Goal: Task Accomplishment & Management: Complete application form

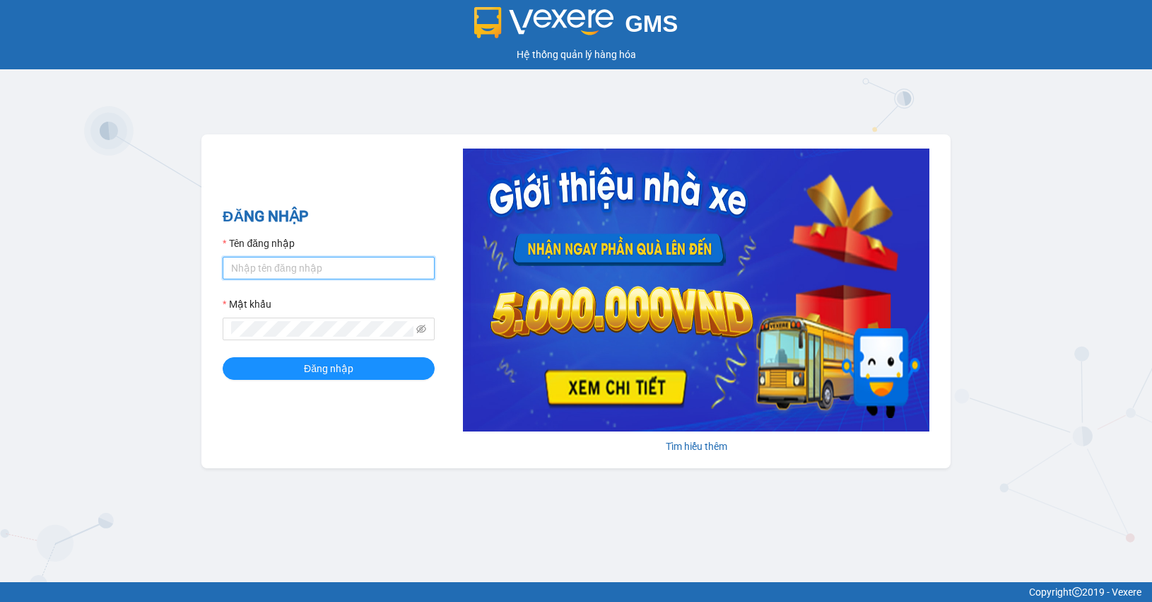
click at [311, 266] on input "Tên đăng nhập" at bounding box center [329, 268] width 212 height 23
type input "huyennthhlc.saoviet"
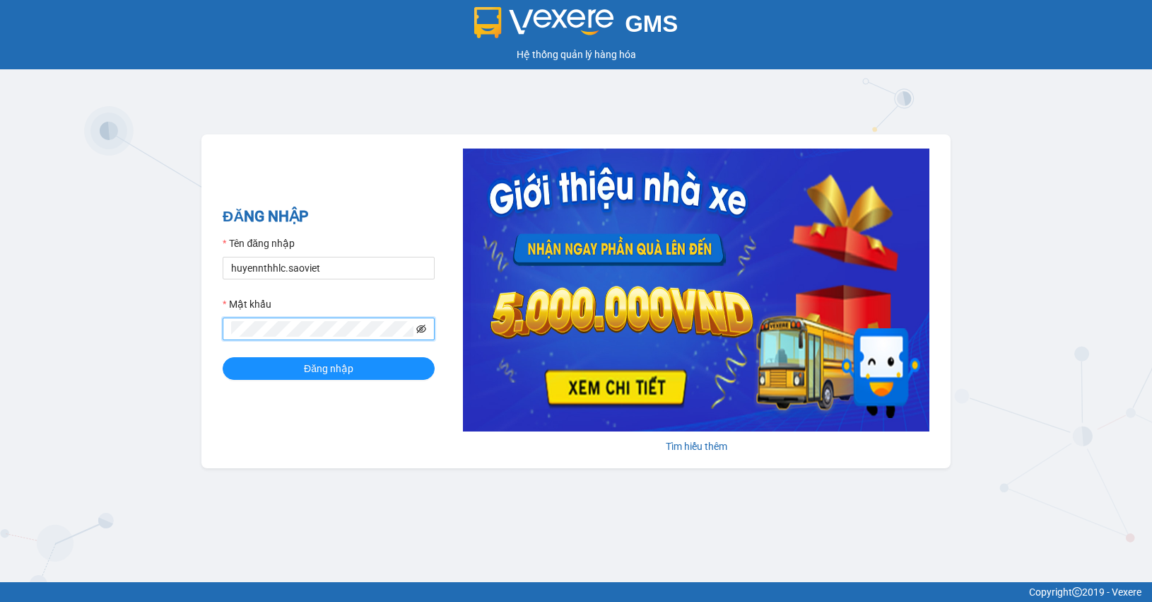
click at [418, 330] on icon "eye-invisible" at bounding box center [421, 329] width 10 height 10
click at [351, 368] on span "Đăng nhập" at bounding box center [328, 369] width 49 height 16
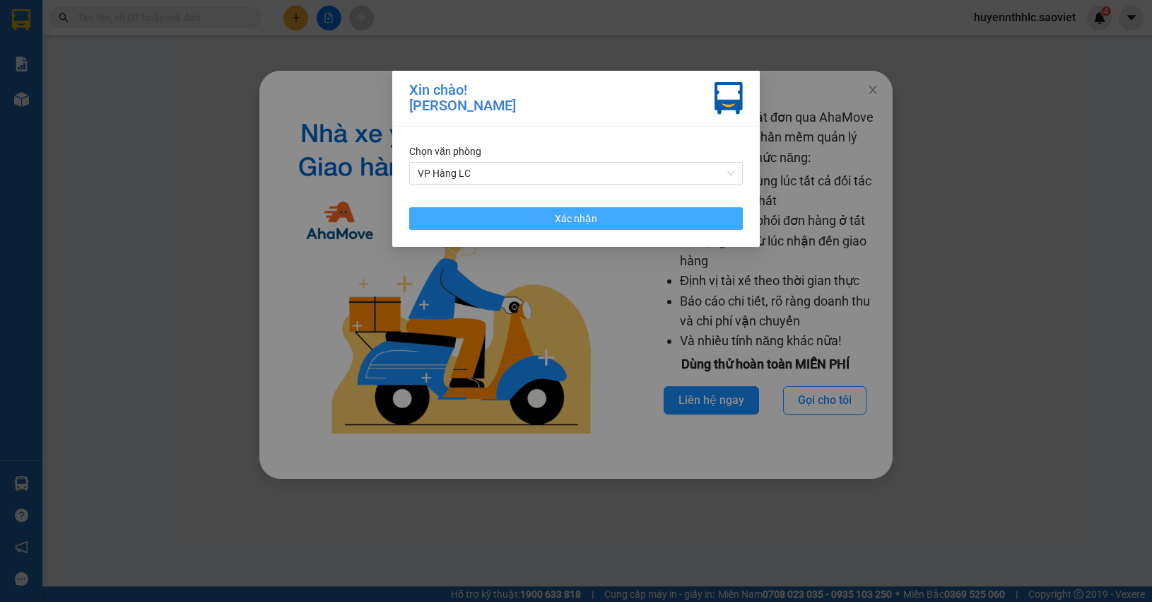
click at [520, 224] on button "Xác nhận" at bounding box center [576, 218] width 334 height 23
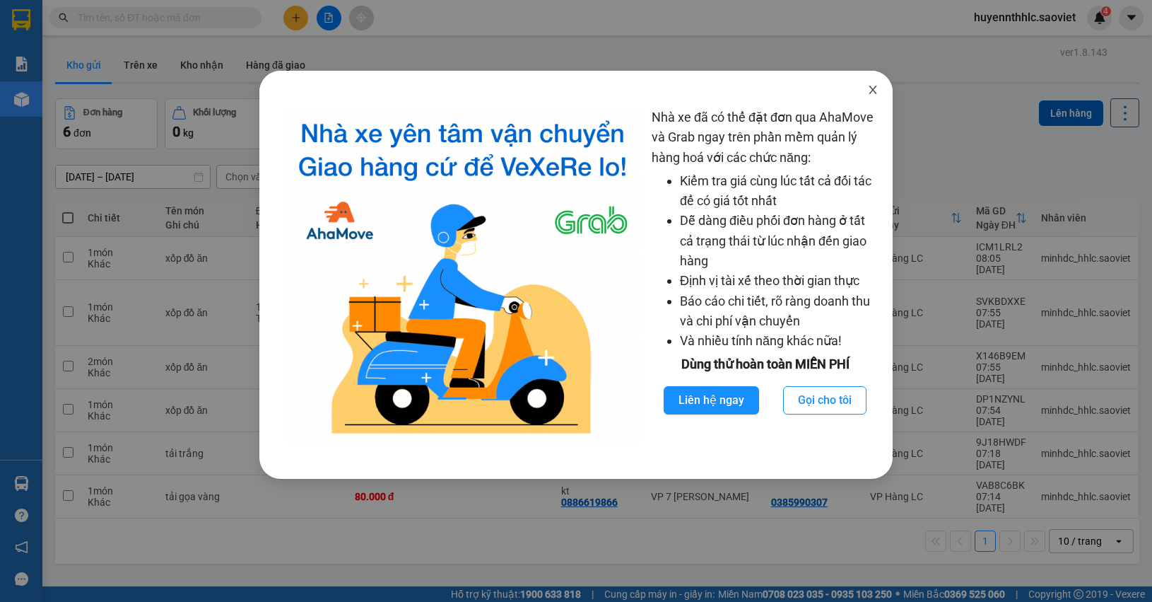
click at [872, 87] on icon "close" at bounding box center [872, 89] width 11 height 11
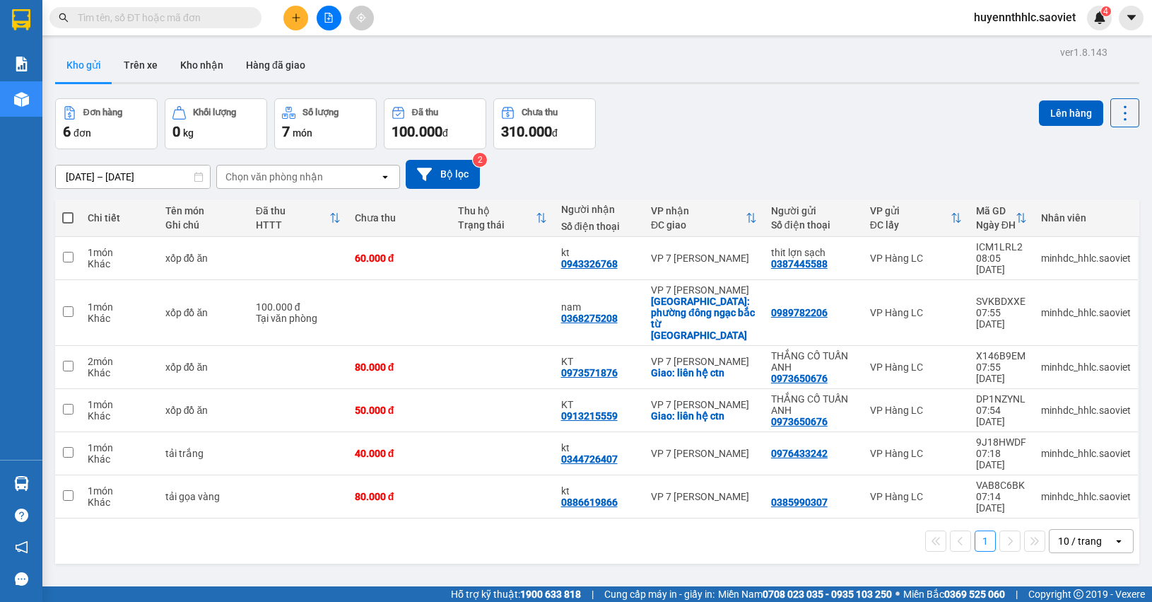
click at [195, 16] on input "text" at bounding box center [161, 18] width 167 height 16
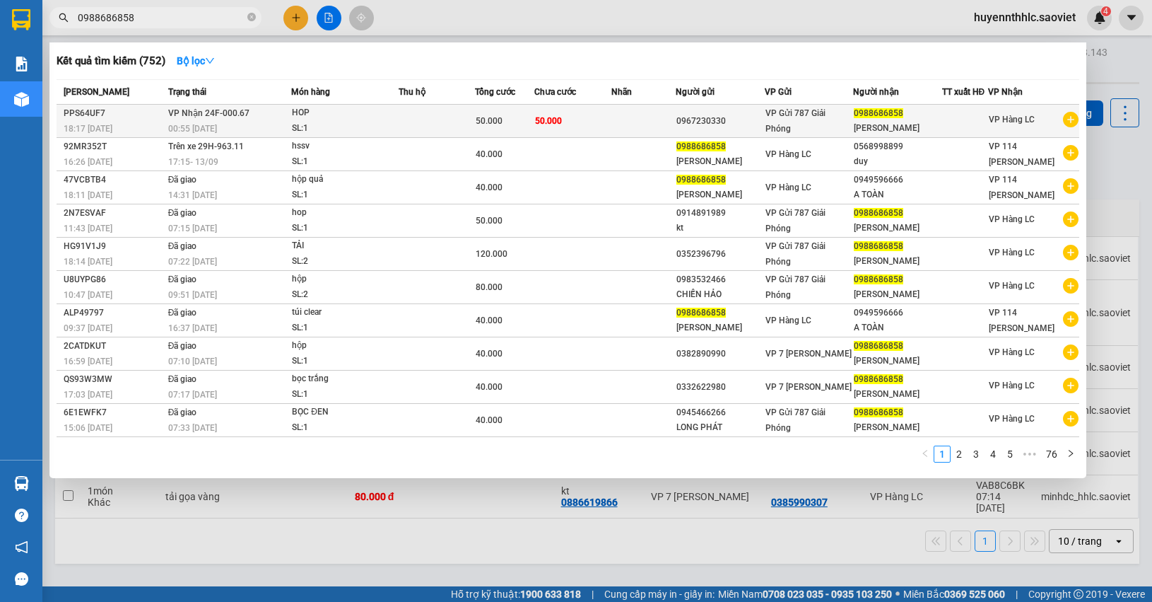
type input "0988686858"
click at [925, 122] on div "[PERSON_NAME]" at bounding box center [897, 128] width 87 height 15
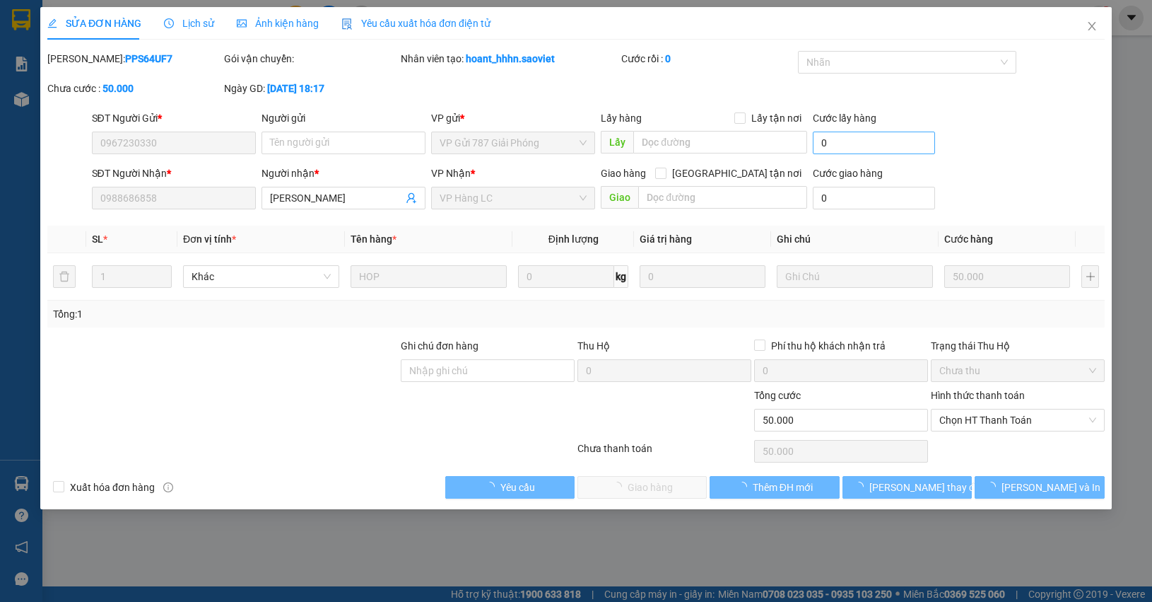
type input "0967230330"
type input "0988686858"
type input "[PERSON_NAME]"
type input "50.000"
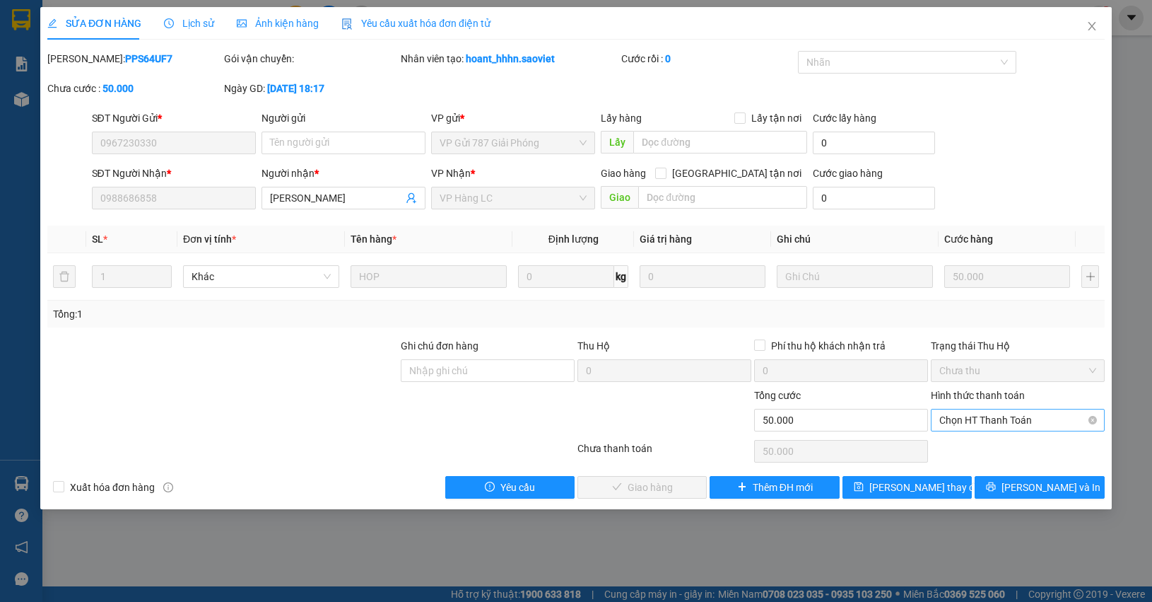
click at [976, 417] on span "Chọn HT Thanh Toán" at bounding box center [1018, 419] width 157 height 21
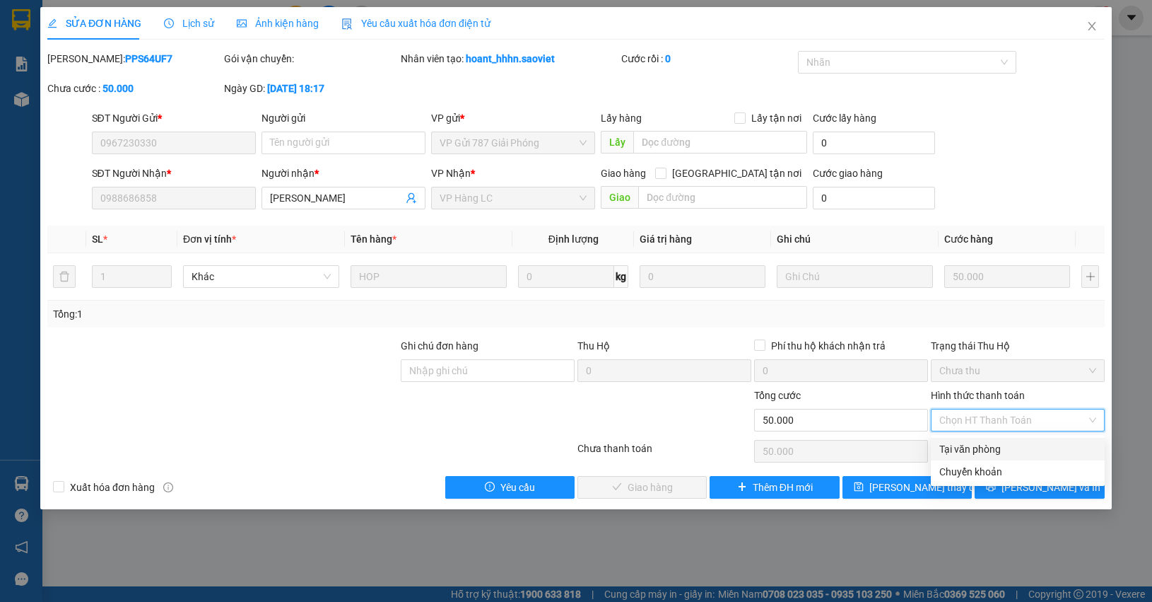
drag, startPoint x: 961, startPoint y: 449, endPoint x: 668, endPoint y: 474, distance: 294.5
click at [959, 450] on div "Tại văn phòng" at bounding box center [1018, 449] width 157 height 16
type input "0"
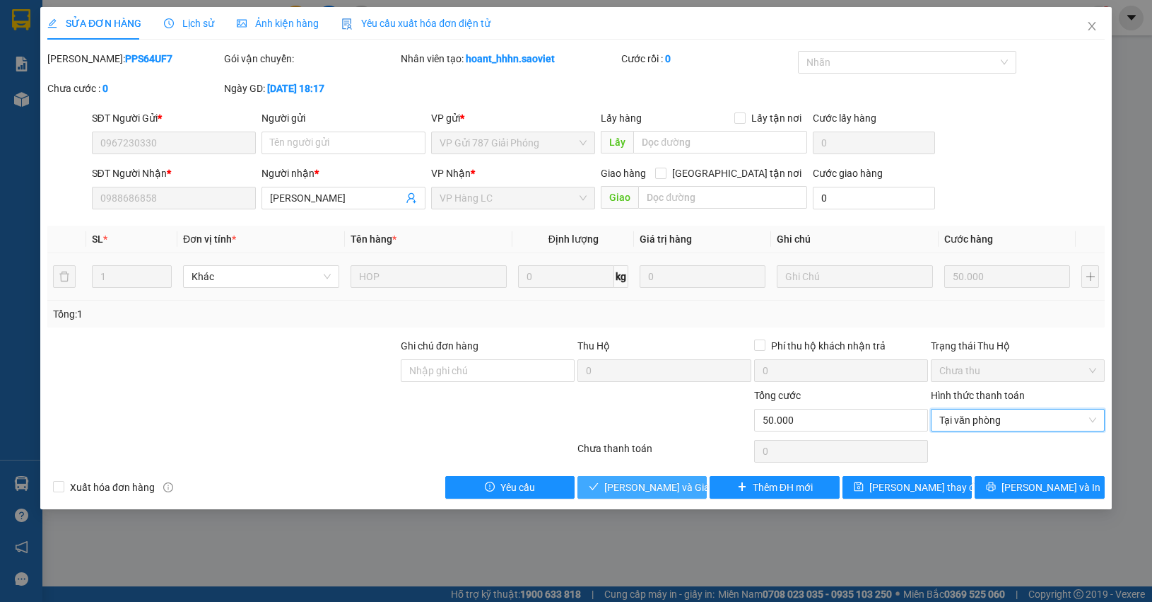
drag, startPoint x: 612, startPoint y: 486, endPoint x: 973, endPoint y: 270, distance: 420.7
click at [613, 486] on span "[PERSON_NAME] và Giao hàng" at bounding box center [672, 487] width 136 height 16
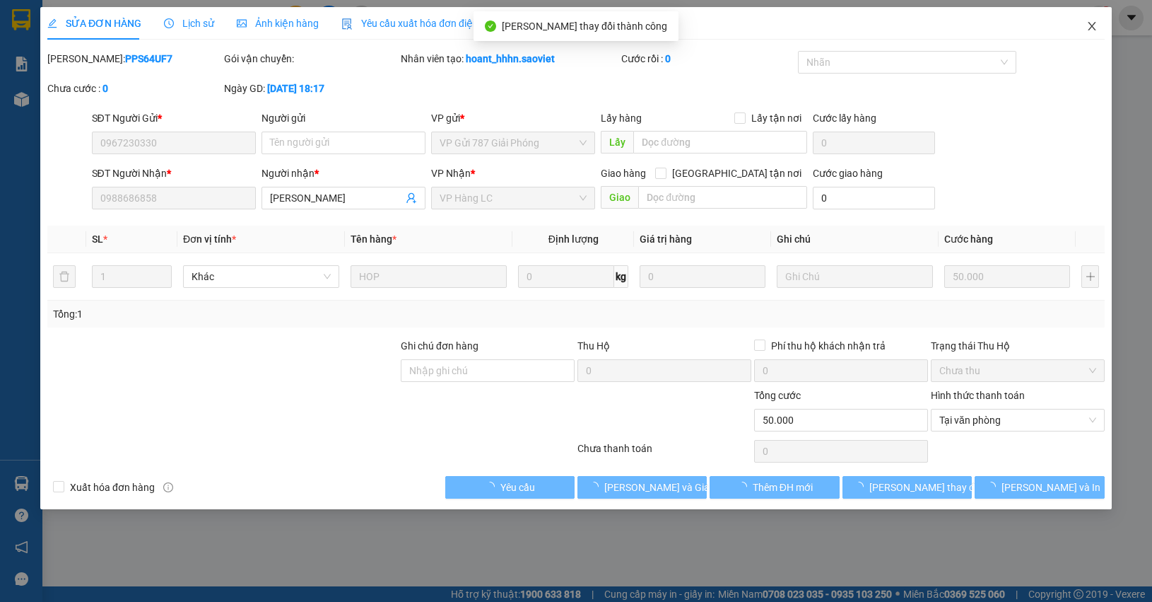
click at [1087, 23] on icon "close" at bounding box center [1092, 26] width 11 height 11
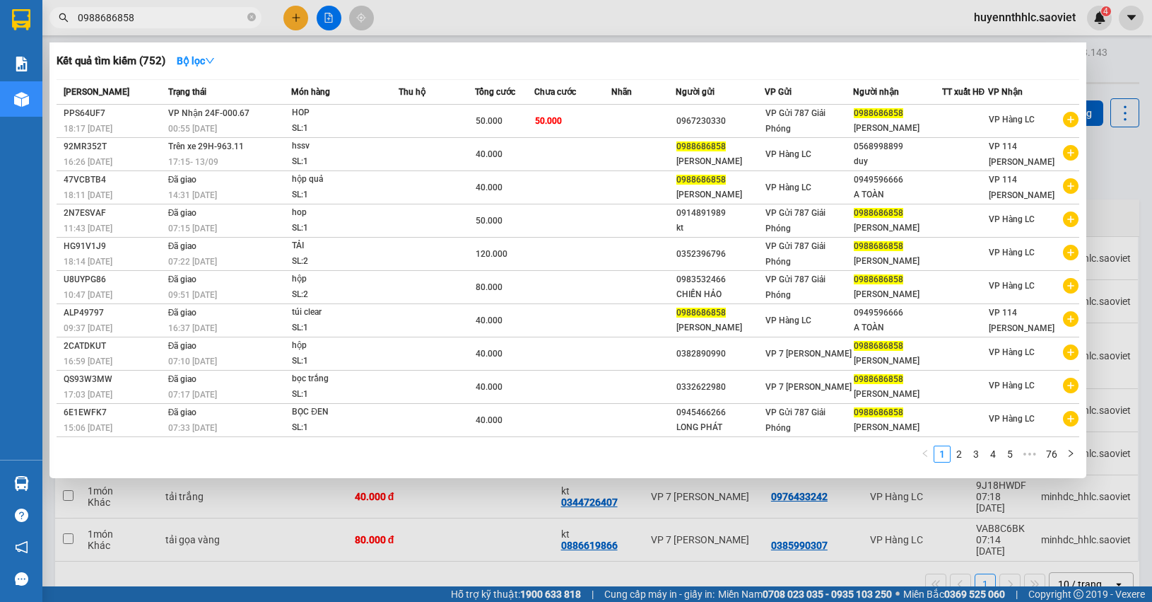
drag, startPoint x: 152, startPoint y: 20, endPoint x: 54, endPoint y: 46, distance: 101.7
click at [54, 30] on div "Kết quả tìm kiếm ( 752 ) Bộ lọc Mã ĐH Trạng thái Món hàng Thu hộ Tổng cước Chưa…" at bounding box center [138, 18] width 276 height 25
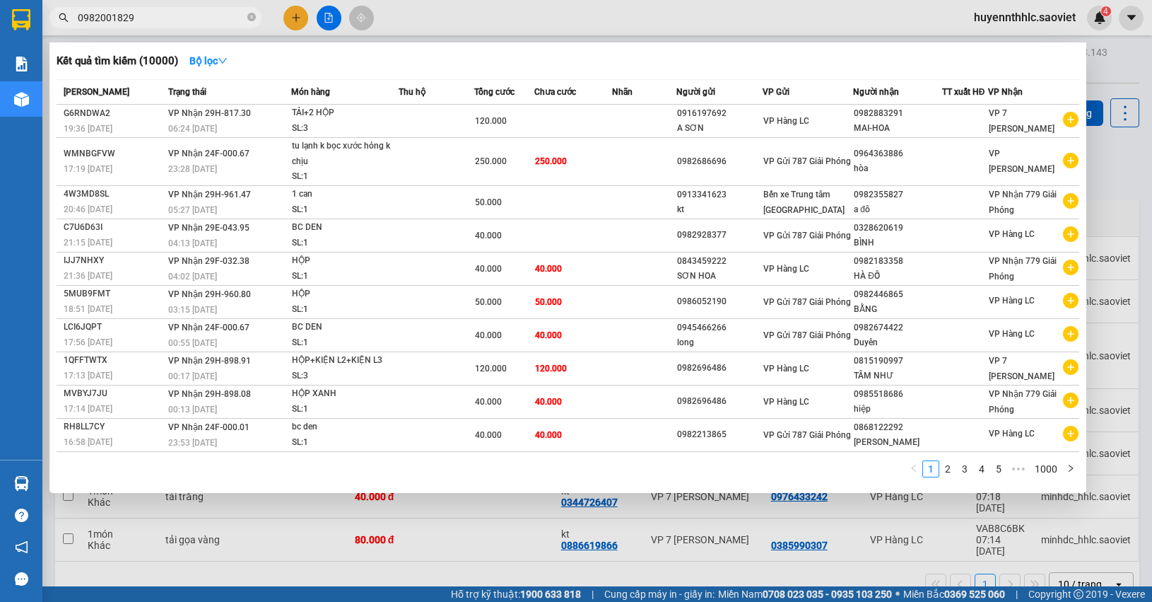
type input "09820018299"
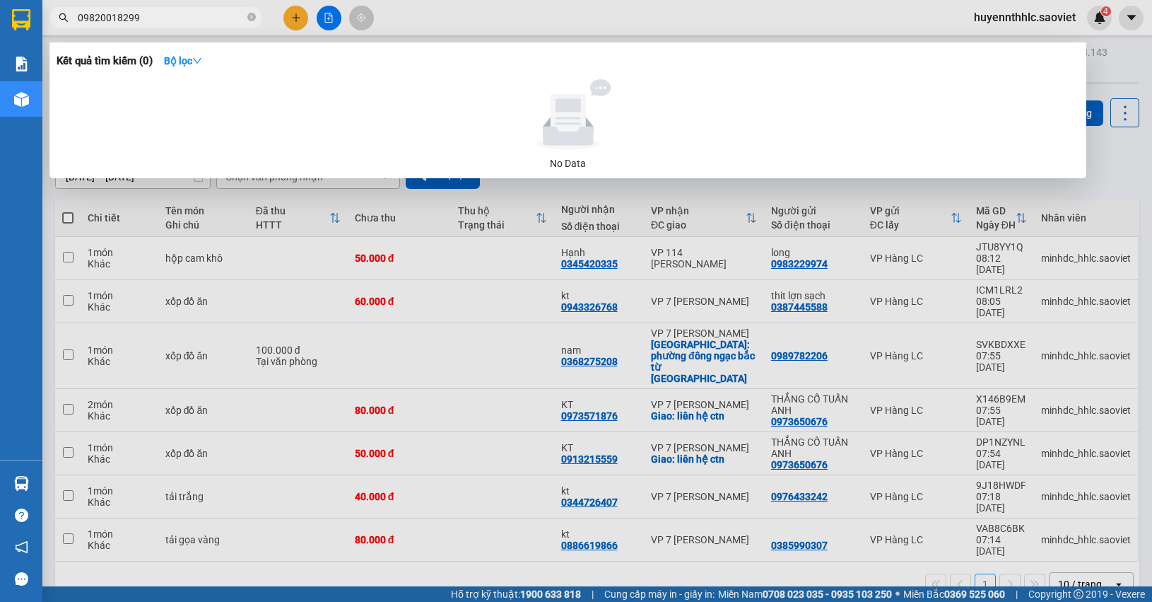
drag, startPoint x: 156, startPoint y: 16, endPoint x: 29, endPoint y: 34, distance: 128.5
click at [32, 34] on section "Kết quả tìm kiếm ( 0 ) Bộ lọc No Data 09820018299 huyennthhlc.saoviet 4 Báo cáo…" at bounding box center [576, 301] width 1152 height 602
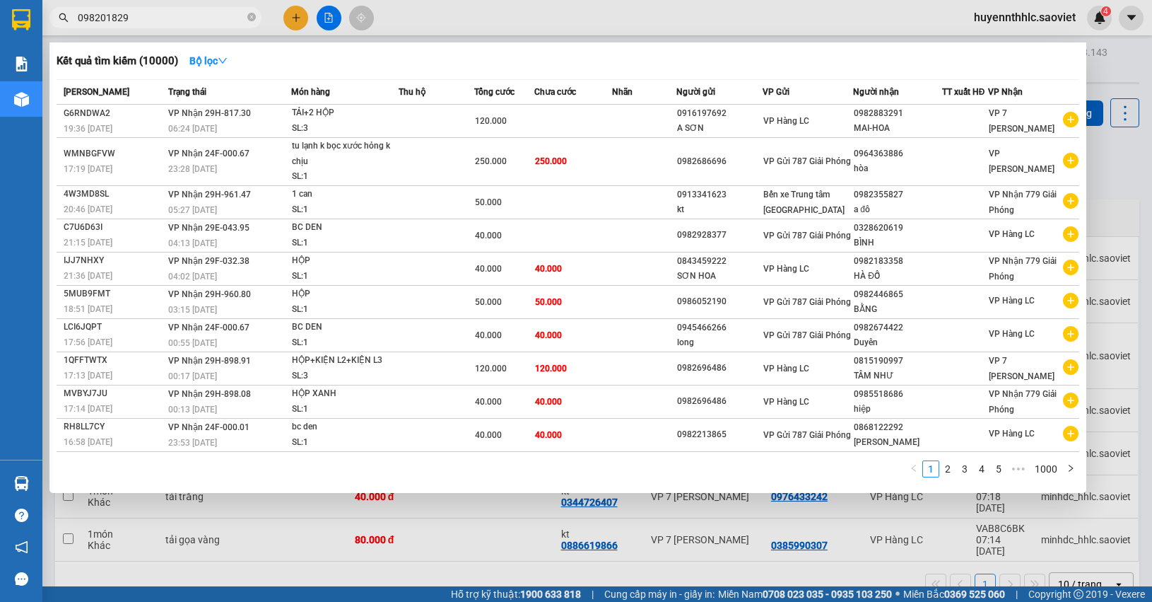
type input "0982018299"
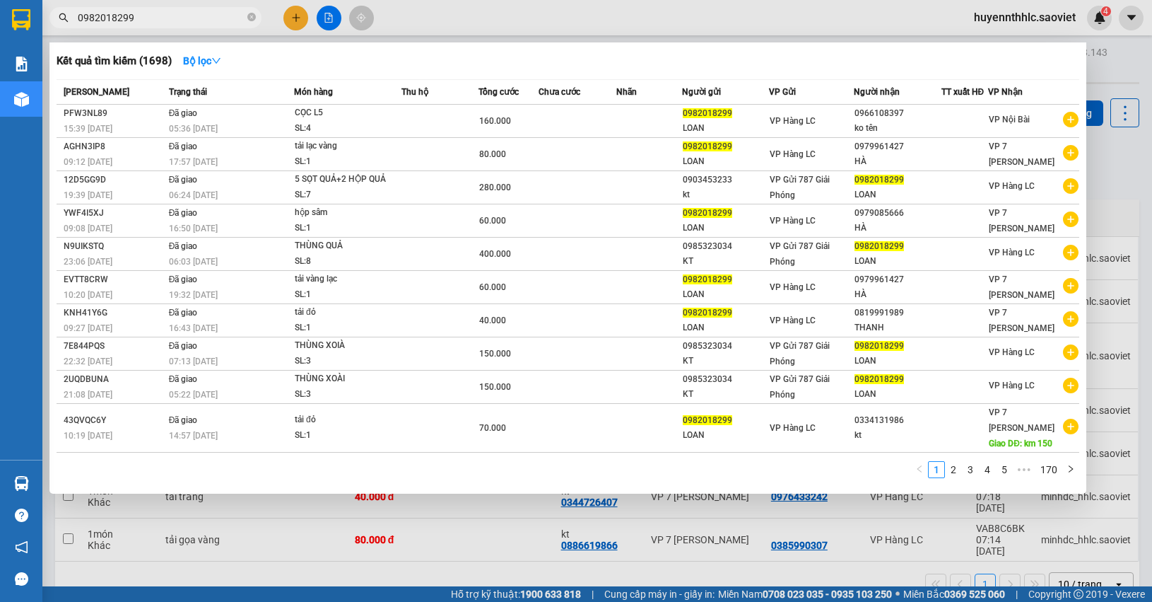
drag, startPoint x: 149, startPoint y: 19, endPoint x: 13, endPoint y: 18, distance: 136.4
click at [0, 23] on section "Kết quả tìm kiếm ( 1698 ) Bộ lọc Mã ĐH Trạng thái Món hàng Thu hộ Tổng cước Chư…" at bounding box center [576, 301] width 1152 height 602
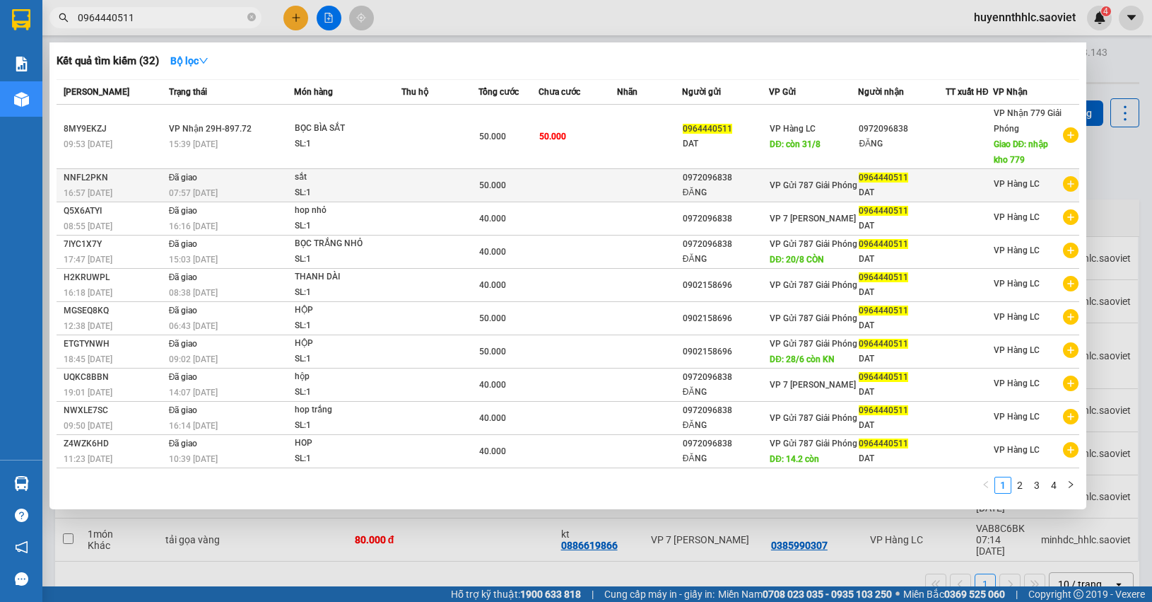
type input "0964440511"
click at [358, 172] on div "sắt" at bounding box center [348, 178] width 106 height 16
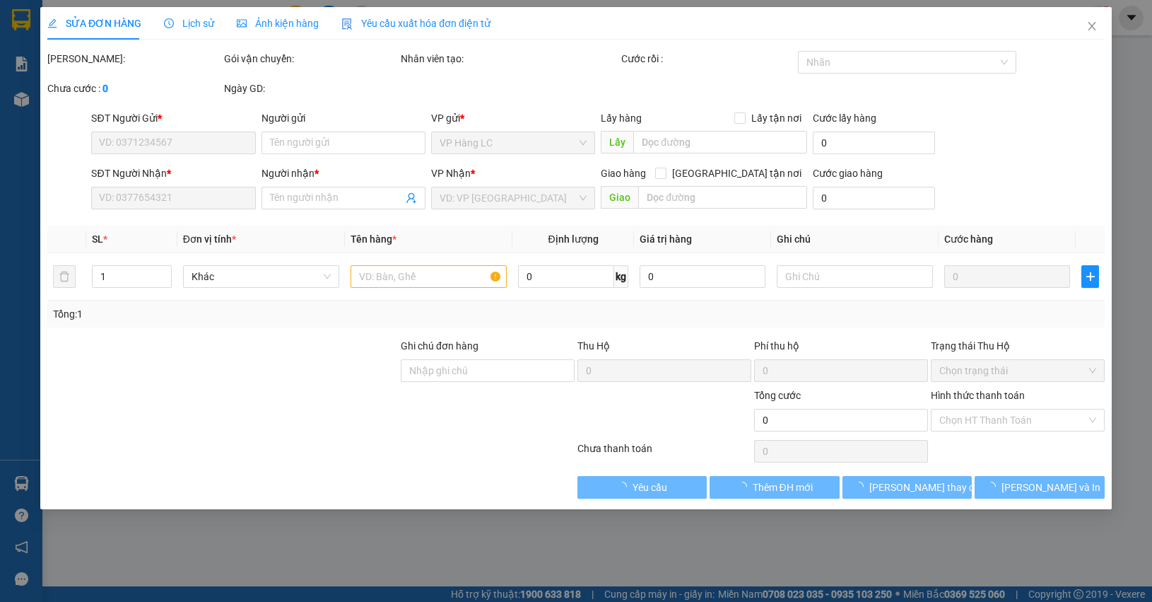
type input "0972096838"
type input "ĐĂNG"
type input "0964440511"
type input "DAT"
type input "50.000"
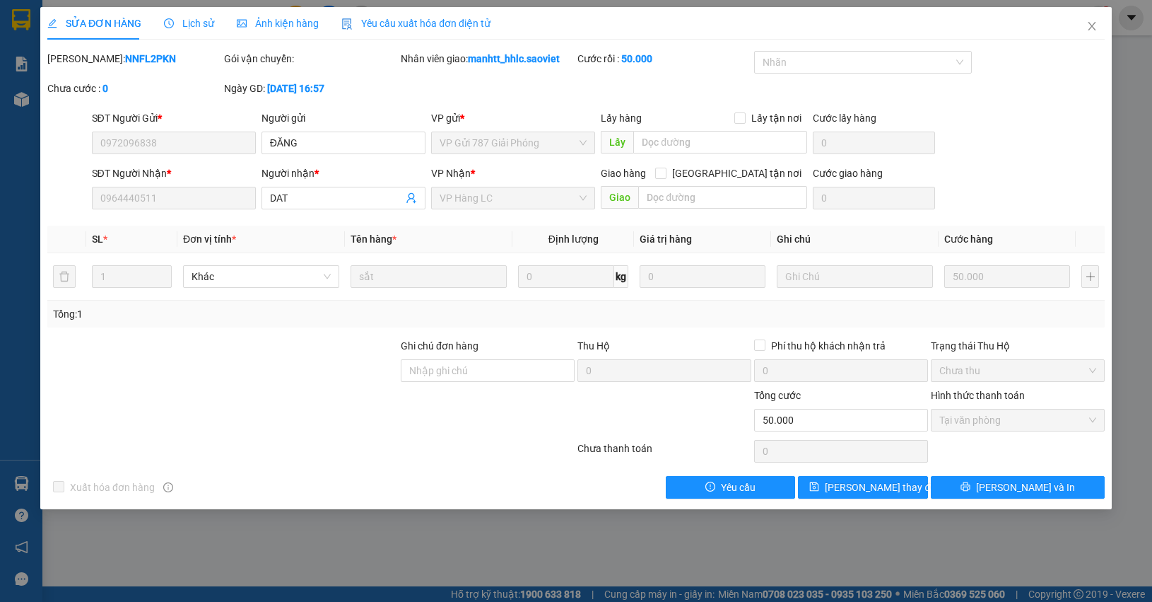
click at [205, 32] on div "Lịch sử" at bounding box center [189, 23] width 50 height 33
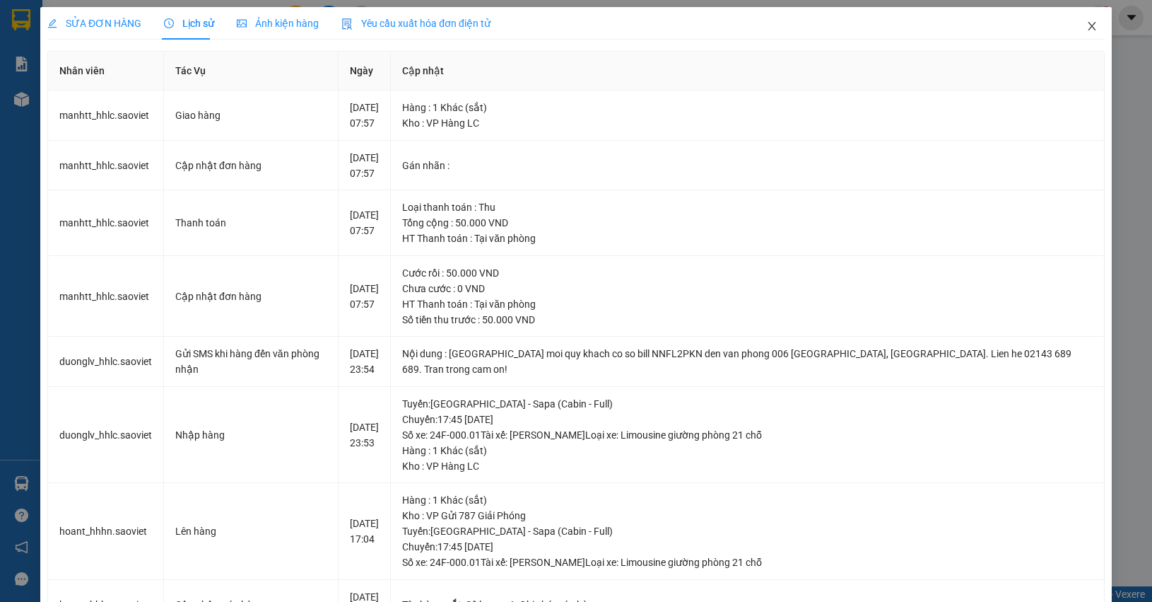
click at [1087, 26] on icon "close" at bounding box center [1092, 26] width 11 height 11
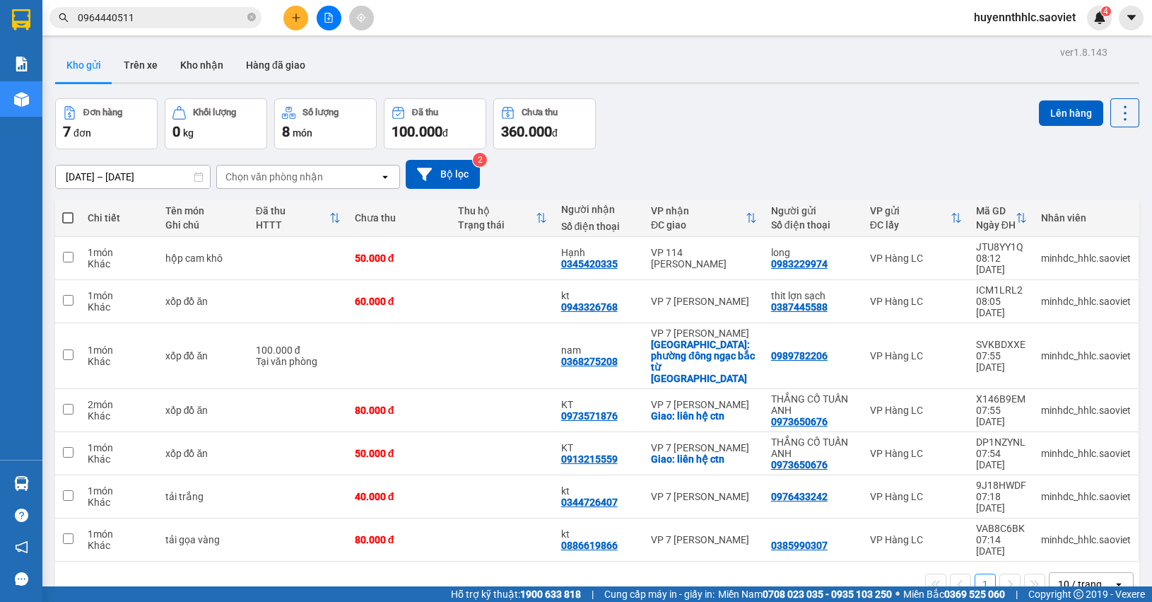
click at [157, 21] on input "0964440511" at bounding box center [161, 18] width 167 height 16
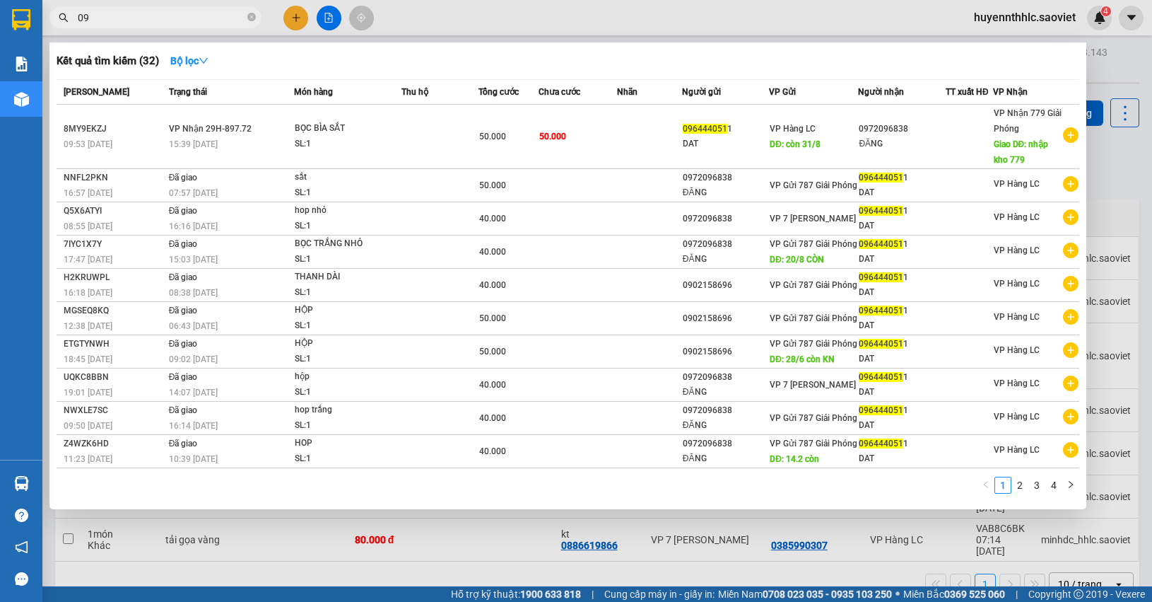
type input "0"
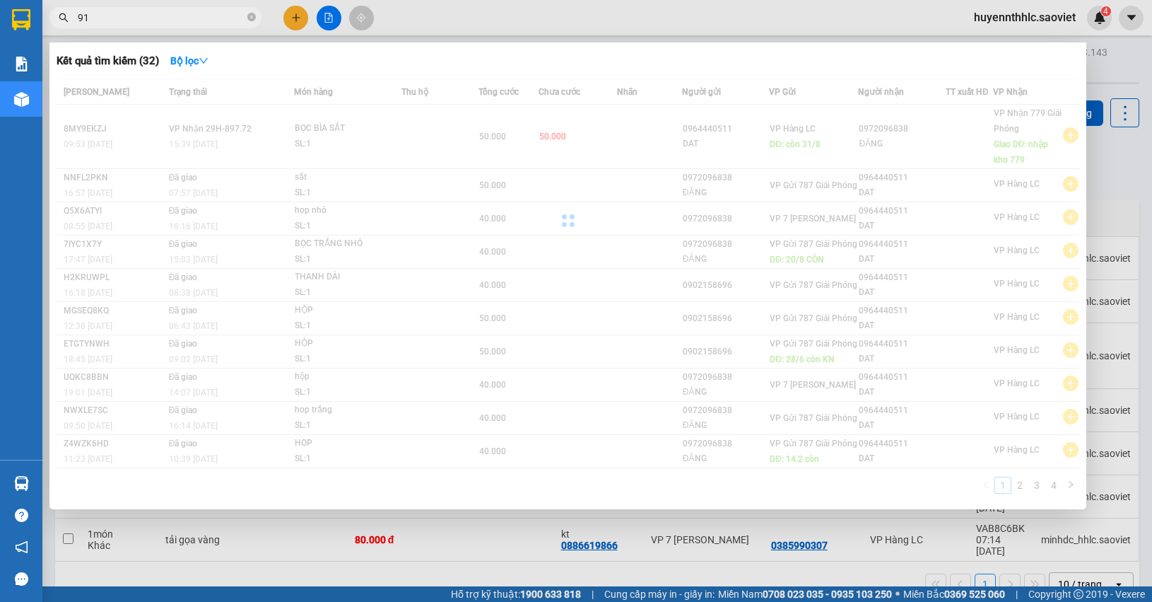
type input "9"
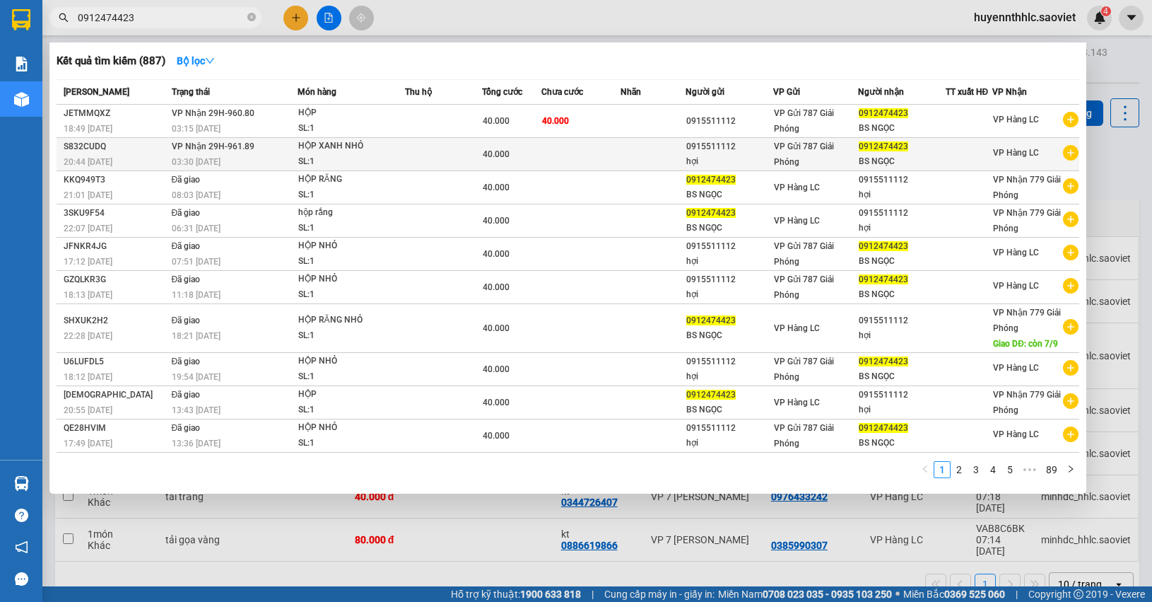
type input "0912474423"
click at [913, 150] on div "0912474423" at bounding box center [902, 146] width 86 height 15
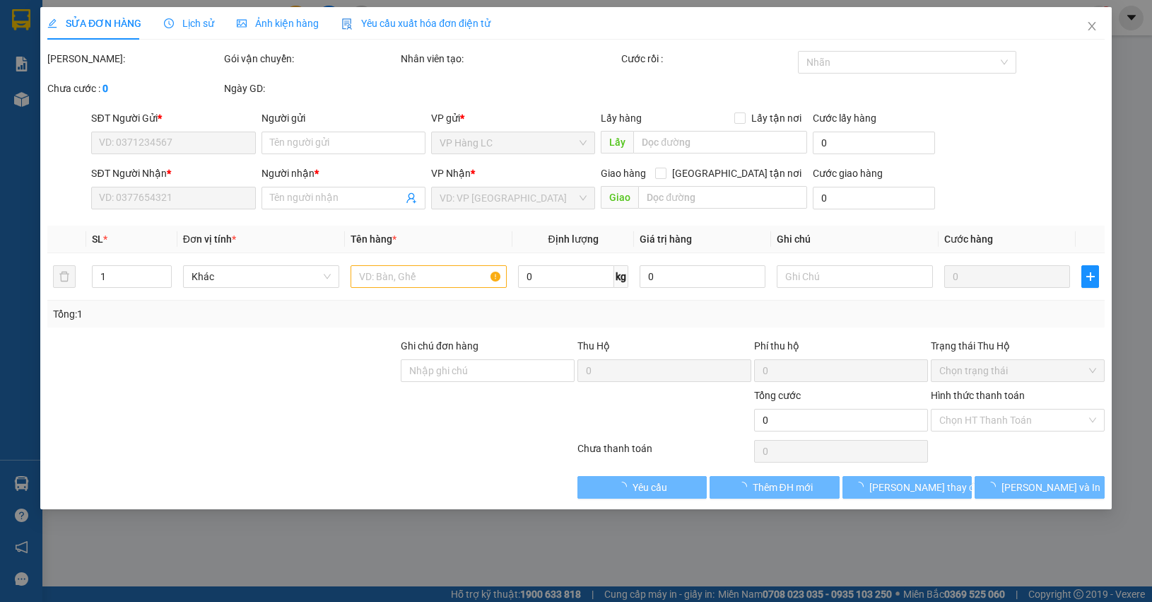
type input "0915511112"
type input "hợi"
type input "0912474423"
type input "BS NGỌC"
type input "40.000"
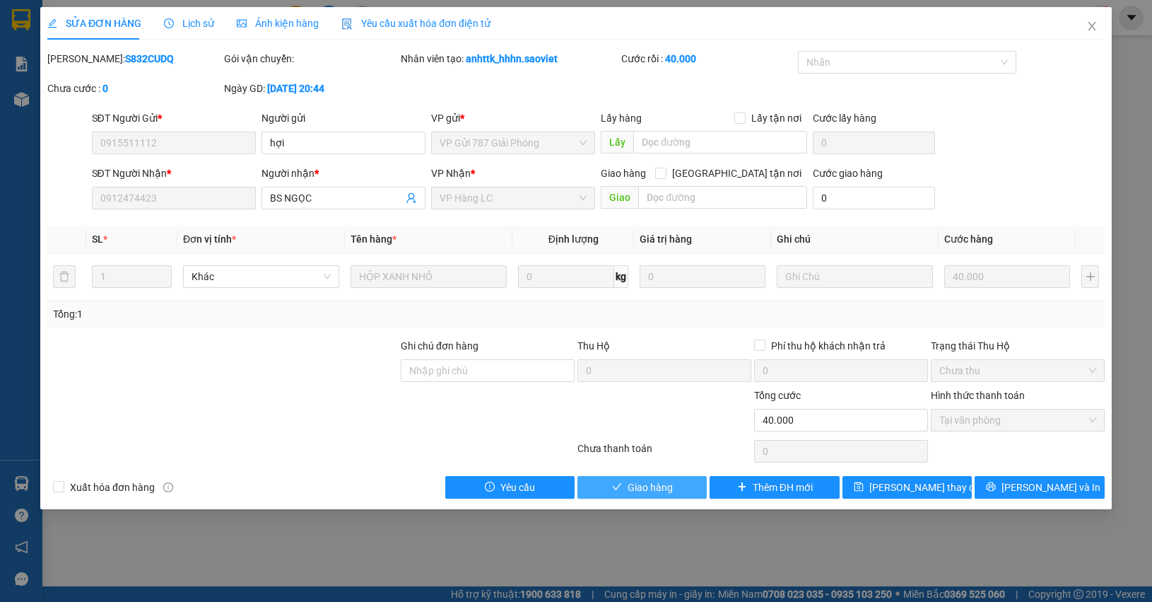
drag, startPoint x: 686, startPoint y: 488, endPoint x: 775, endPoint y: 396, distance: 128.0
click at [684, 488] on button "Giao hàng" at bounding box center [642, 487] width 129 height 23
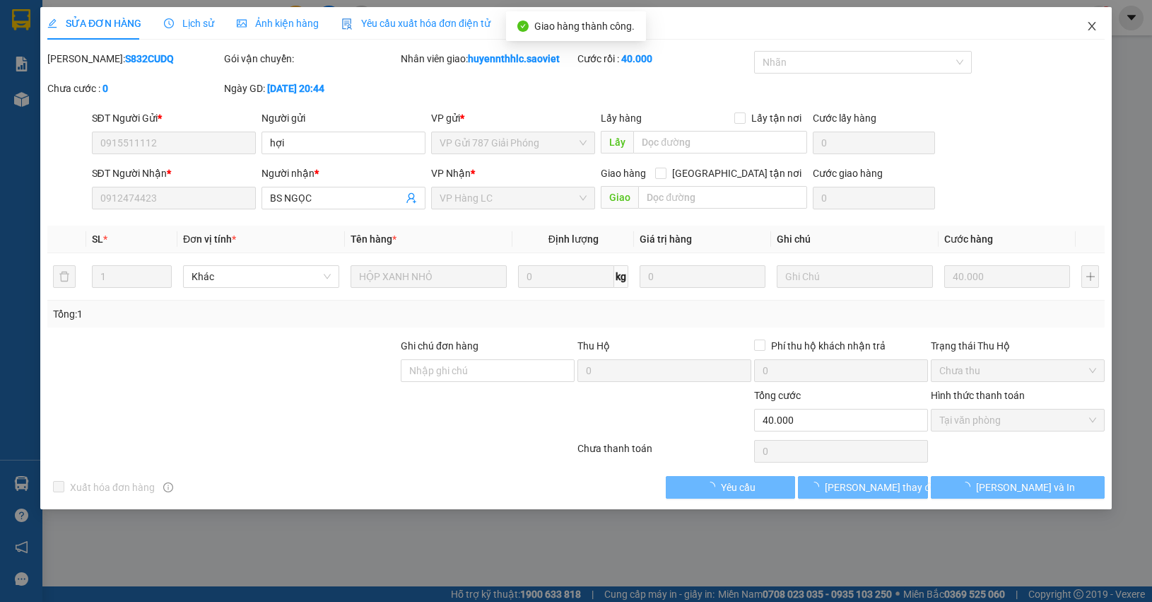
click at [1091, 25] on icon "close" at bounding box center [1092, 26] width 11 height 11
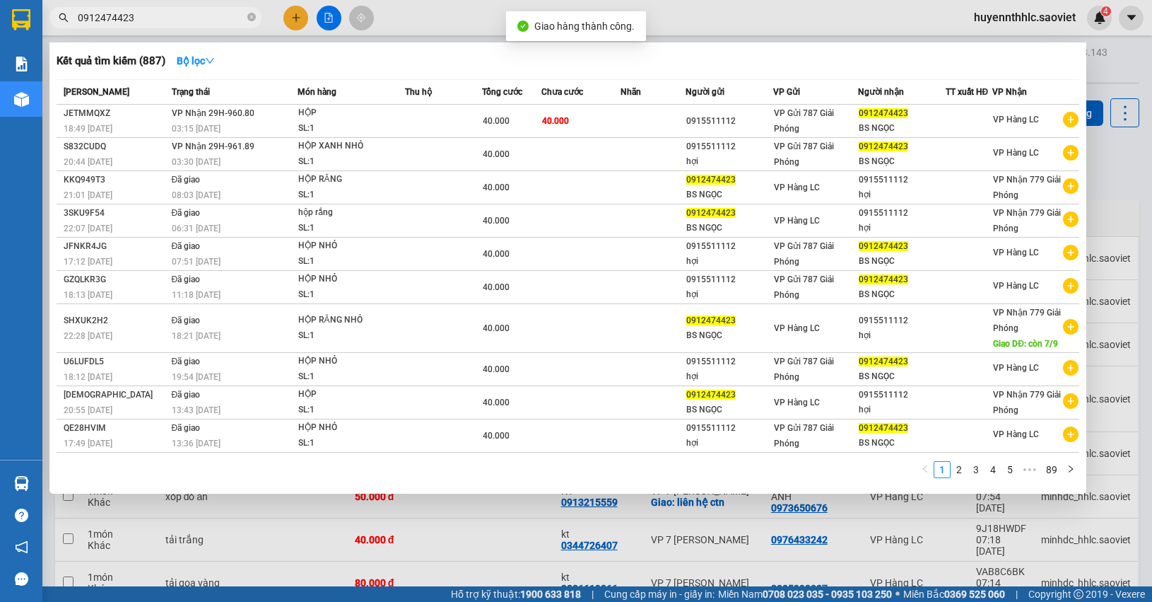
click at [214, 22] on input "0912474423" at bounding box center [161, 18] width 167 height 16
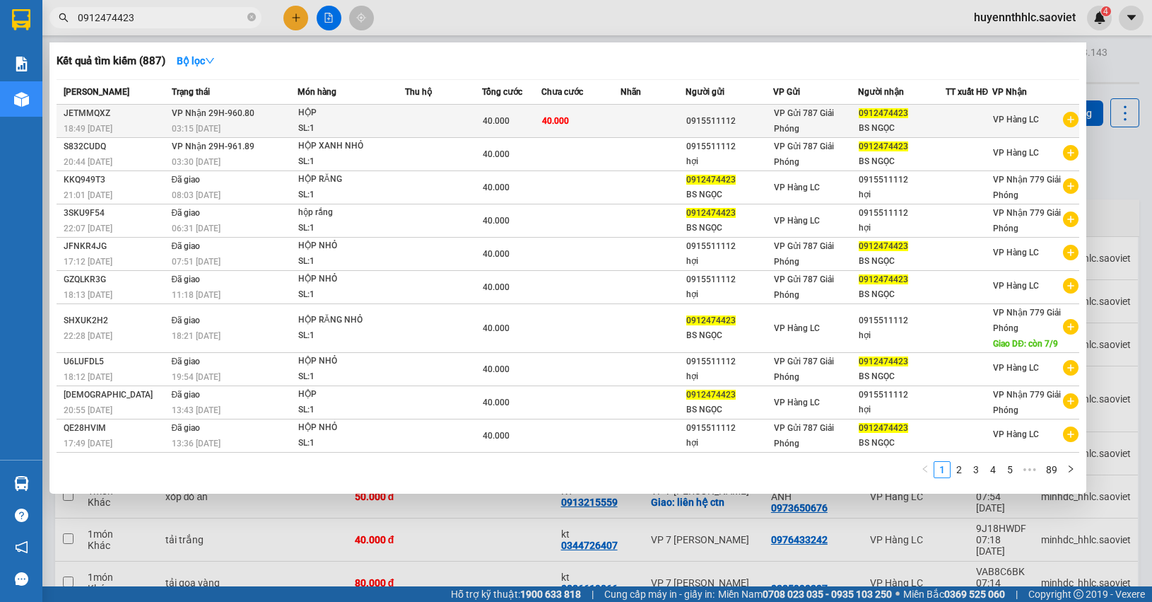
click at [563, 124] on span "40.000" at bounding box center [555, 121] width 27 height 10
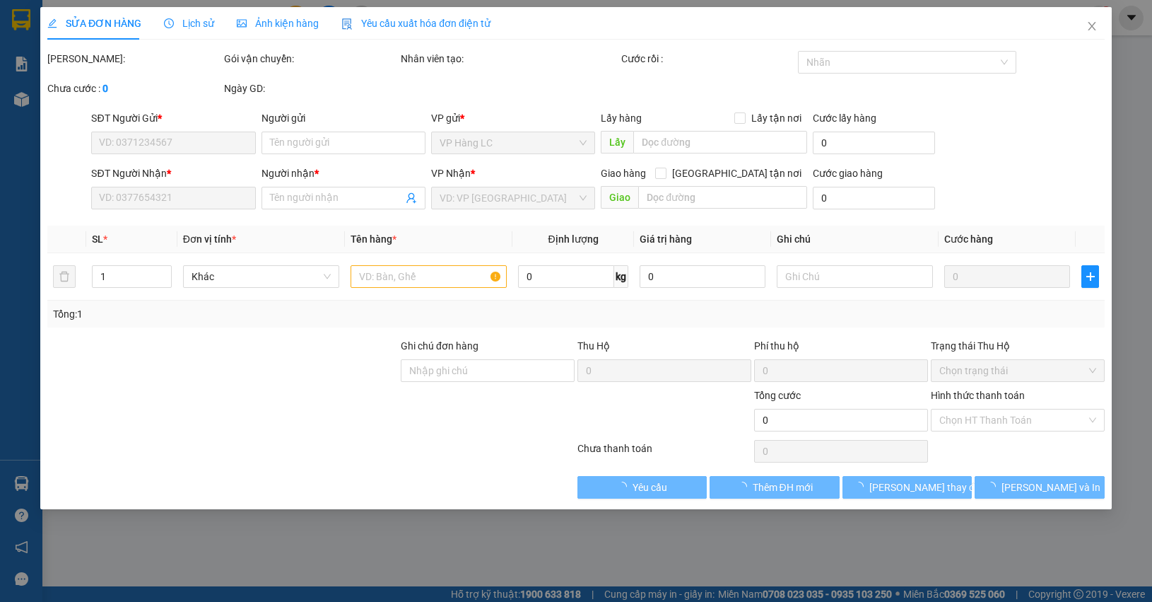
type input "0915511112"
type input "0912474423"
type input "BS NGỌC"
type input "40.000"
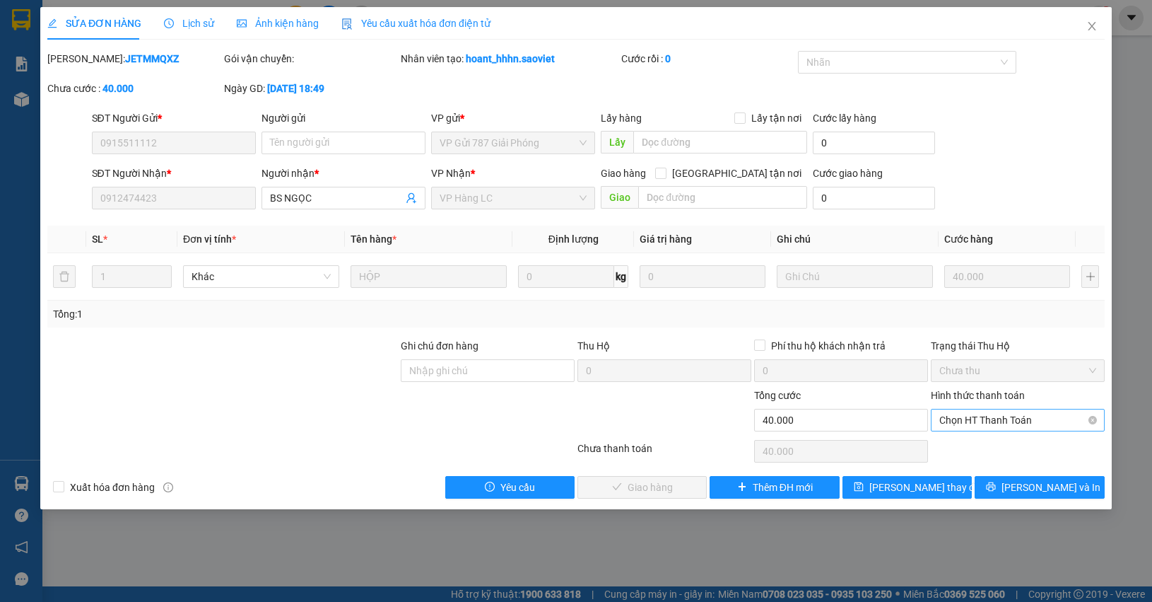
click at [983, 418] on span "Chọn HT Thanh Toán" at bounding box center [1018, 419] width 157 height 21
click at [966, 469] on div "Chuyển khoản" at bounding box center [1018, 472] width 157 height 16
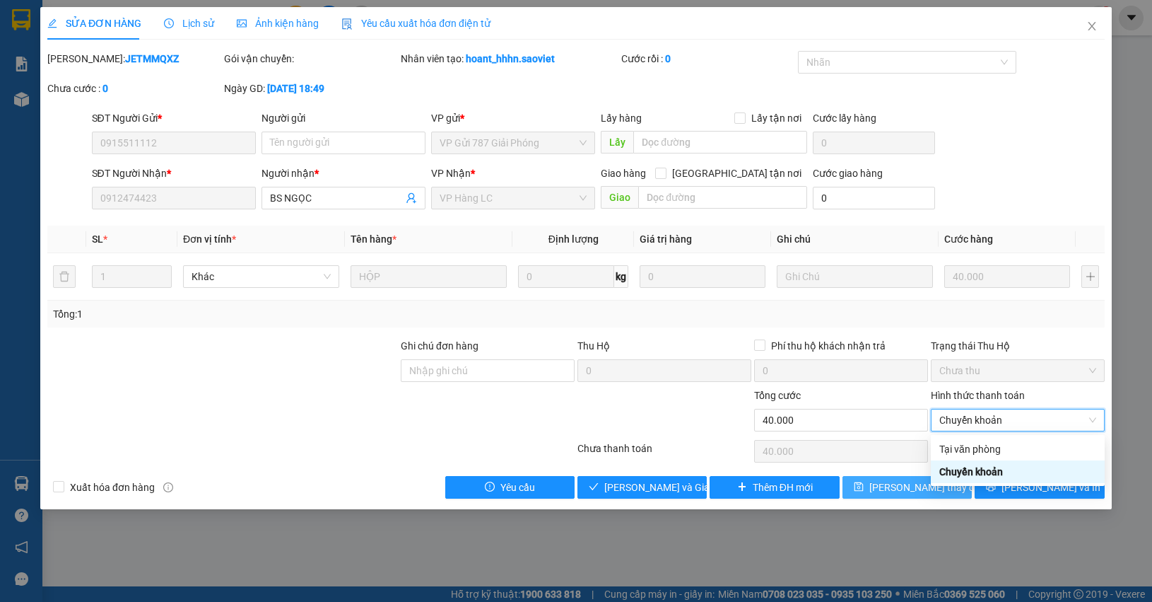
type input "0"
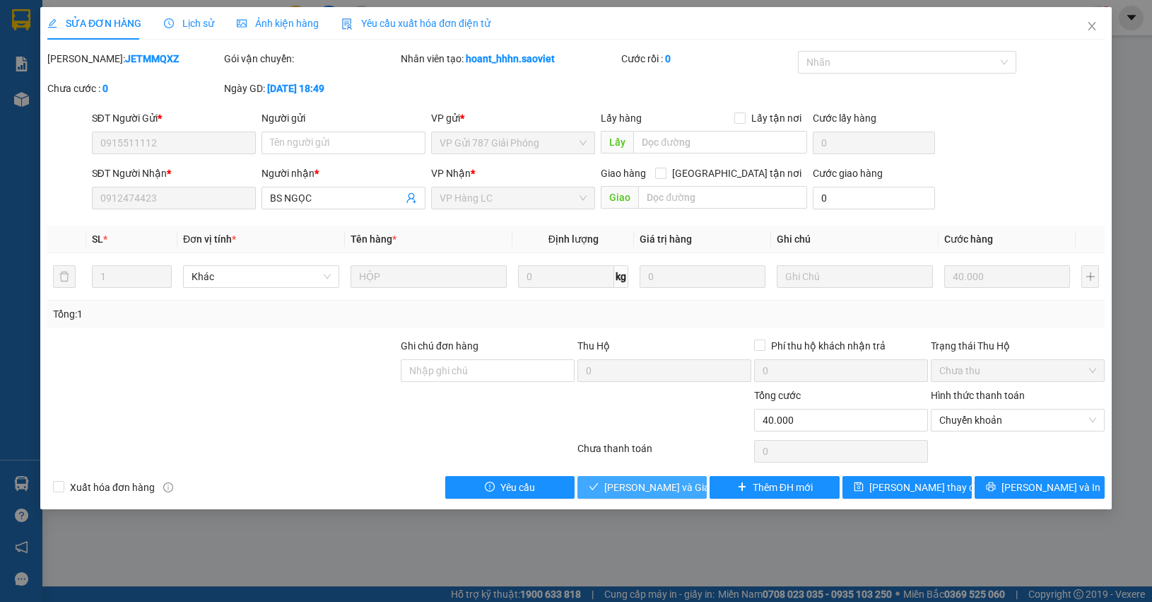
drag, startPoint x: 641, startPoint y: 496, endPoint x: 613, endPoint y: 475, distance: 34.8
click at [640, 496] on button "[PERSON_NAME] và Giao hàng" at bounding box center [642, 487] width 129 height 23
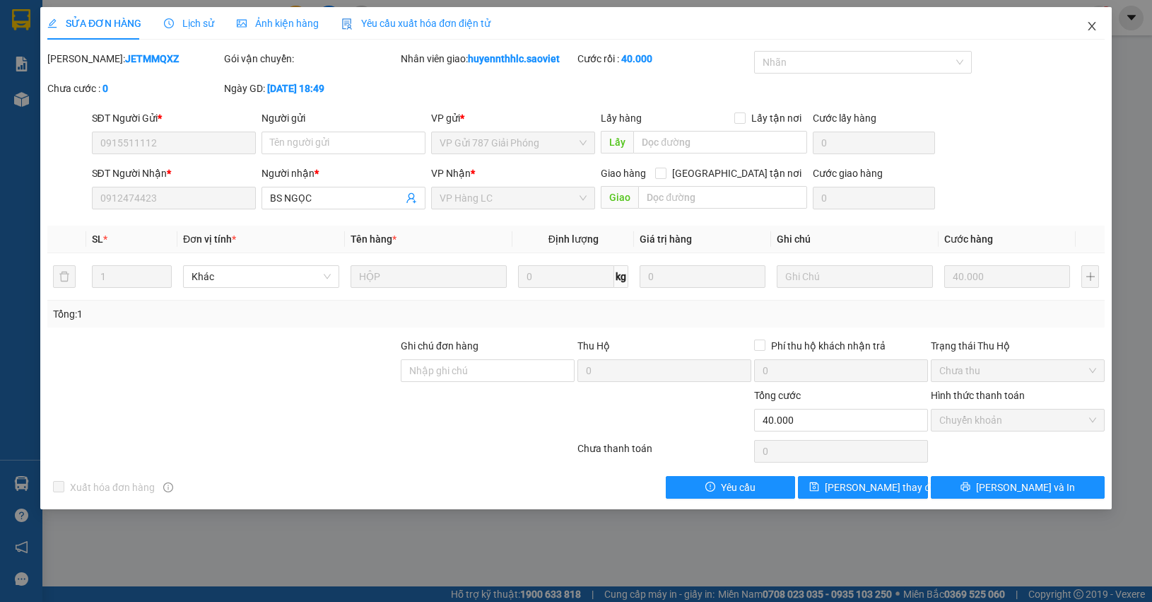
click at [1094, 29] on icon "close" at bounding box center [1092, 26] width 8 height 8
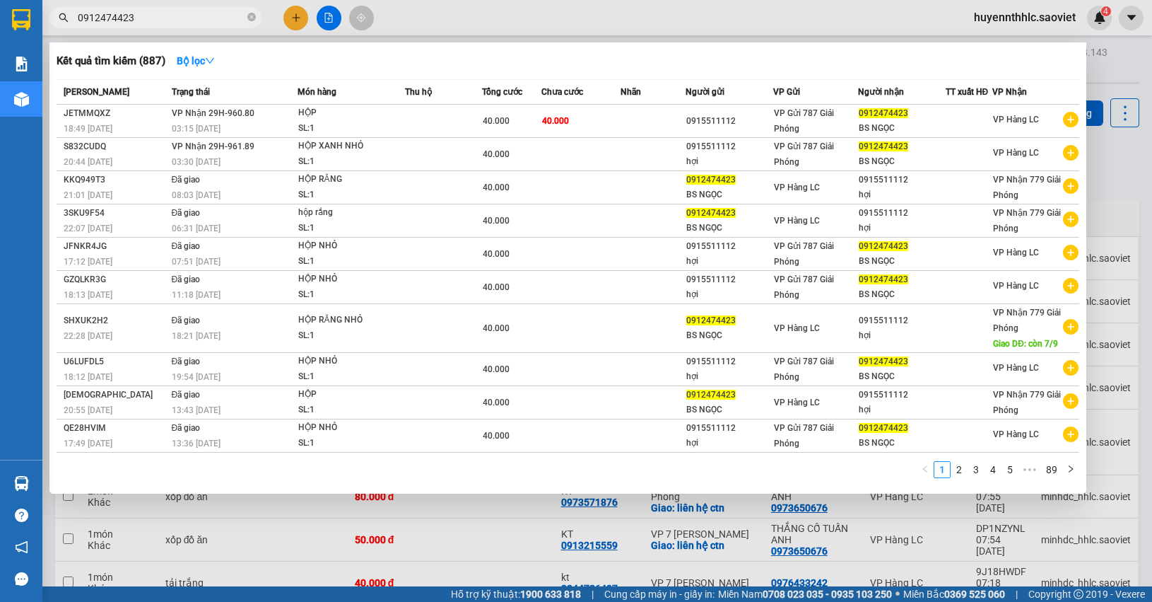
drag, startPoint x: 158, startPoint y: 23, endPoint x: 67, endPoint y: 6, distance: 92.1
click at [33, 15] on section "Kết quả tìm kiếm ( 887 ) Bộ lọc Mã ĐH Trạng thái Món hàng Thu hộ Tổng cước Chưa…" at bounding box center [576, 301] width 1152 height 602
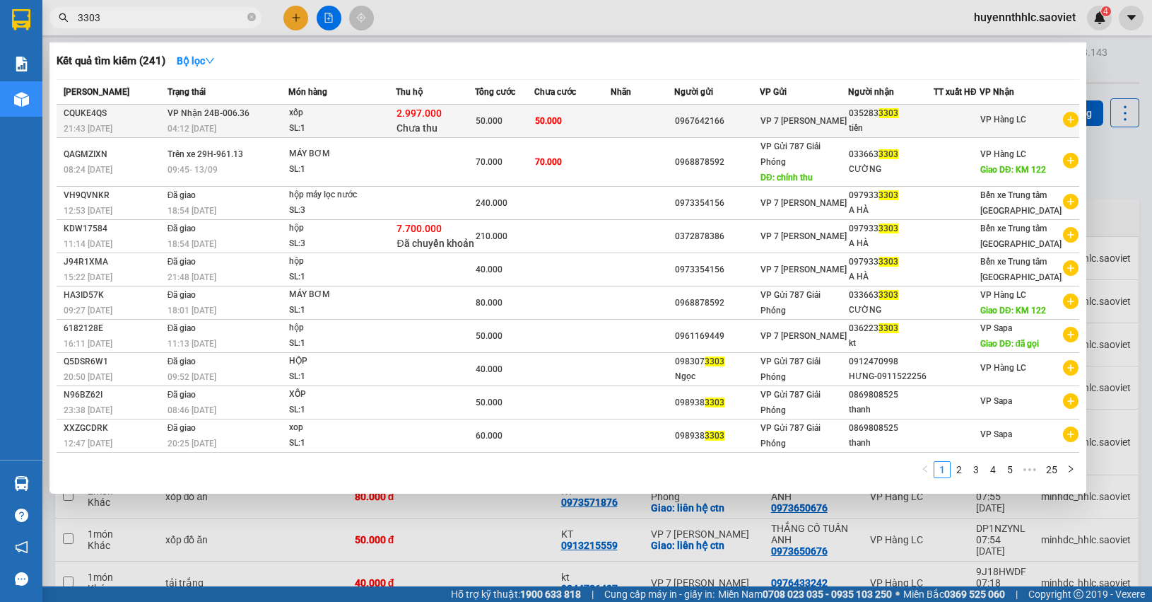
type input "3303"
click at [521, 115] on div "50.000" at bounding box center [505, 121] width 58 height 16
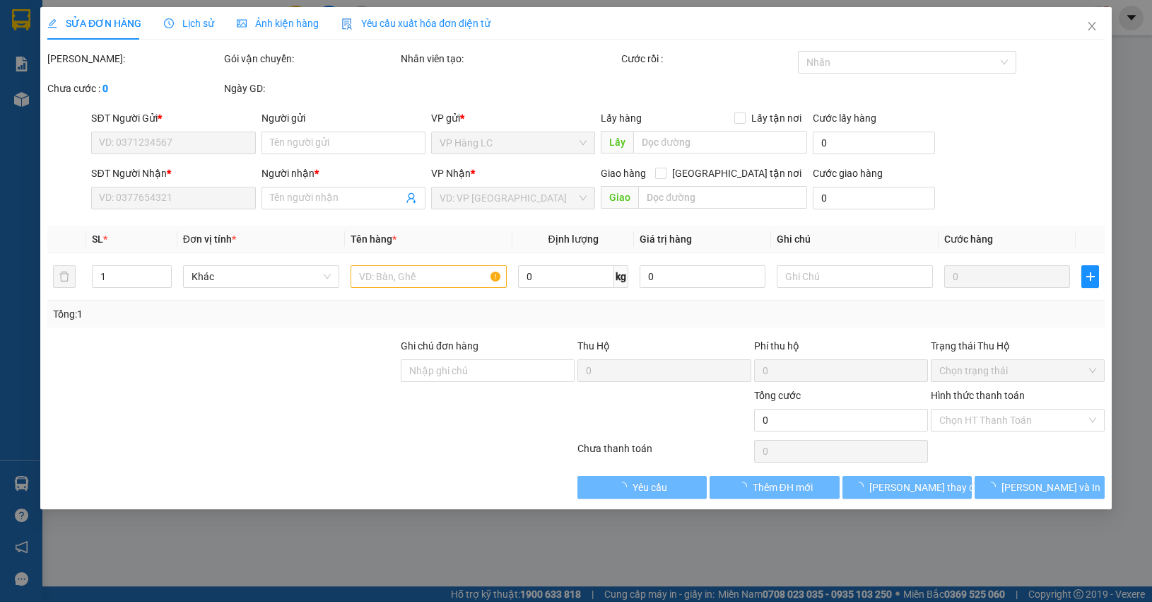
type input "0967642166"
type input "0352833303"
type input "tiến"
type input "2.997.000"
type input "30.000"
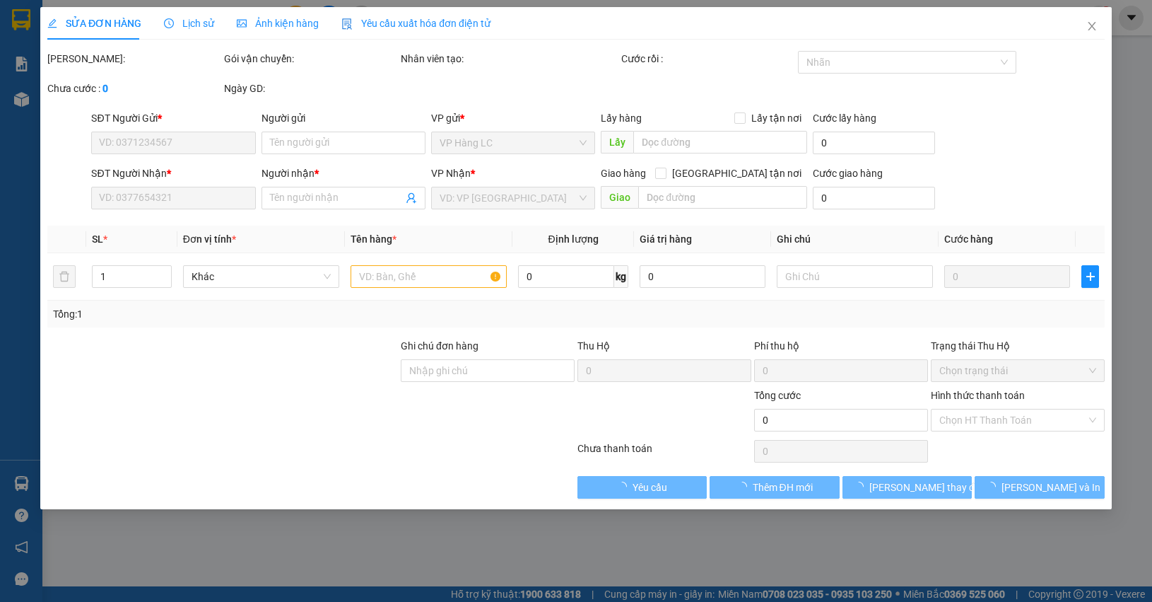
type input "50.000"
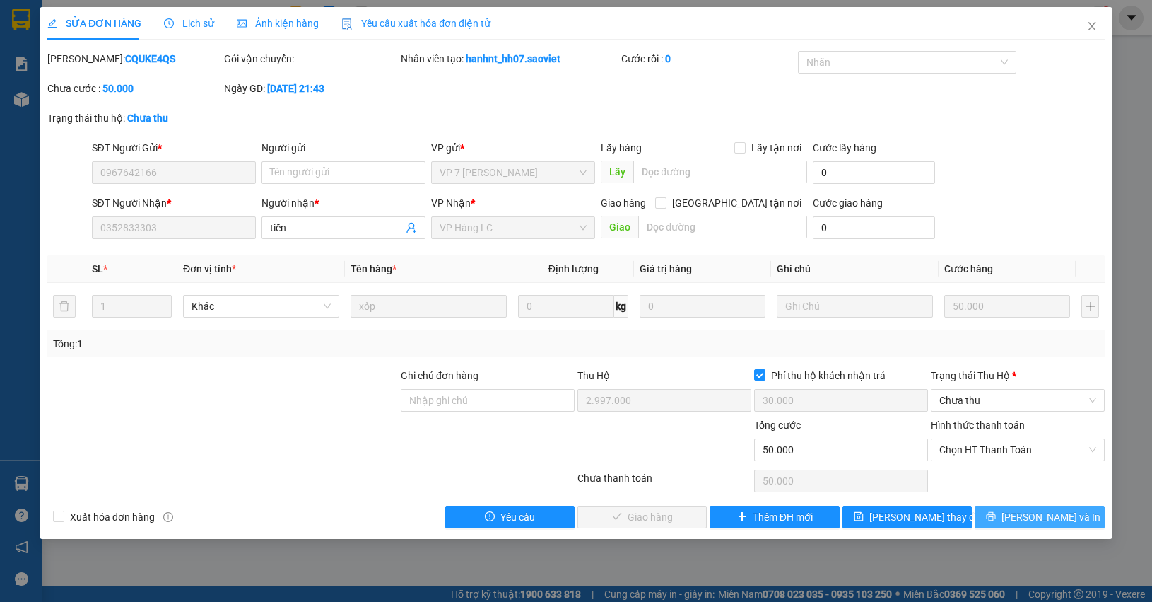
click at [1048, 520] on span "[PERSON_NAME] và In" at bounding box center [1051, 517] width 99 height 16
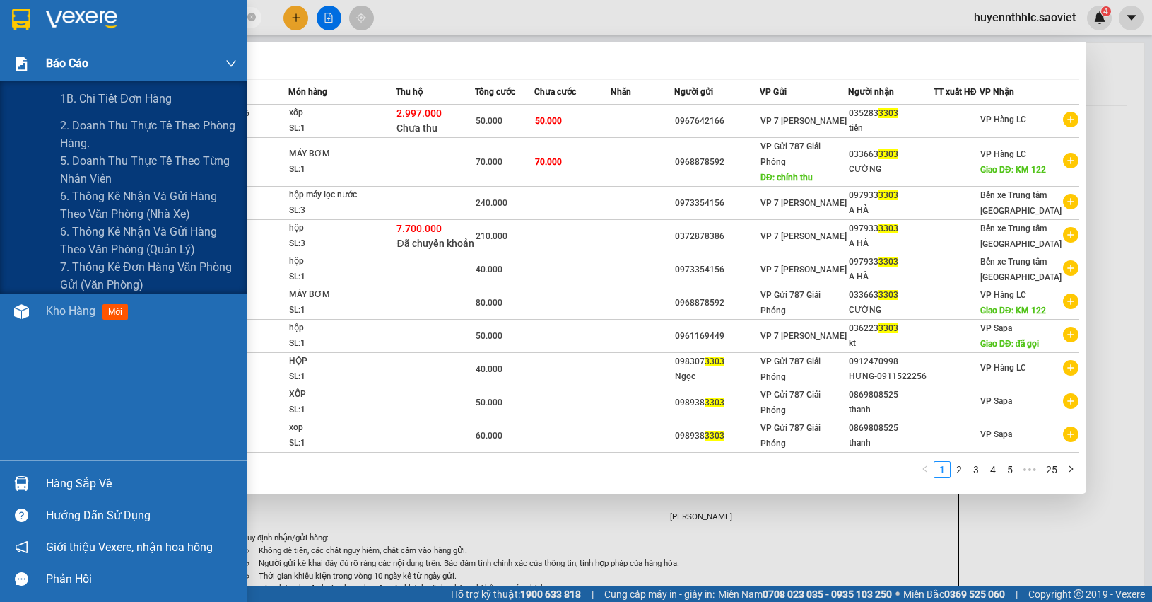
click at [0, 46] on section "Kết quả tìm kiếm ( 241 ) Bộ lọc Mã ĐH Trạng thái Món hàng Thu hộ Tổng cước Chưa…" at bounding box center [576, 301] width 1152 height 602
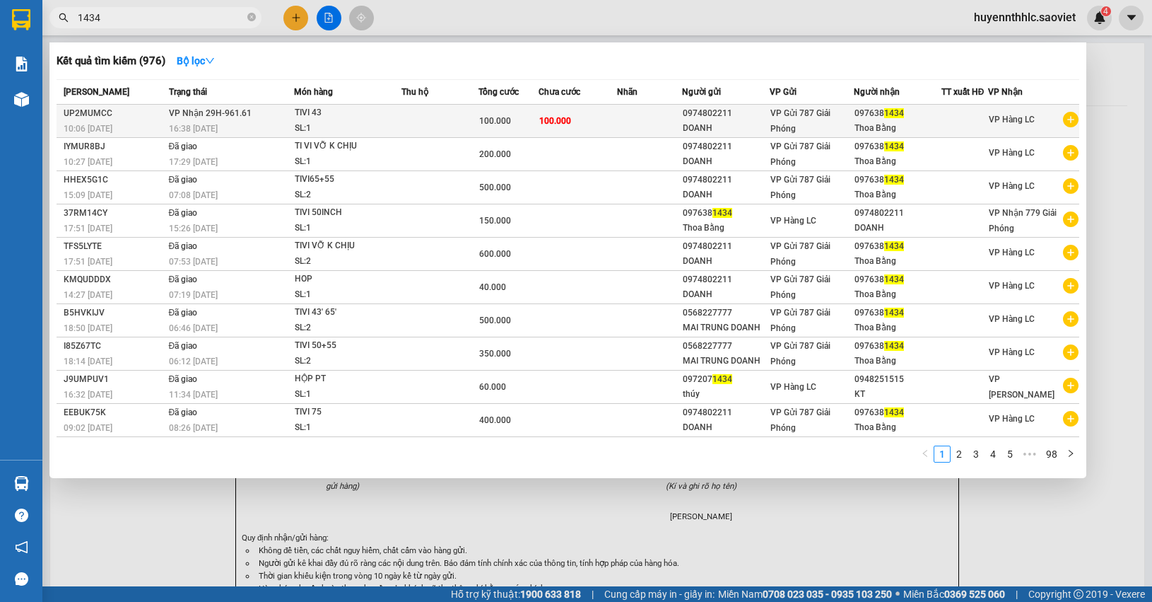
type input "1434"
click at [566, 112] on td "100.000" at bounding box center [578, 121] width 79 height 33
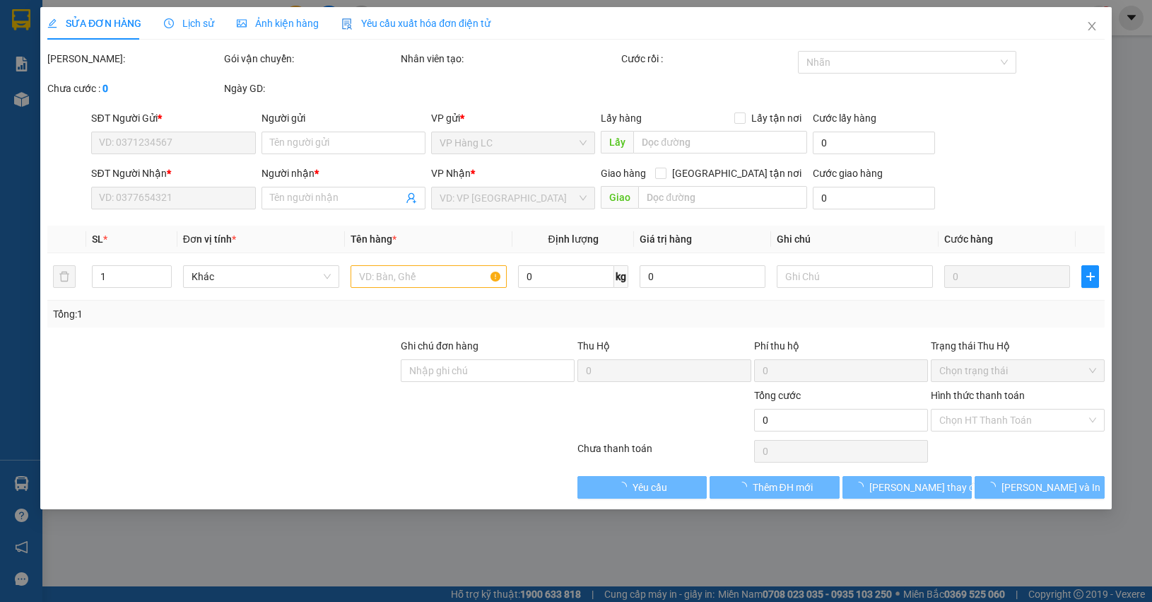
type input "0974802211"
type input "DOANH"
type input "0976381434"
type input "Thoa Bằng"
type input "100.000"
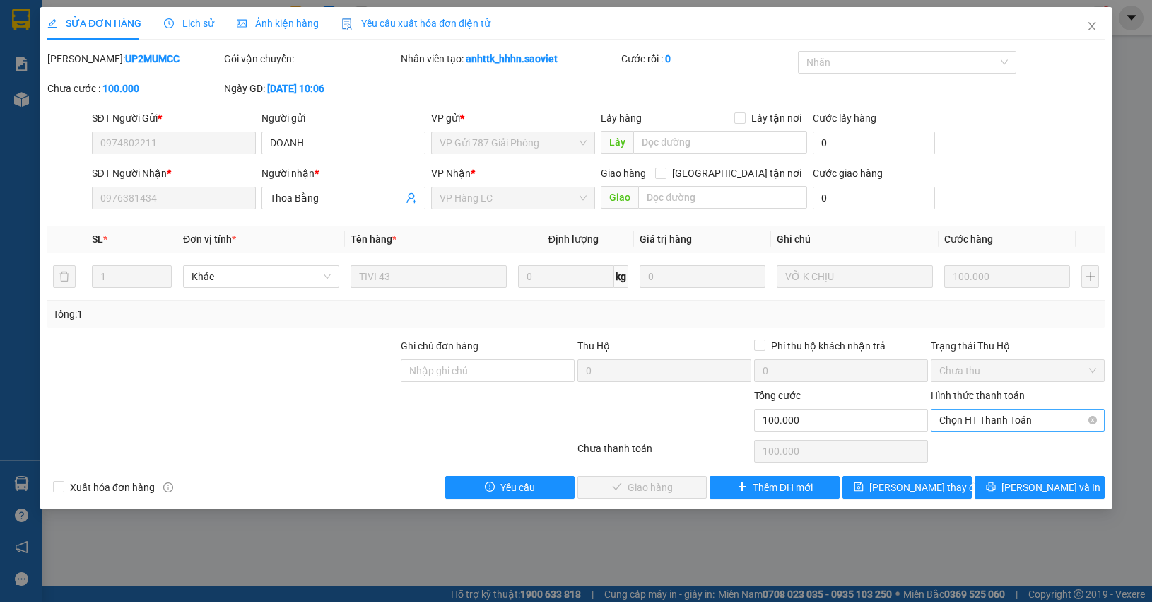
click at [973, 428] on span "Chọn HT Thanh Toán" at bounding box center [1018, 419] width 157 height 21
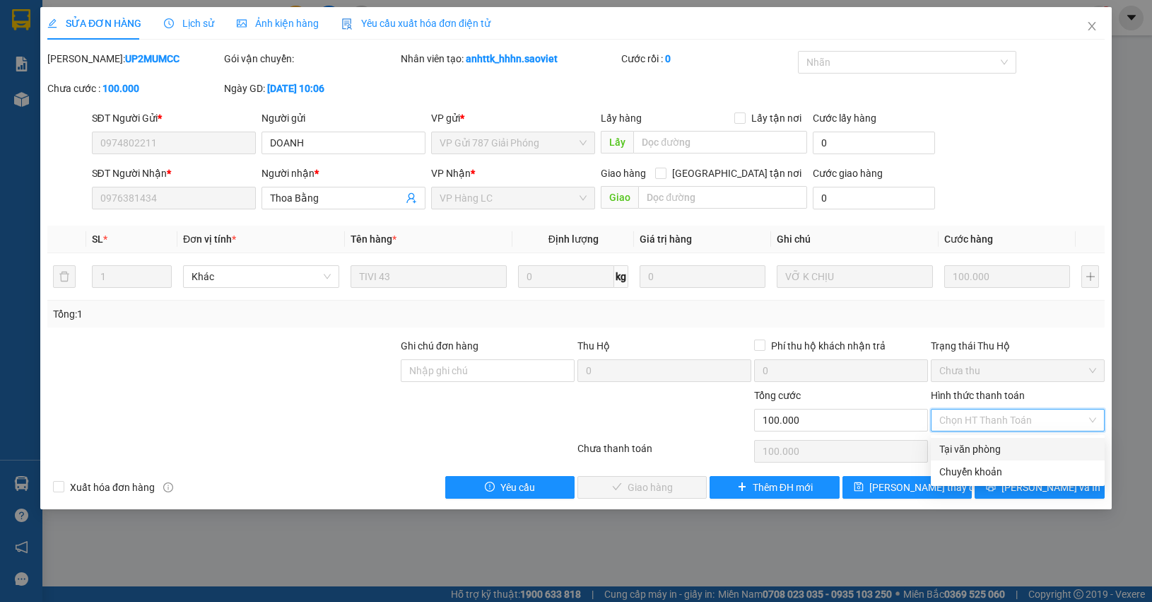
click at [945, 448] on div "Tại văn phòng" at bounding box center [1018, 449] width 157 height 16
type input "0"
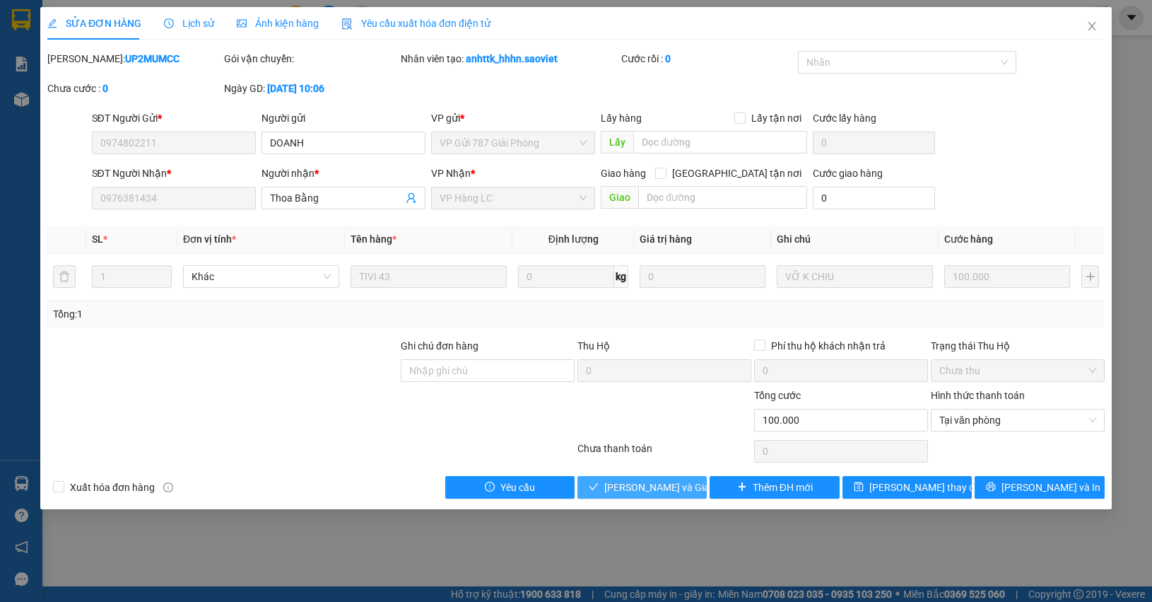
click at [652, 481] on span "[PERSON_NAME] và Giao hàng" at bounding box center [672, 487] width 136 height 16
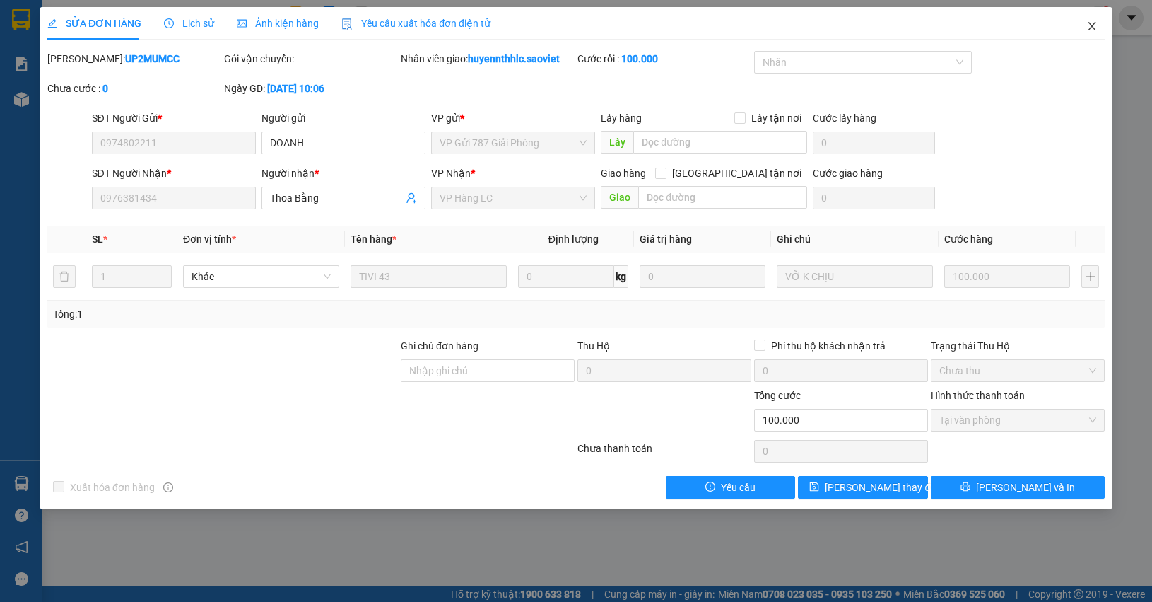
click at [1090, 29] on icon "close" at bounding box center [1092, 26] width 8 height 8
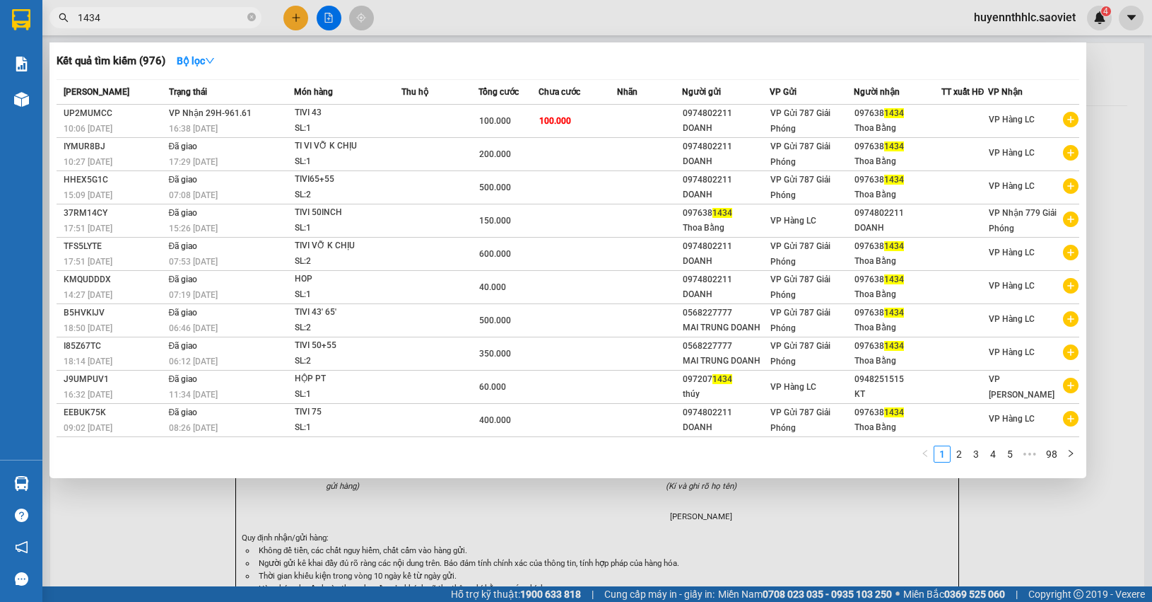
drag, startPoint x: 144, startPoint y: 21, endPoint x: 30, endPoint y: 36, distance: 114.1
click at [30, 36] on section "Kết quả tìm kiếm ( 976 ) Bộ lọc Mã ĐH Trạng thái Món hàng Thu hộ Tổng cước Chưa…" at bounding box center [576, 301] width 1152 height 602
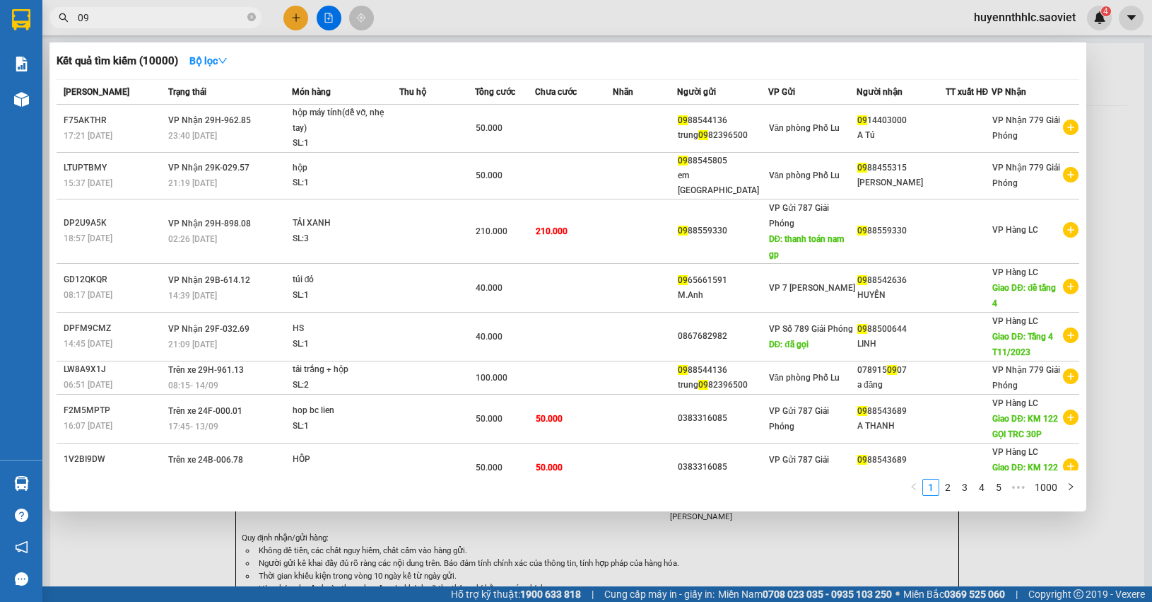
type input "0"
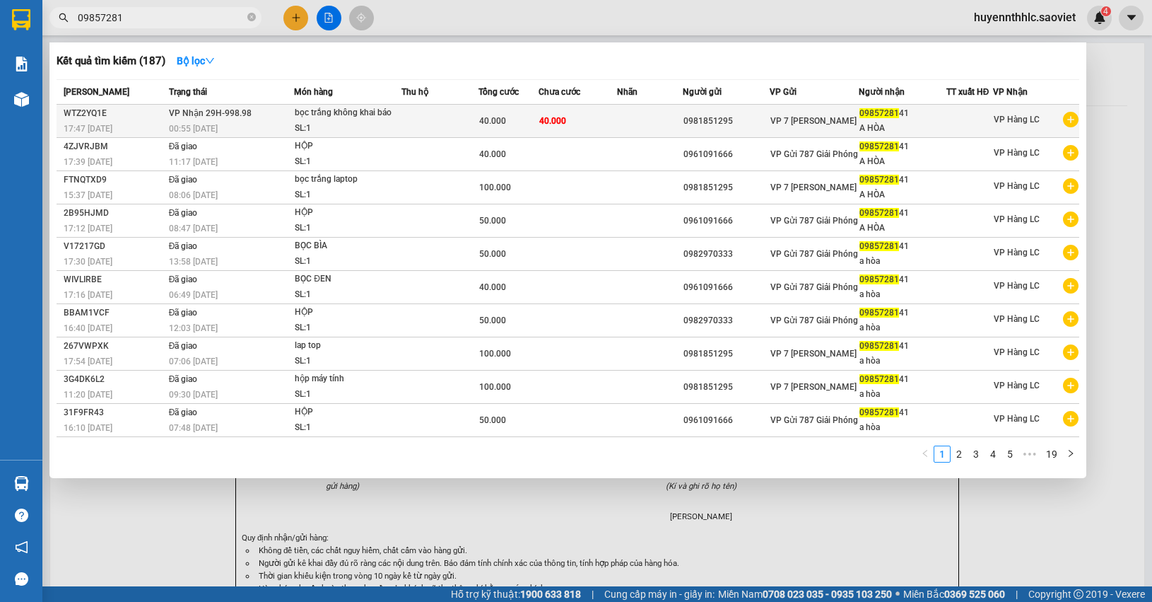
type input "09857281"
click at [859, 117] on td "09857281 41 A HÒA" at bounding box center [903, 121] width 88 height 33
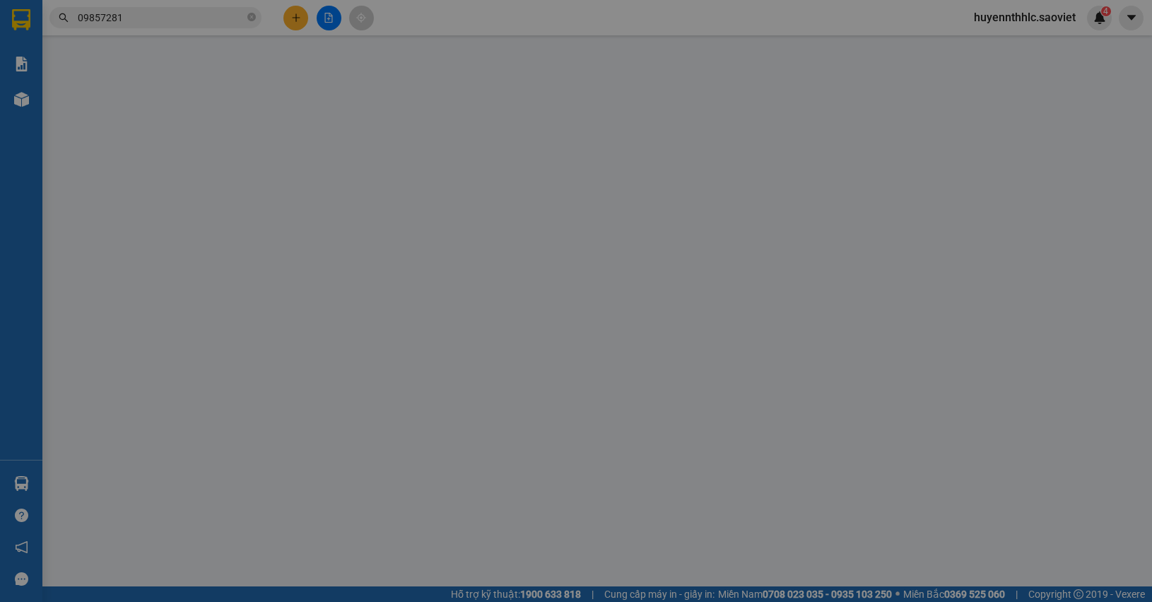
type input "0981851295"
type input "0985728141"
type input "A HÒA"
type input "40.000"
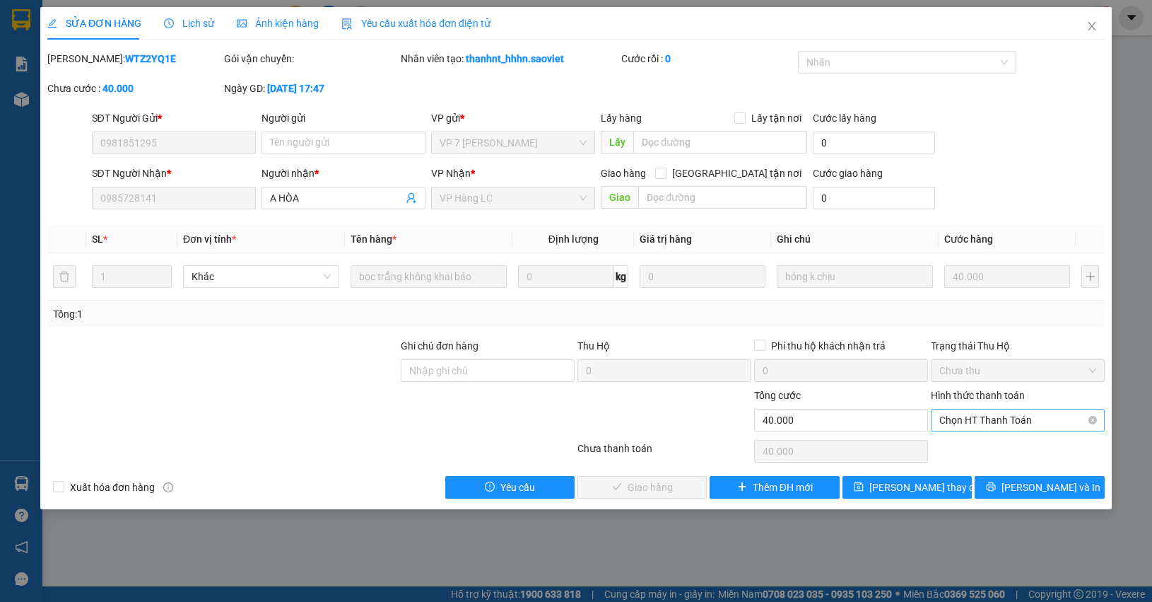
click at [995, 428] on span "Chọn HT Thanh Toán" at bounding box center [1018, 419] width 157 height 21
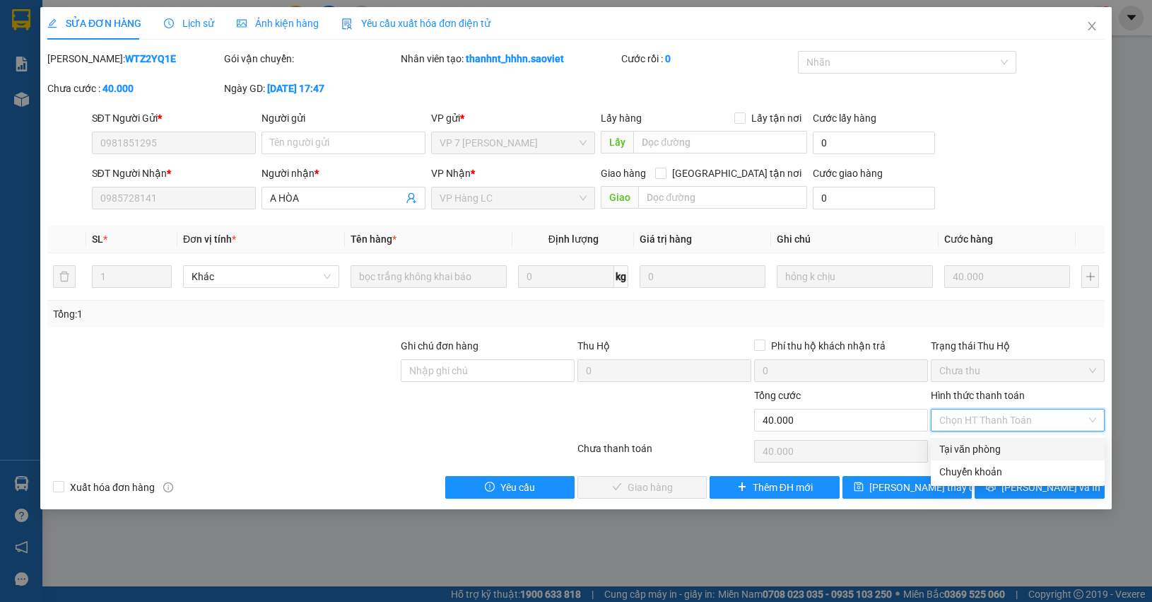
click at [978, 450] on div "Tại văn phòng" at bounding box center [1018, 449] width 157 height 16
type input "0"
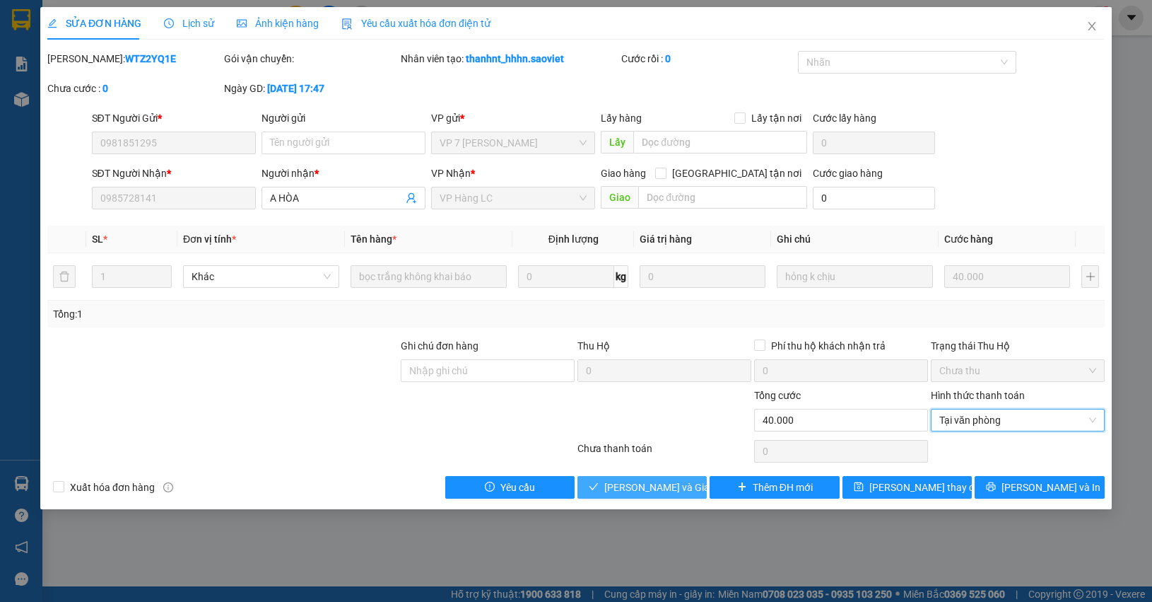
click at [684, 488] on span "[PERSON_NAME] và Giao hàng" at bounding box center [672, 487] width 136 height 16
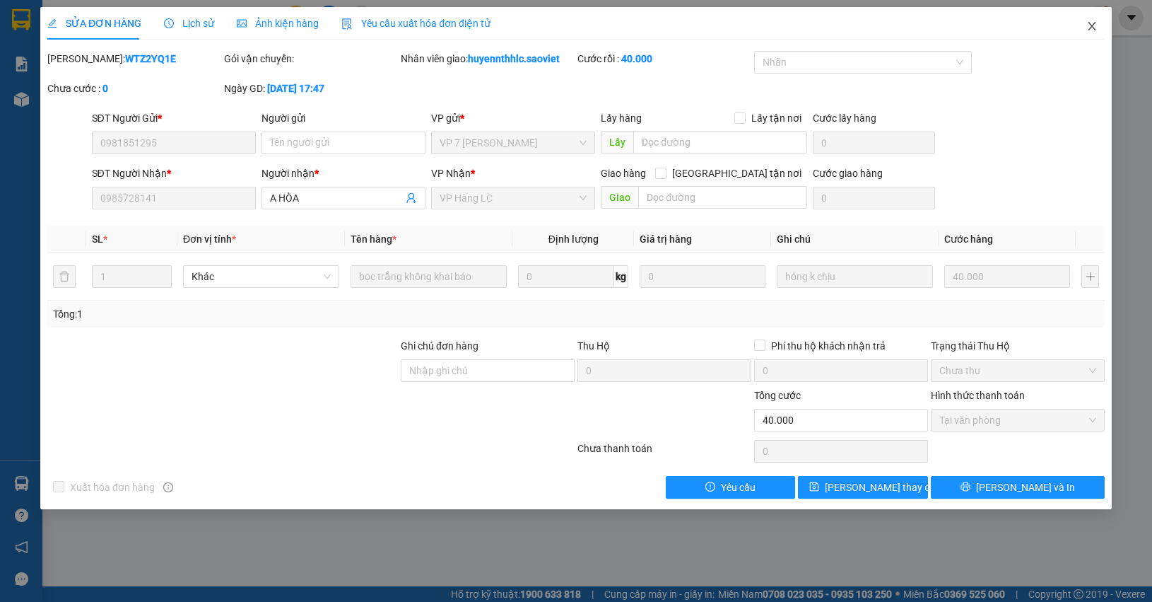
click at [1092, 33] on span "Close" at bounding box center [1092, 27] width 40 height 40
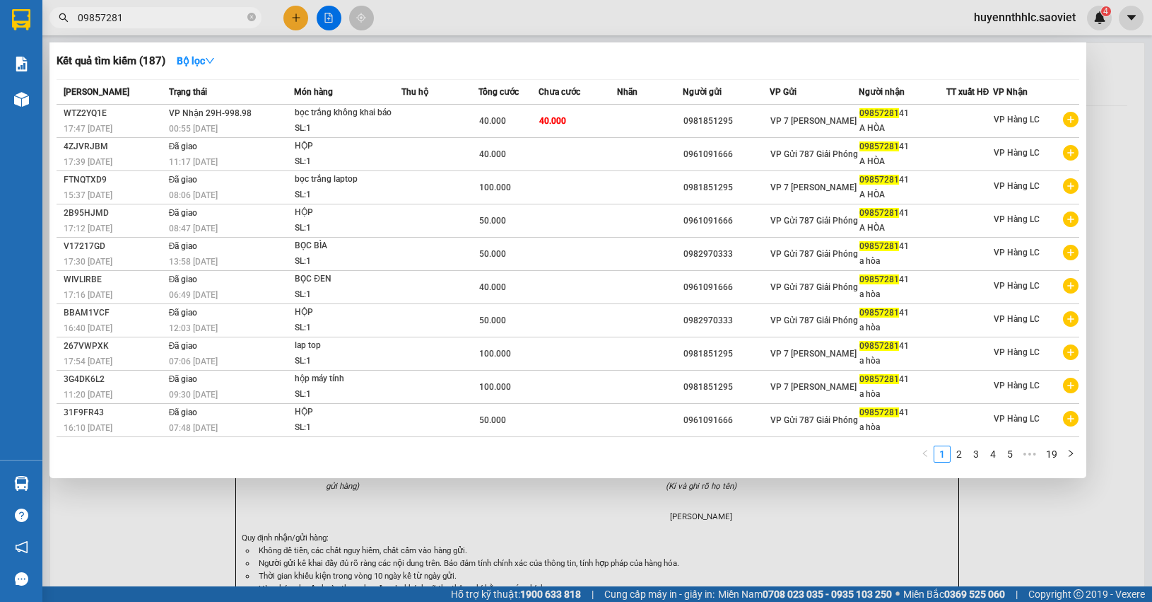
drag, startPoint x: 131, startPoint y: 19, endPoint x: 45, endPoint y: 21, distance: 86.3
click at [45, 21] on div "09857281" at bounding box center [138, 17] width 276 height 21
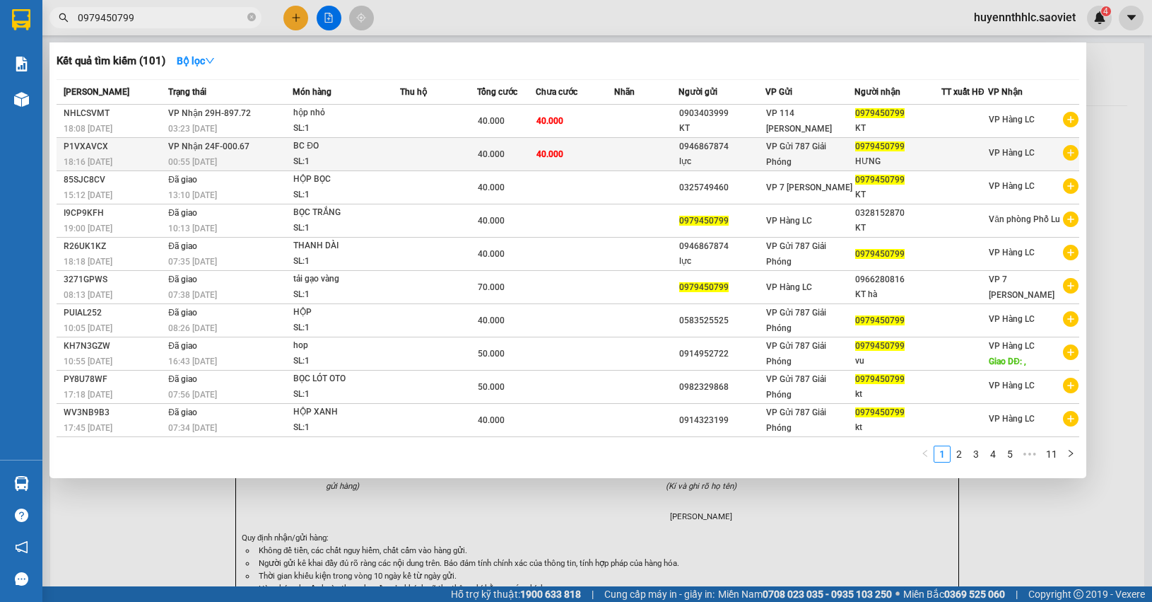
type input "0979450799"
click at [874, 154] on div "HƯNG" at bounding box center [898, 161] width 86 height 15
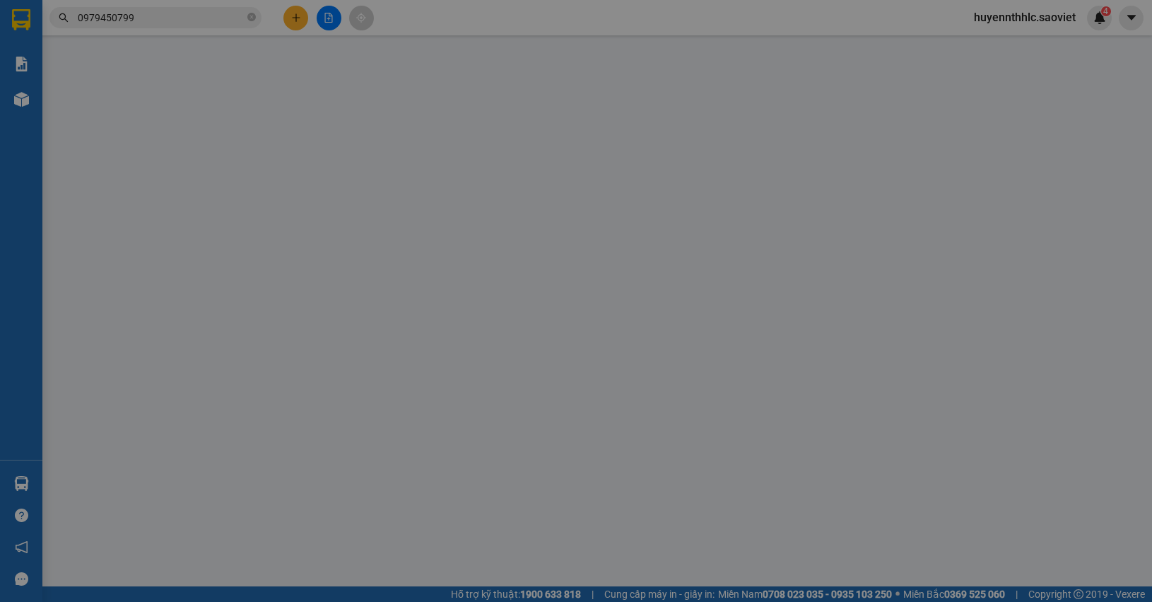
type input "0946867874"
type input "lực"
type input "0979450799"
type input "HƯNG"
type input "40.000"
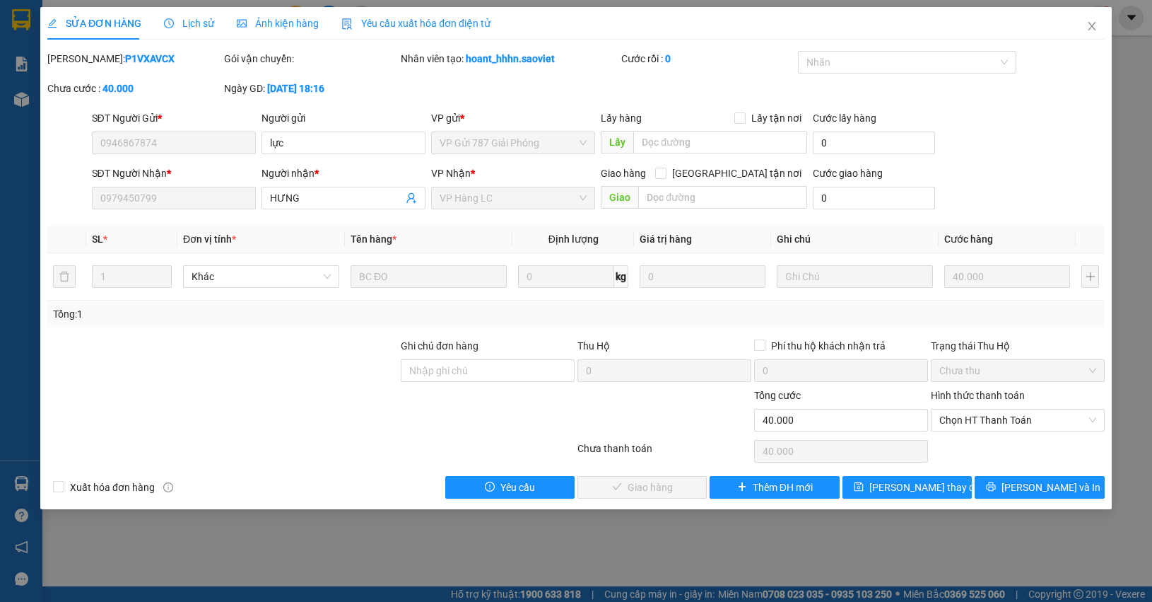
click at [980, 432] on div "Hình thức thanh toán Chọn HT Thanh Toán" at bounding box center [1018, 411] width 174 height 49
click at [974, 418] on span "Chọn HT Thanh Toán" at bounding box center [1018, 419] width 157 height 21
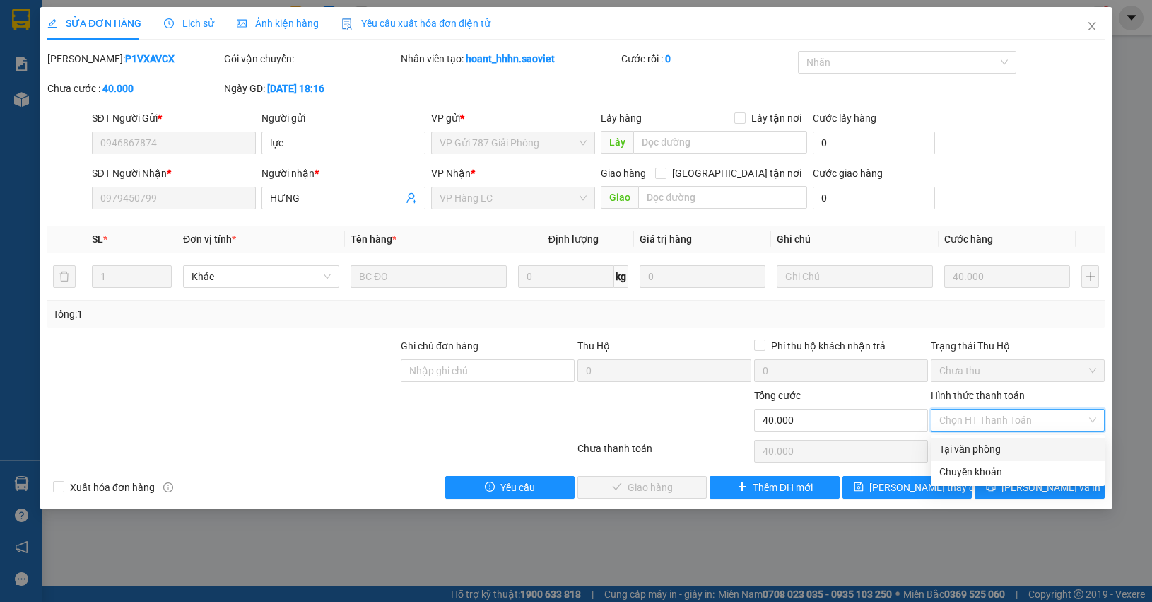
click at [979, 447] on div "Tại văn phòng" at bounding box center [1018, 449] width 157 height 16
type input "0"
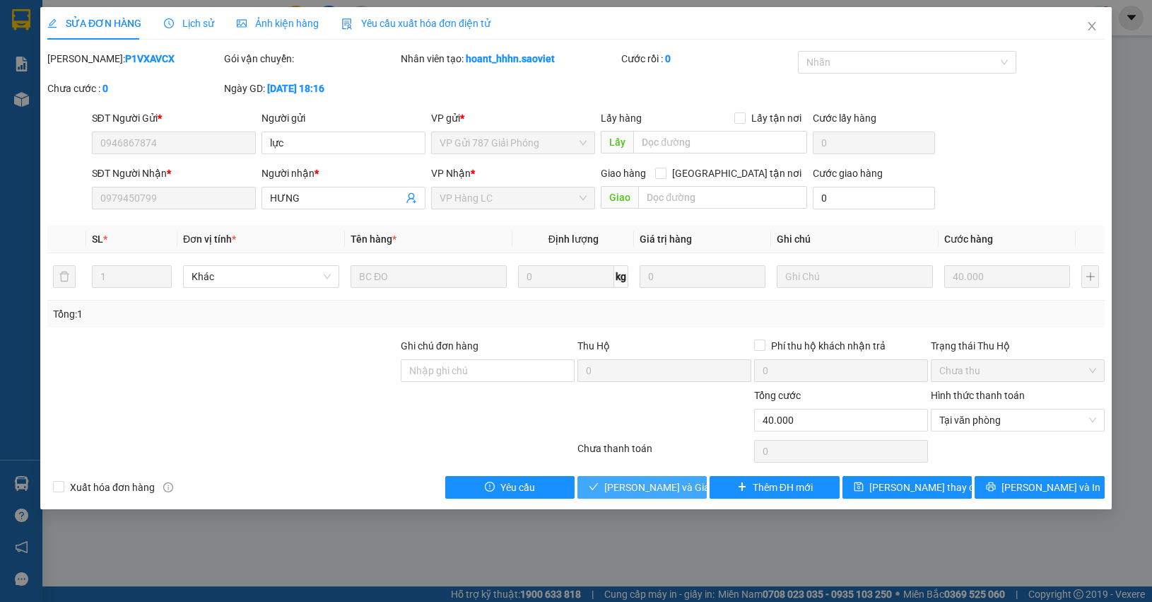
click at [658, 481] on span "[PERSON_NAME] và Giao hàng" at bounding box center [672, 487] width 136 height 16
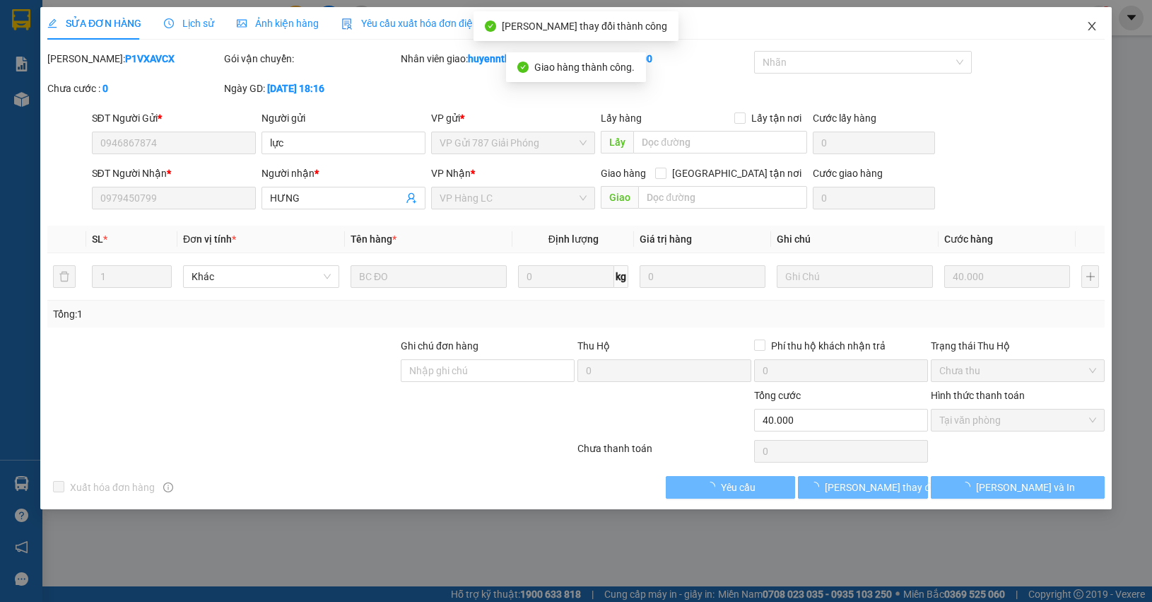
click at [1089, 28] on icon "close" at bounding box center [1092, 26] width 11 height 11
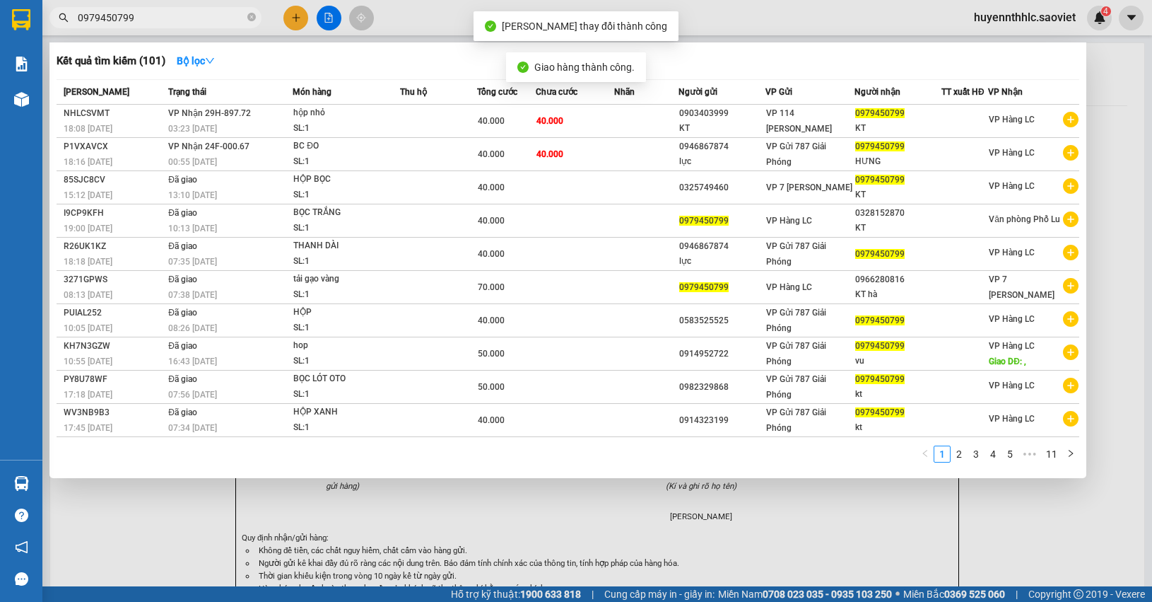
click at [173, 12] on input "0979450799" at bounding box center [161, 18] width 167 height 16
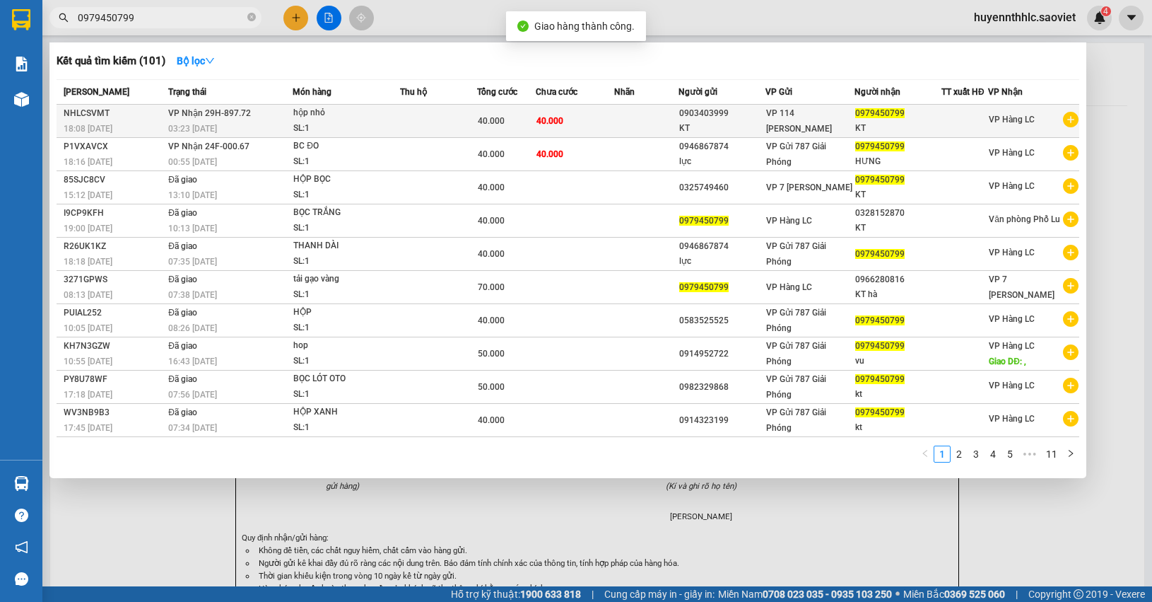
click at [486, 111] on td "40.000" at bounding box center [506, 121] width 59 height 33
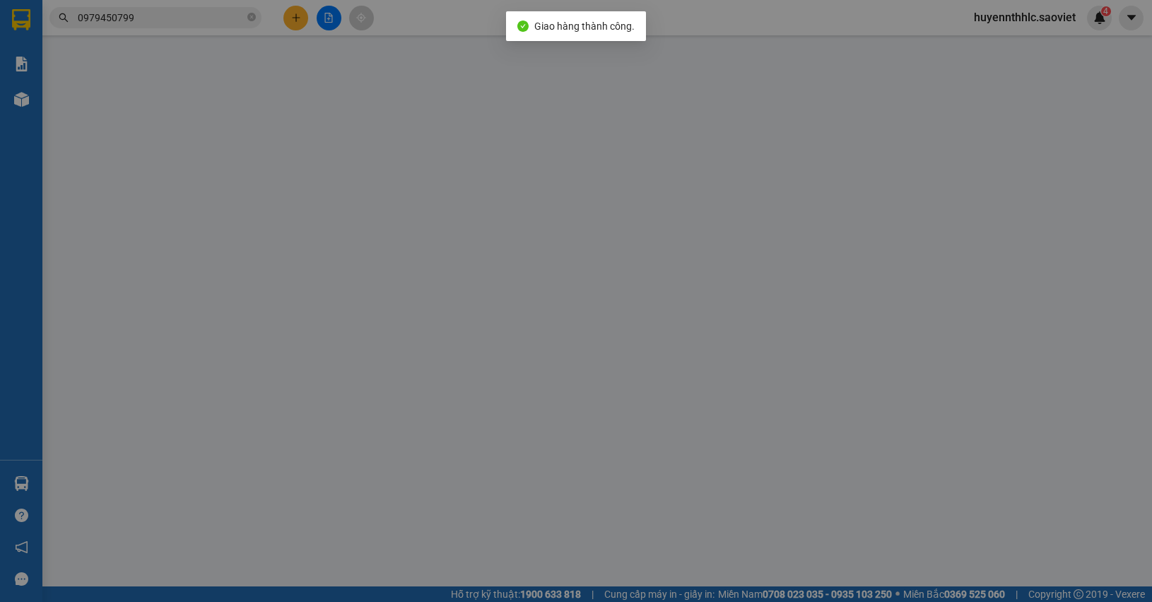
type input "0903403999"
type input "KT"
type input "0979450799"
type input "KT"
type input "40.000"
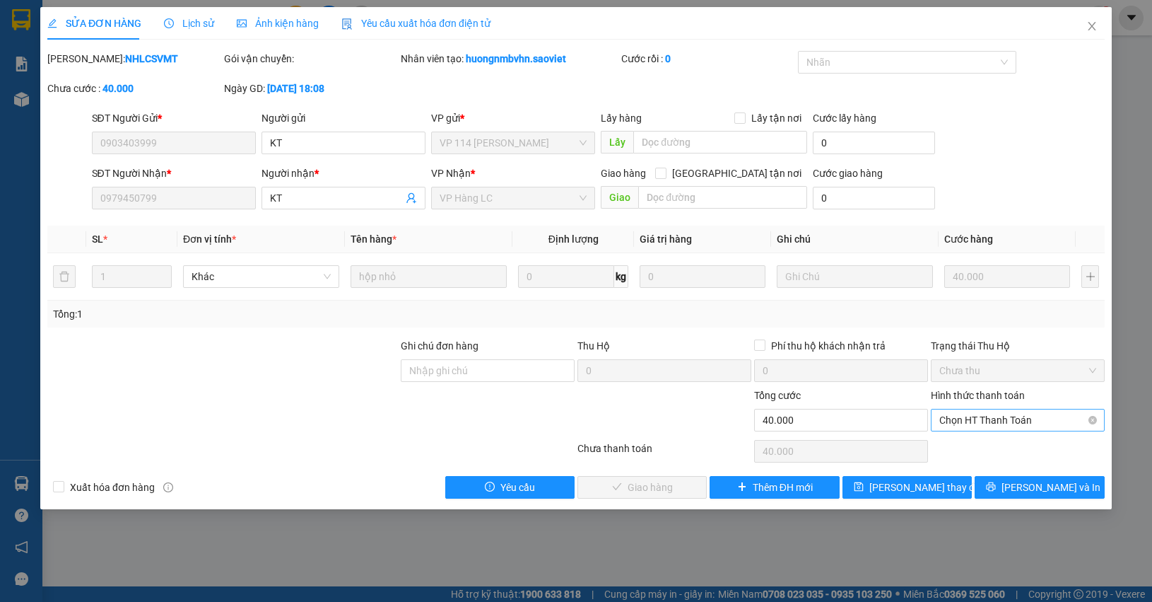
click at [976, 422] on span "Chọn HT Thanh Toán" at bounding box center [1018, 419] width 157 height 21
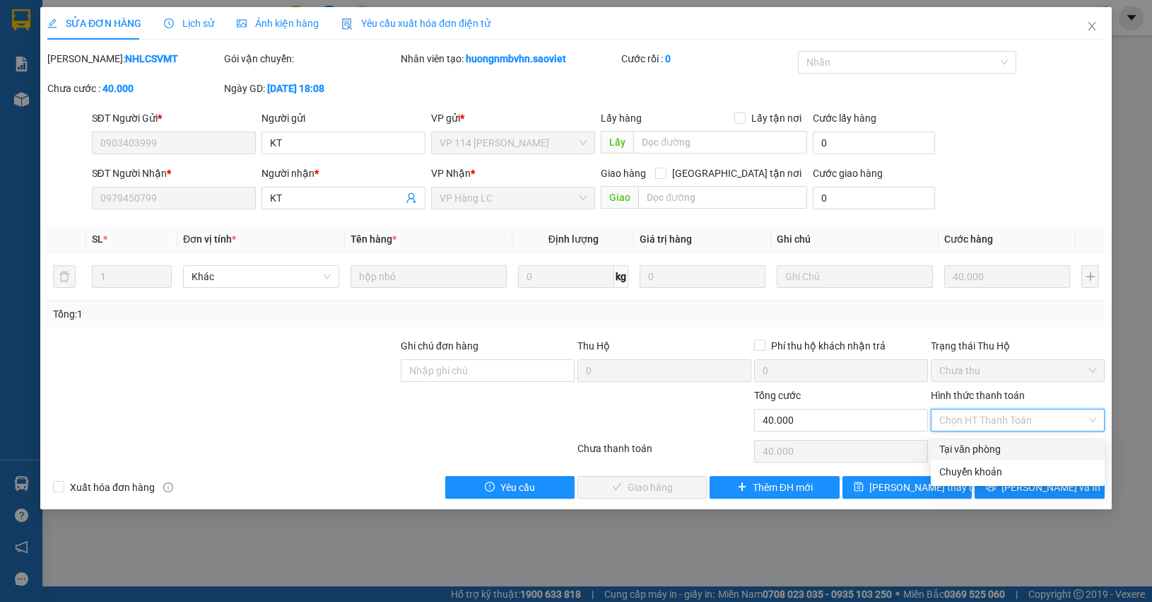
click at [962, 447] on div "Tại văn phòng" at bounding box center [1018, 449] width 157 height 16
type input "0"
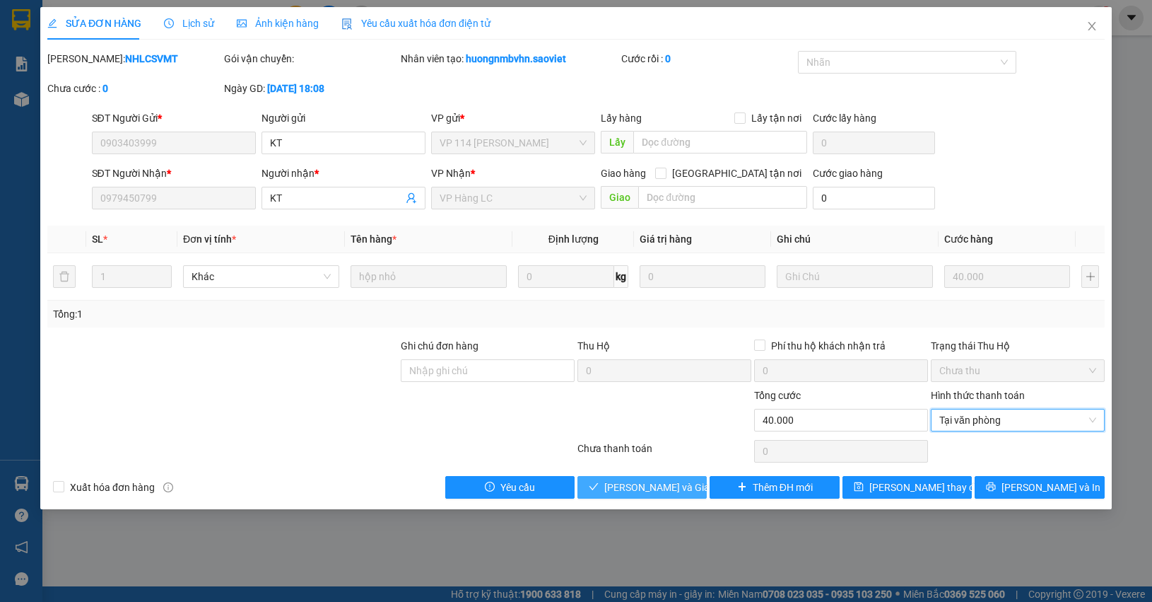
click at [658, 479] on button "[PERSON_NAME] và Giao hàng" at bounding box center [642, 487] width 129 height 23
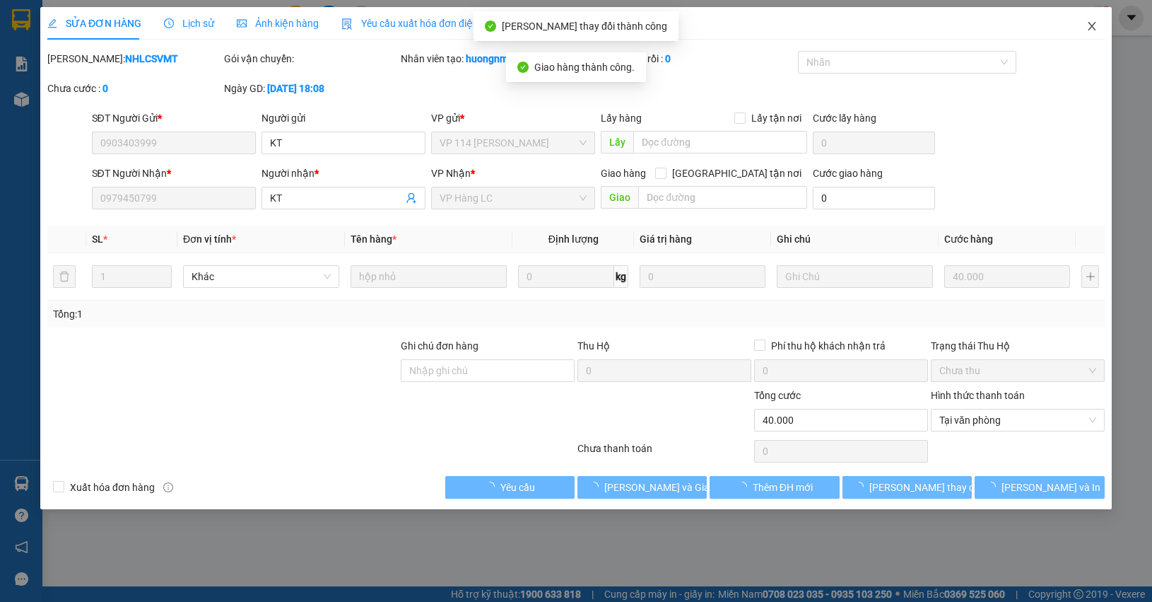
click at [1082, 20] on span "Close" at bounding box center [1092, 27] width 40 height 40
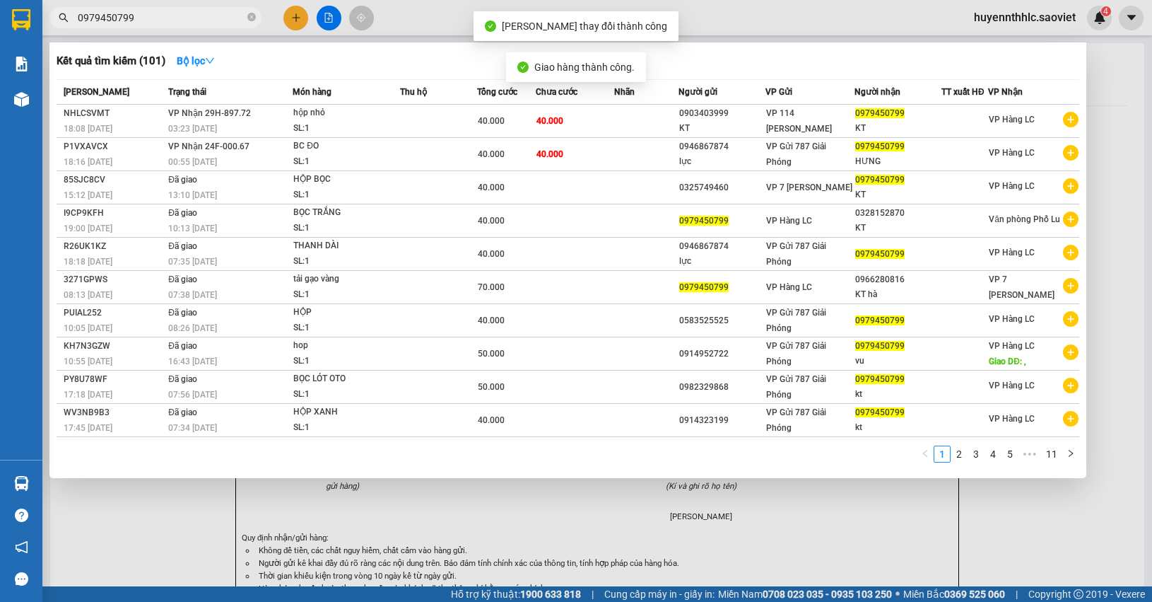
drag, startPoint x: 167, startPoint y: 15, endPoint x: 0, endPoint y: 16, distance: 166.9
click at [0, 16] on section "Kết quả tìm kiếm ( 101 ) Bộ lọc Mã ĐH Trạng thái Món hàng Thu hộ Tổng cước Chưa…" at bounding box center [576, 301] width 1152 height 602
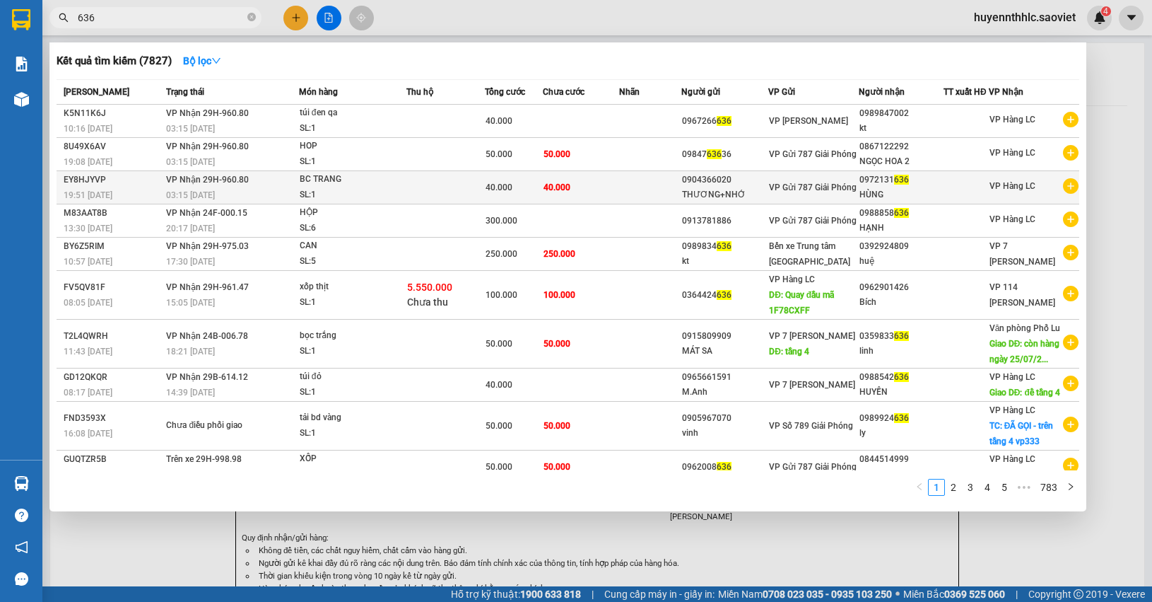
type input "636"
click at [913, 189] on div "HÙNG" at bounding box center [901, 194] width 83 height 15
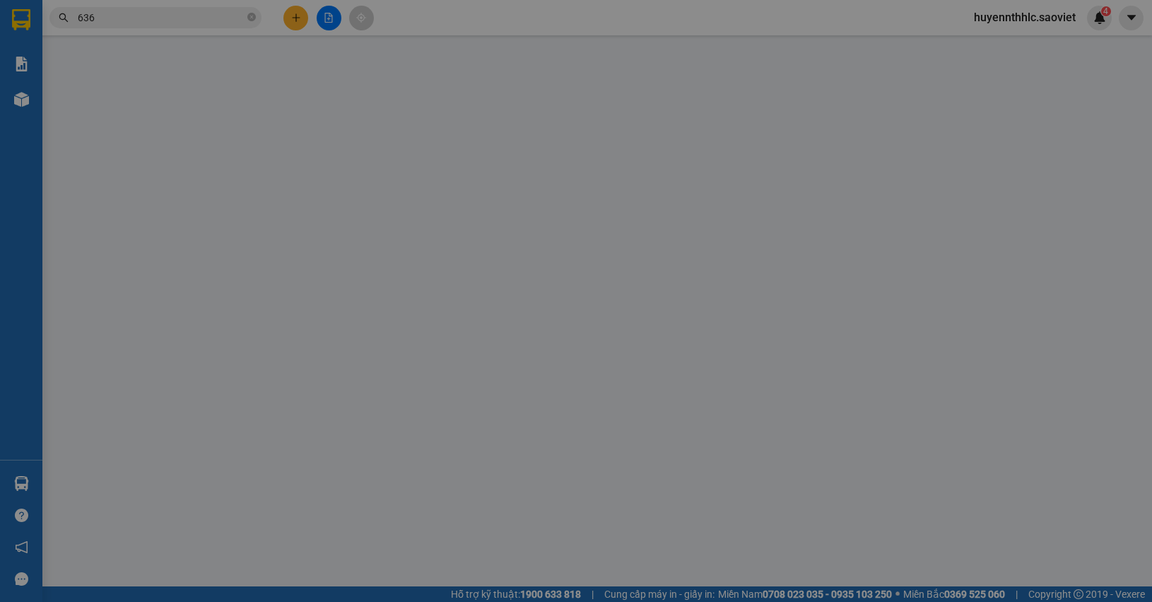
type input "0904366020"
type input "THƯƠNG+NHỚ"
type input "0972131636"
type input "HÙNG"
type input "40.000"
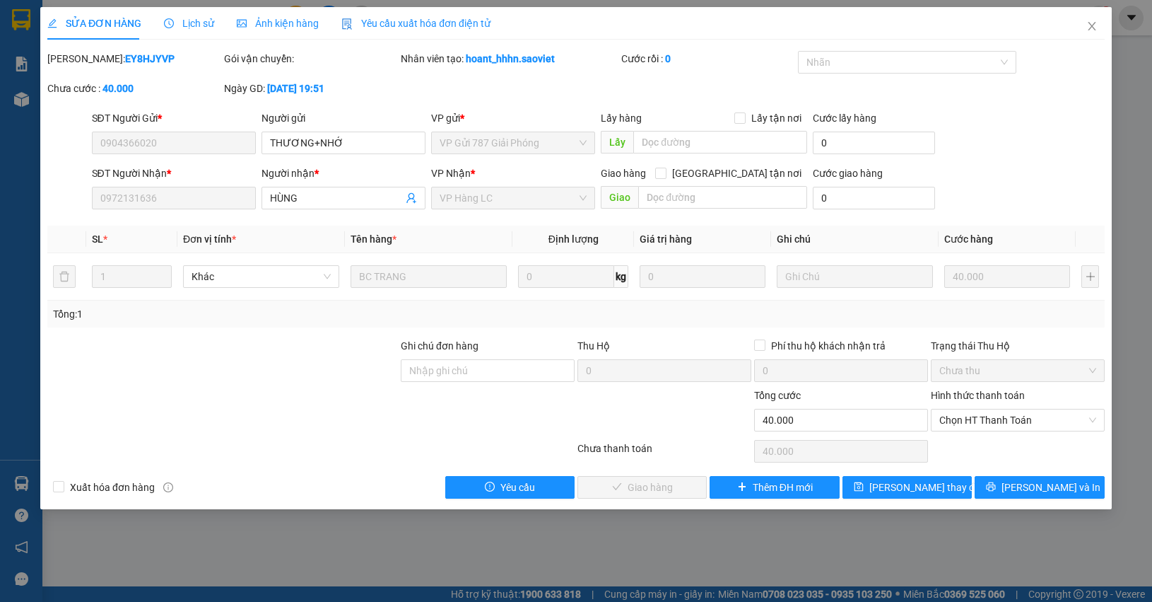
drag, startPoint x: 1007, startPoint y: 426, endPoint x: 1005, endPoint y: 433, distance: 7.6
click at [1006, 426] on span "Chọn HT Thanh Toán" at bounding box center [1018, 419] width 157 height 21
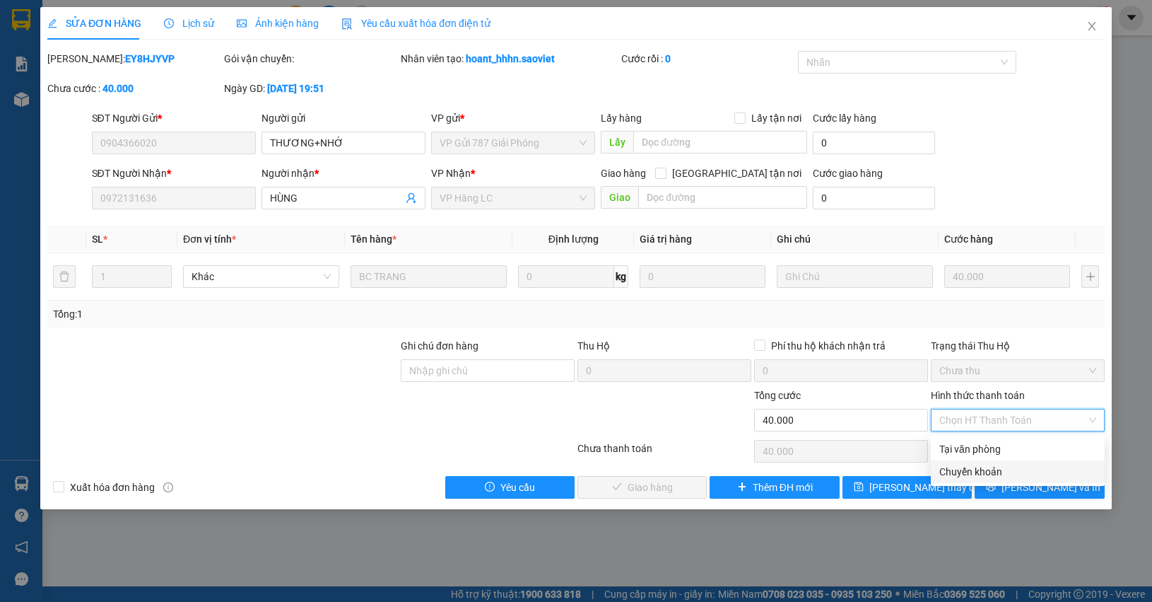
click at [983, 474] on div "Chuyển khoản" at bounding box center [1018, 472] width 157 height 16
type input "0"
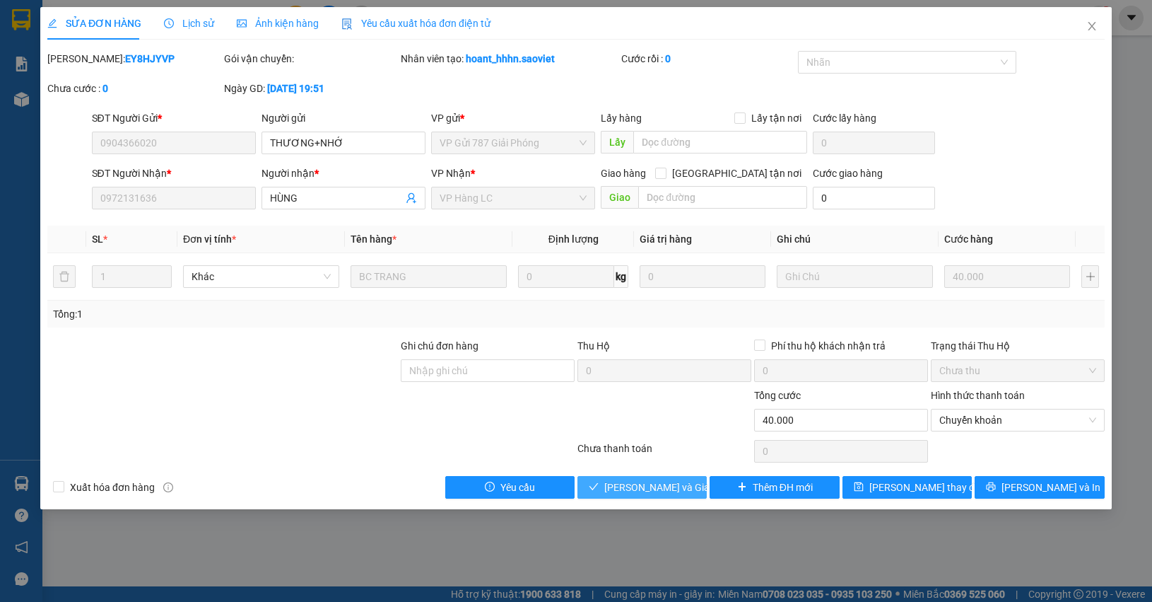
click at [644, 486] on span "[PERSON_NAME] và Giao hàng" at bounding box center [672, 487] width 136 height 16
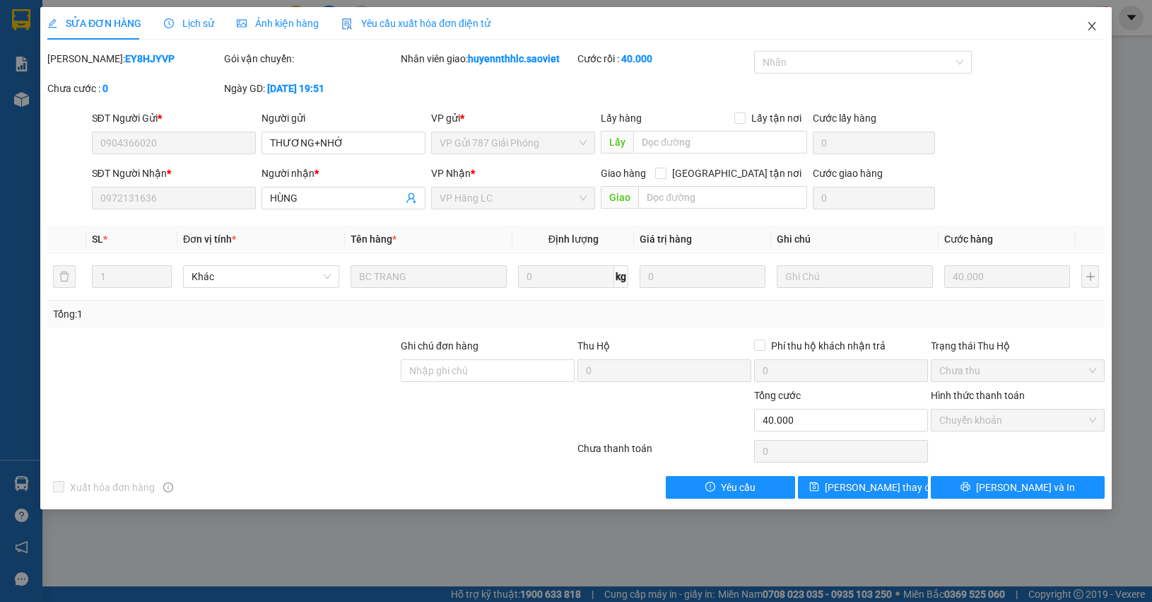
click at [1092, 28] on icon "close" at bounding box center [1092, 26] width 11 height 11
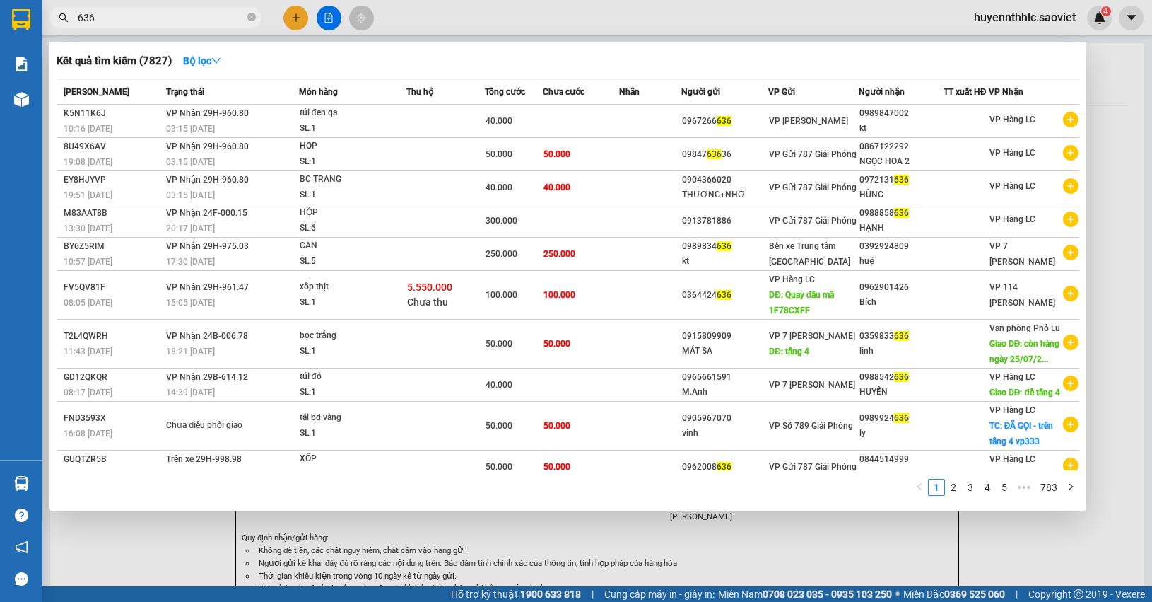
drag, startPoint x: 142, startPoint y: 16, endPoint x: 0, endPoint y: 35, distance: 143.5
click at [0, 35] on section "Kết quả tìm kiếm ( 7827 ) Bộ lọc Mã ĐH Trạng thái Món hàng Thu hộ Tổng cước Chư…" at bounding box center [576, 301] width 1152 height 602
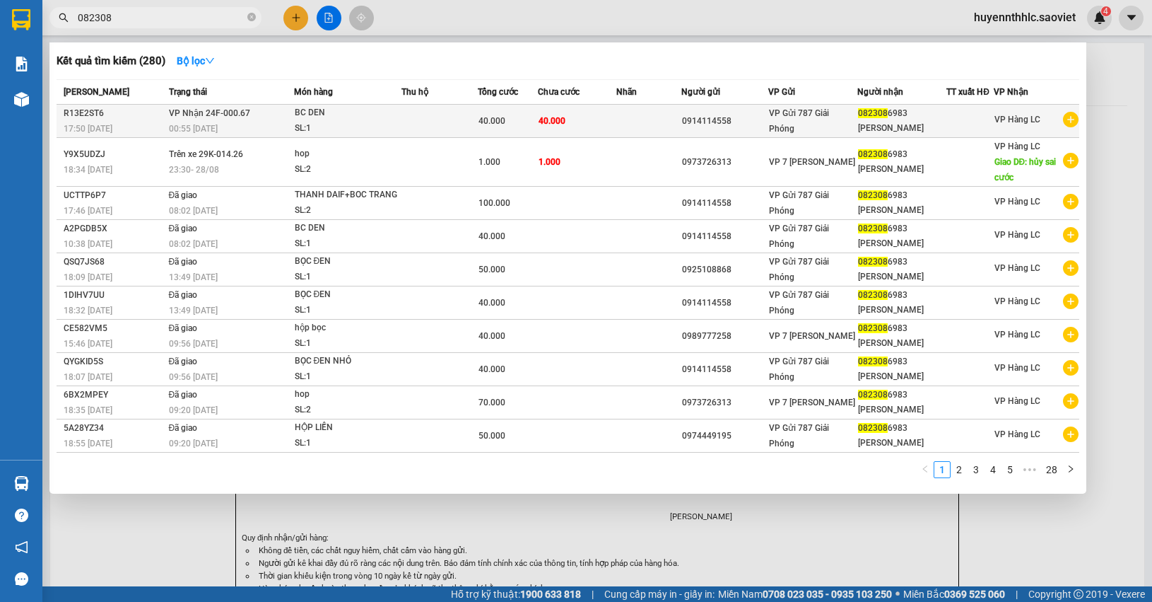
type input "082308"
click at [934, 111] on div "082308 6983" at bounding box center [902, 113] width 88 height 15
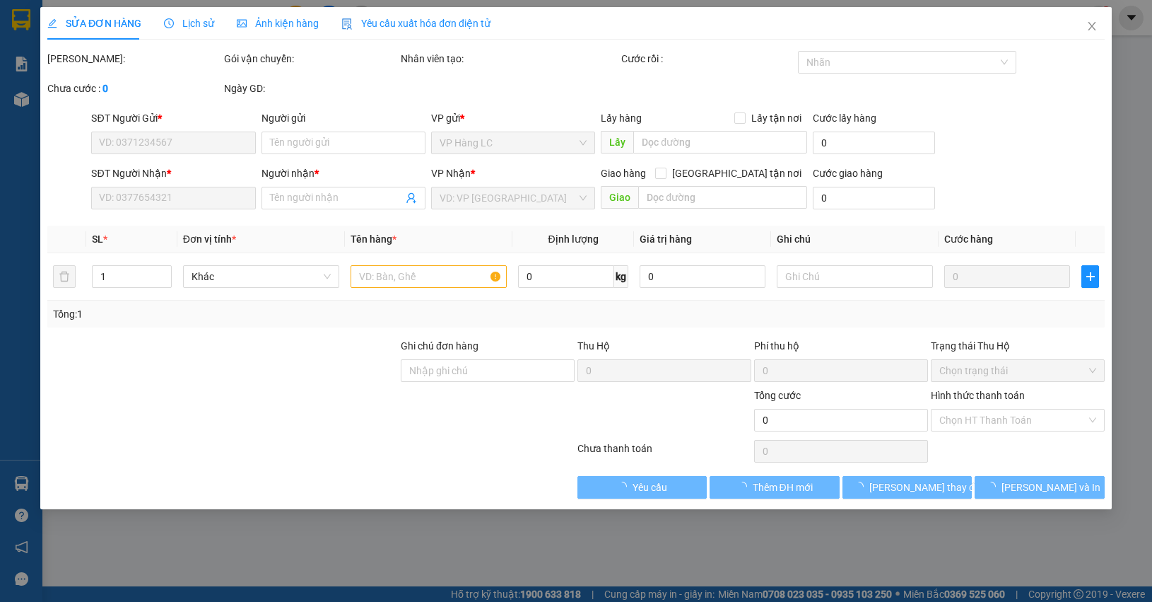
type input "0914114558"
type input "0823086983"
type input "[PERSON_NAME]"
type input "40.000"
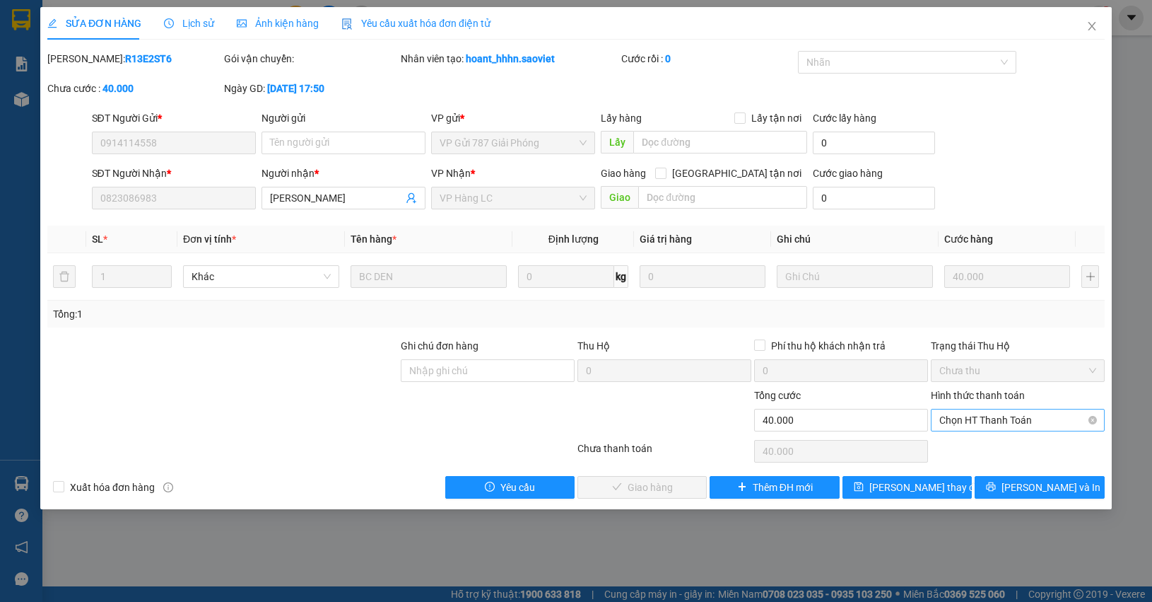
click at [966, 426] on span "Chọn HT Thanh Toán" at bounding box center [1018, 419] width 157 height 21
click at [973, 467] on div "Chuyển khoản" at bounding box center [1018, 472] width 157 height 16
type input "0"
click at [653, 488] on span "[PERSON_NAME] và Giao hàng" at bounding box center [672, 487] width 136 height 16
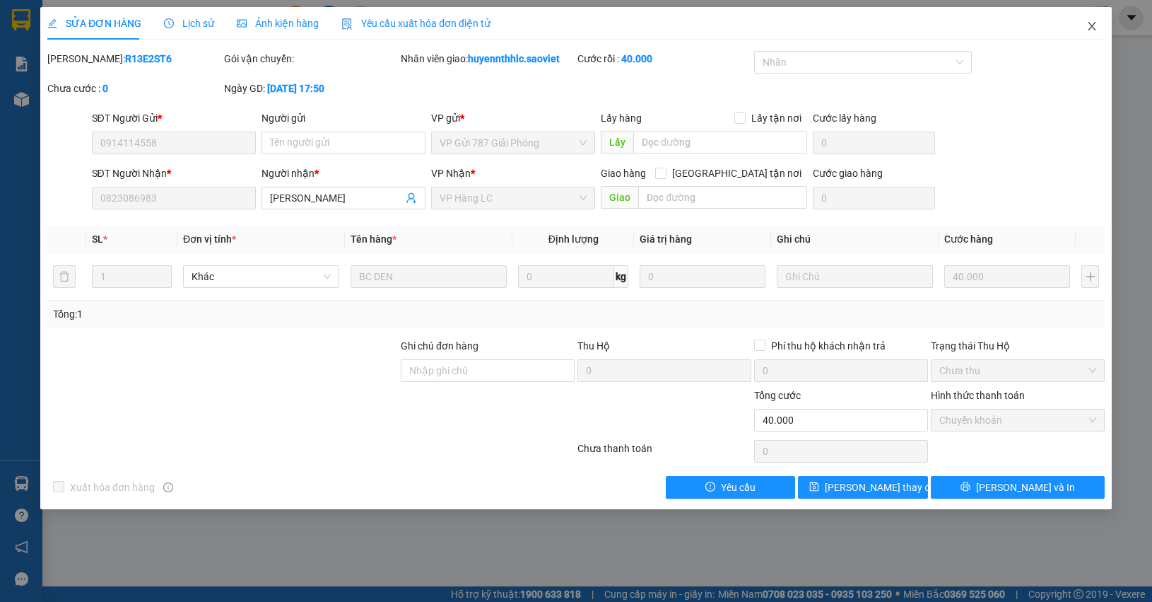
click at [1096, 28] on icon "close" at bounding box center [1092, 26] width 11 height 11
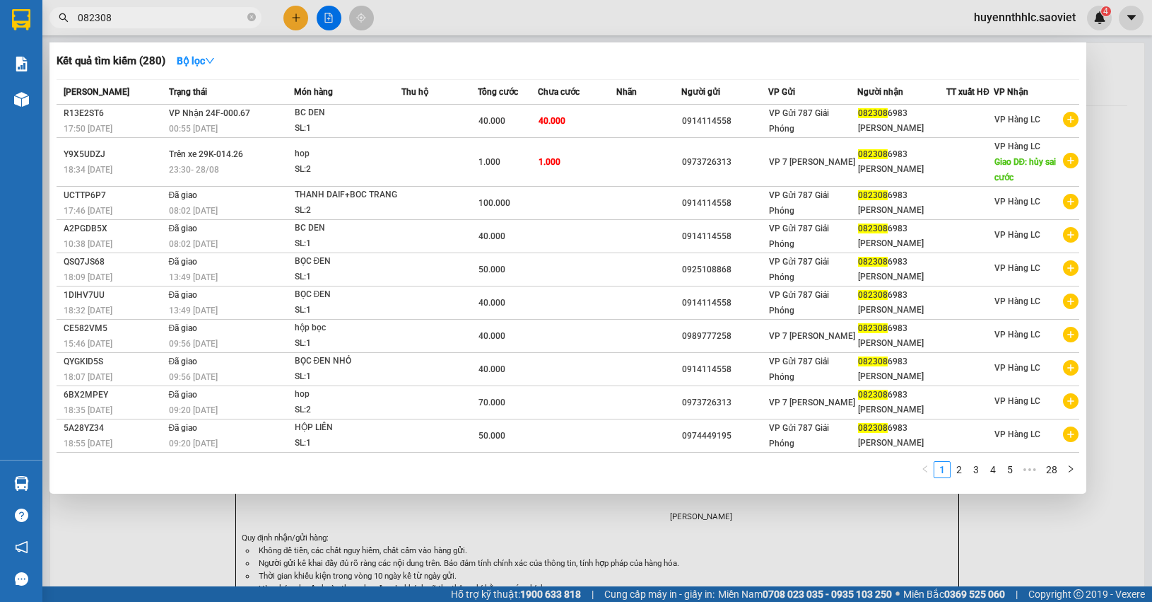
drag, startPoint x: 107, startPoint y: 18, endPoint x: 62, endPoint y: 21, distance: 45.3
click at [62, 21] on div "082308" at bounding box center [138, 17] width 276 height 21
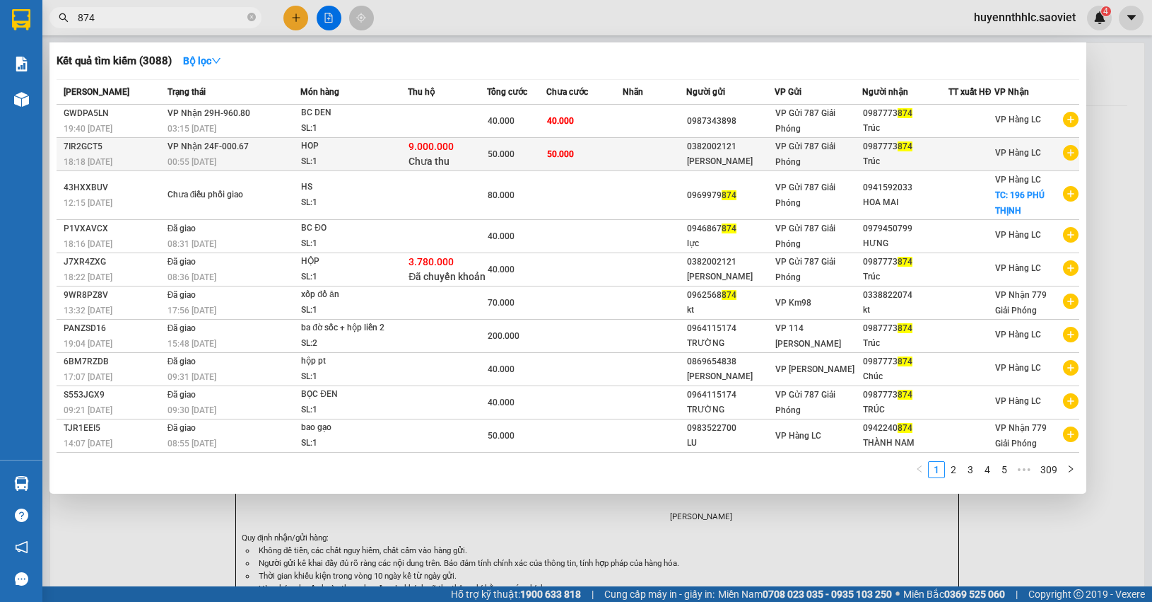
type input "874"
click at [821, 145] on span "VP Gửi 787 Giải Phóng" at bounding box center [806, 153] width 60 height 25
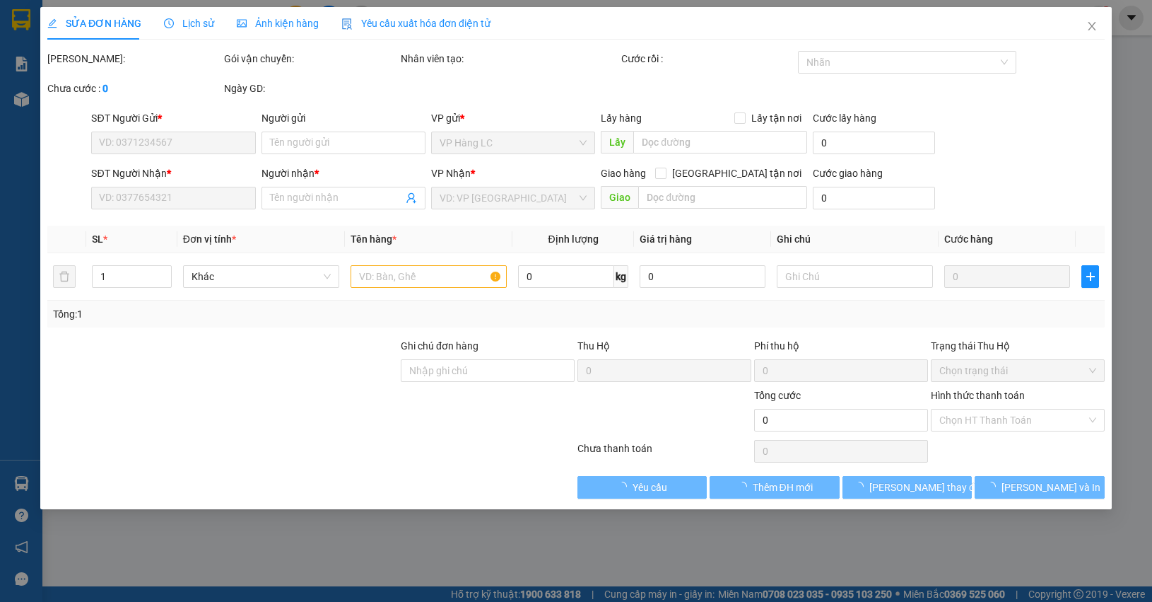
type input "0382002121"
type input "[PERSON_NAME]"
type input "0987773874"
type input "Trúc"
type input "9.000.000"
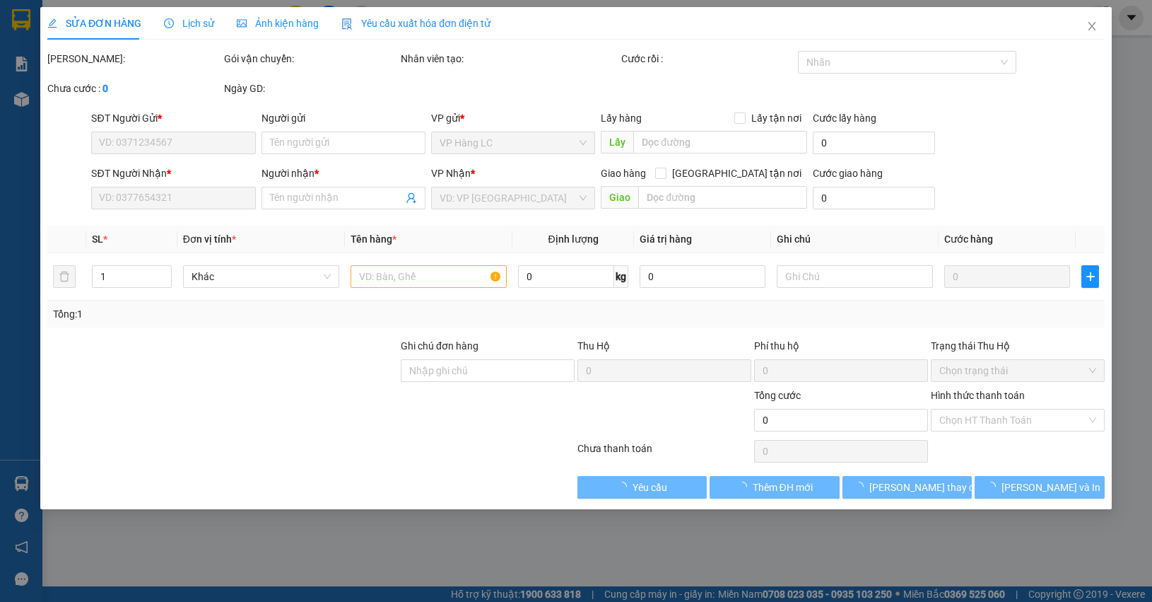
type input "60.000"
type input "50.000"
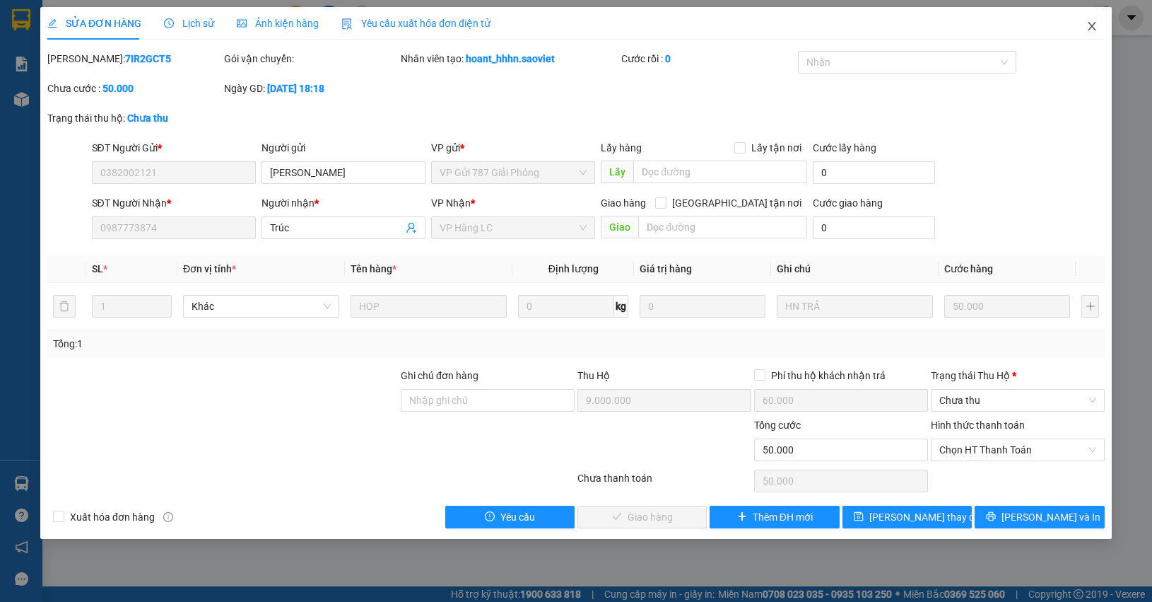
click at [1106, 27] on span "Close" at bounding box center [1092, 27] width 40 height 40
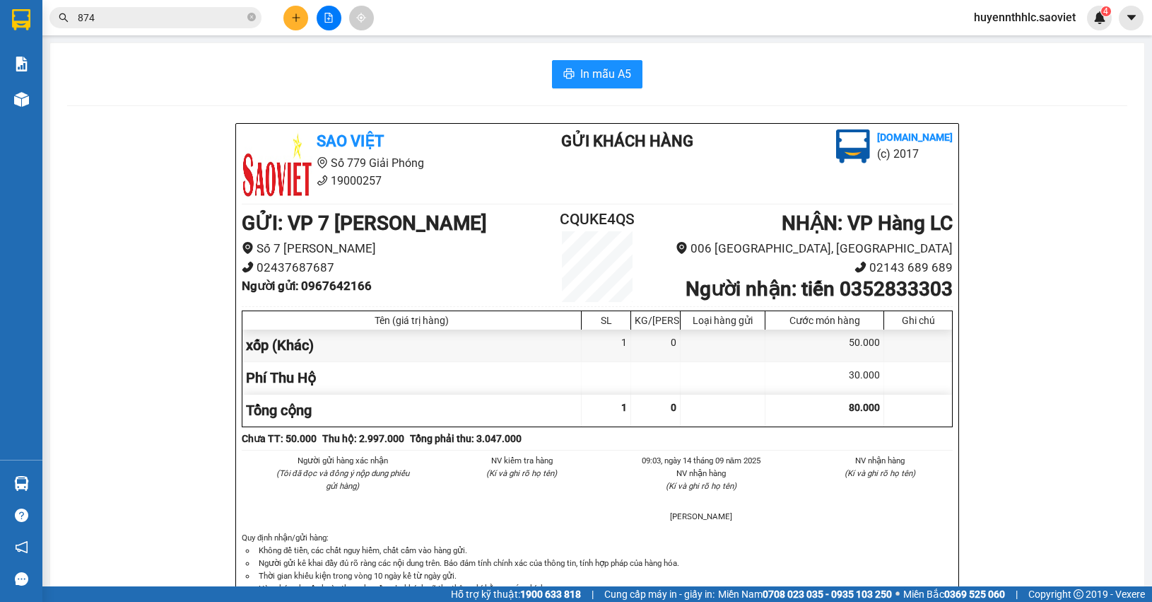
click at [159, 16] on input "874" at bounding box center [161, 18] width 167 height 16
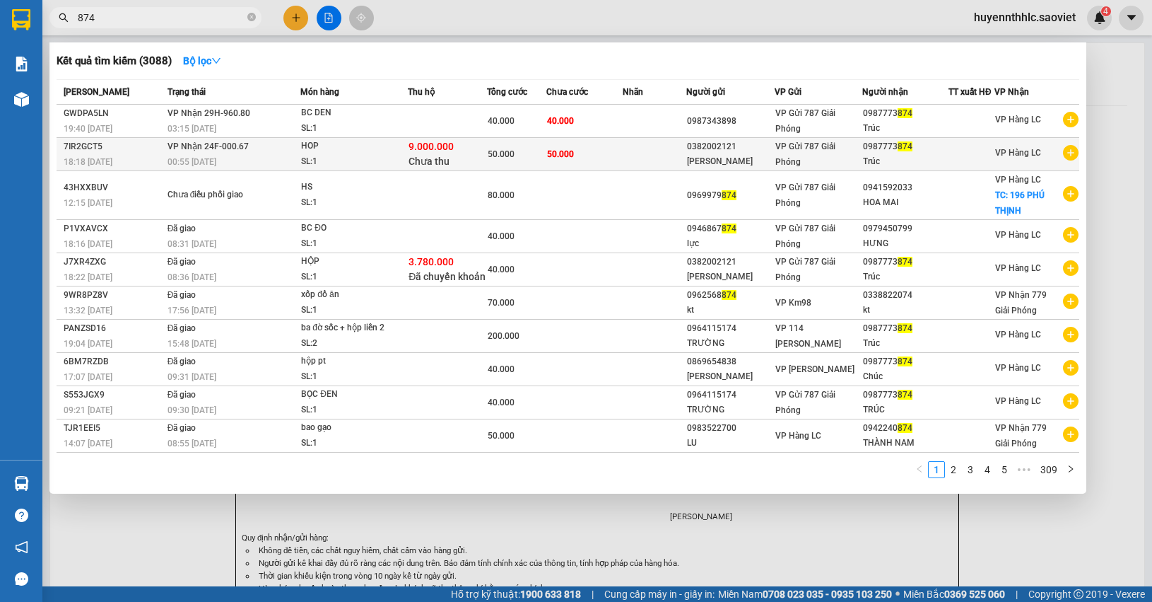
click at [542, 148] on div "50.000" at bounding box center [517, 154] width 58 height 16
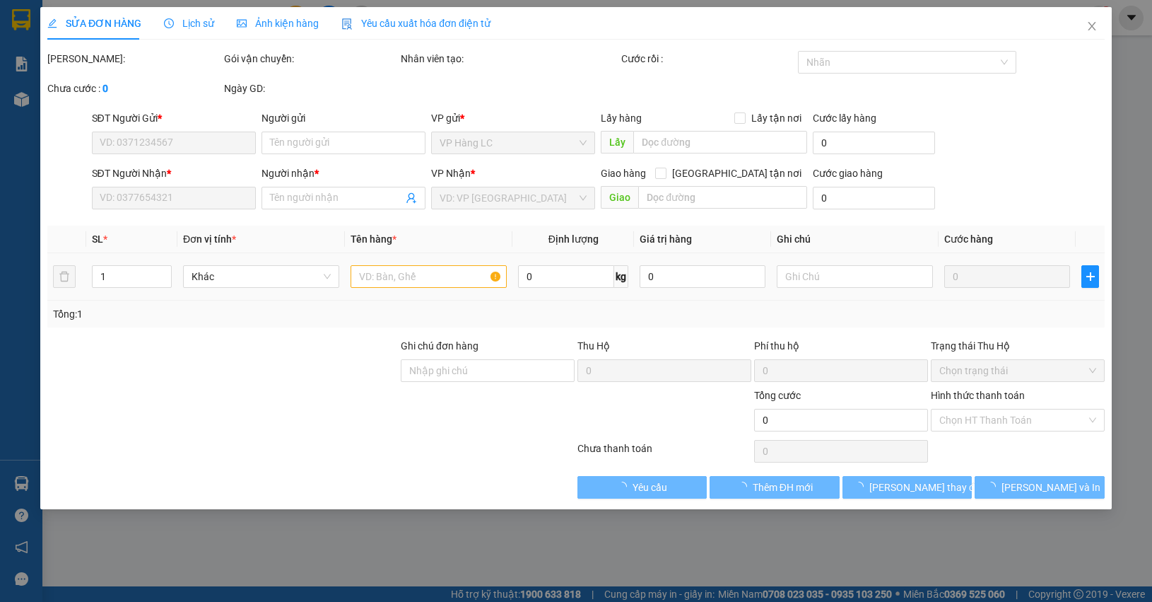
type input "0382002121"
type input "[PERSON_NAME]"
type input "0987773874"
type input "Trúc"
type input "9.000.000"
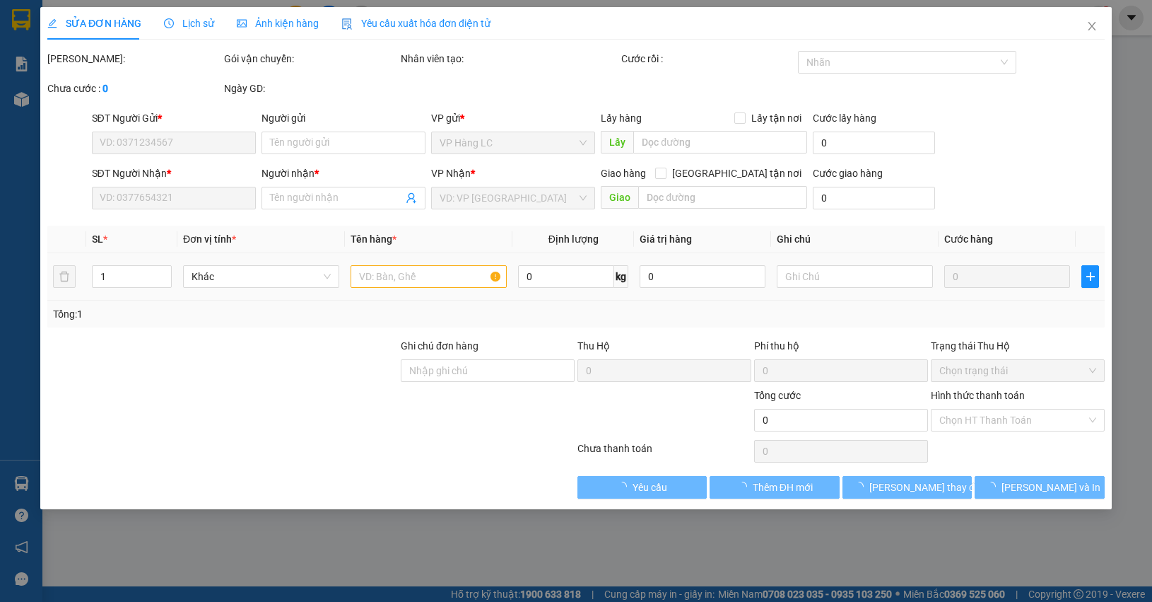
type input "60.000"
type input "50.000"
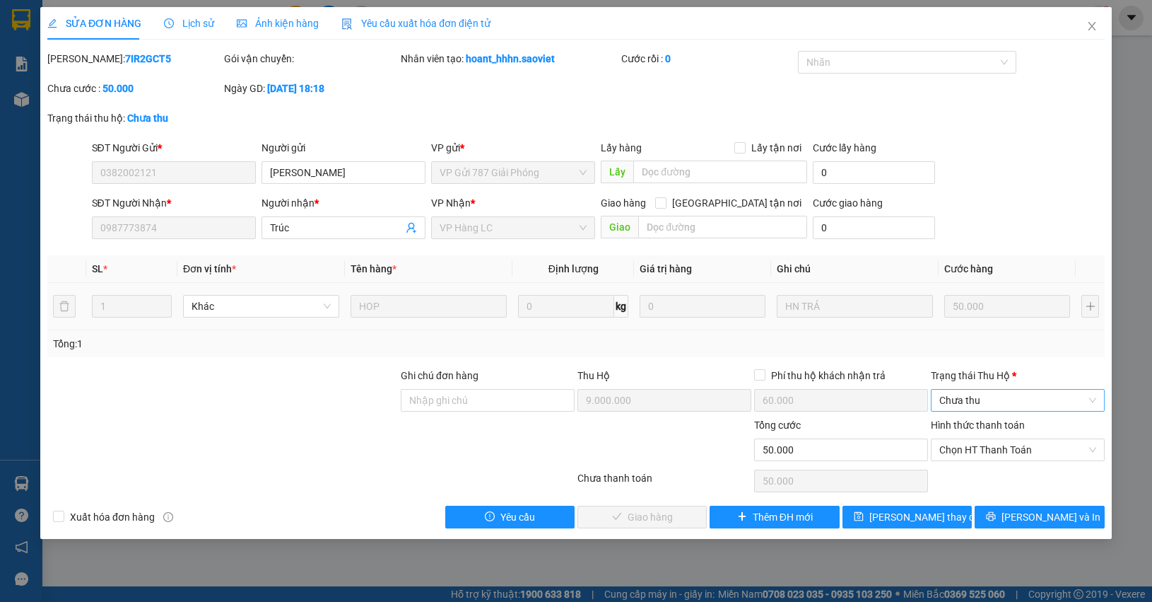
click at [956, 403] on span "Chưa thu" at bounding box center [1018, 400] width 157 height 21
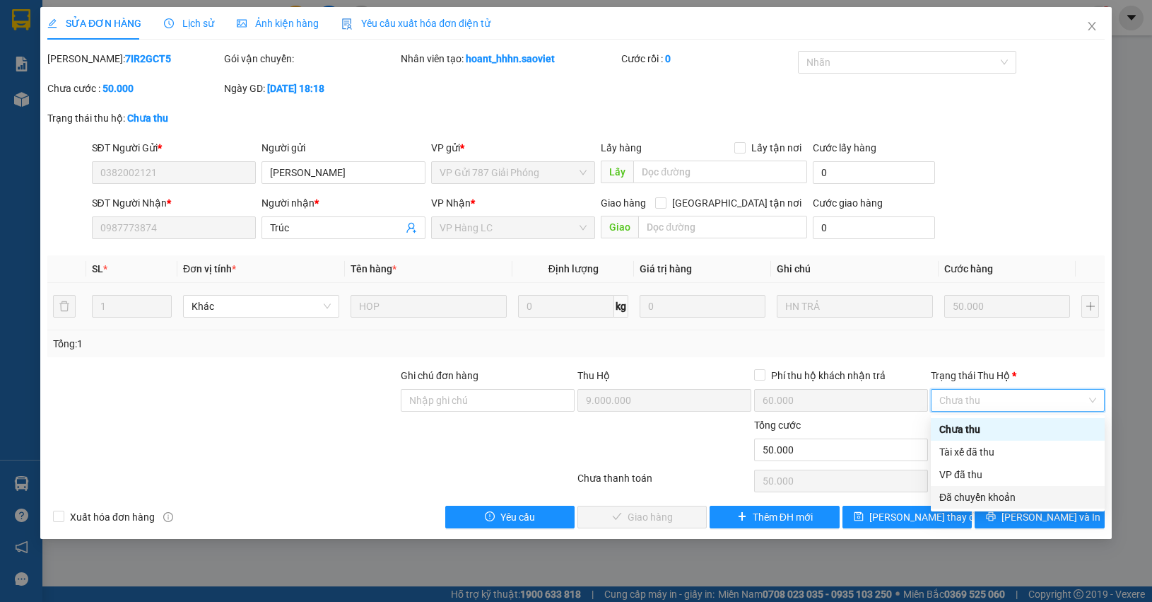
drag, startPoint x: 966, startPoint y: 486, endPoint x: 979, endPoint y: 488, distance: 12.8
click at [966, 486] on div "Đã chuyển khoản" at bounding box center [1018, 497] width 174 height 23
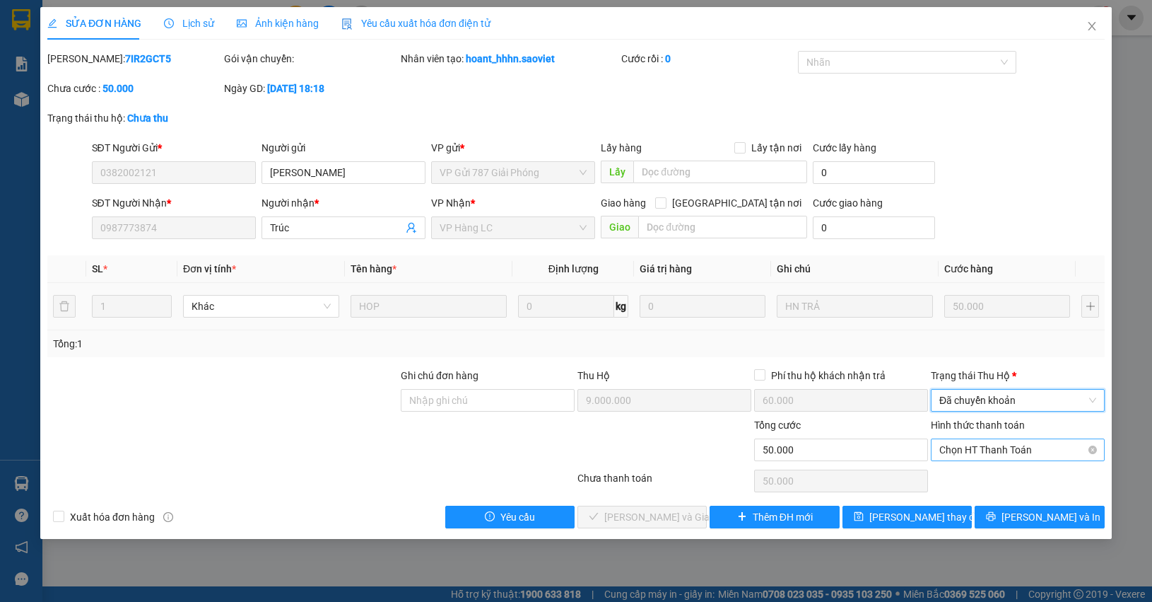
click at [987, 450] on span "Chọn HT Thanh Toán" at bounding box center [1018, 449] width 157 height 21
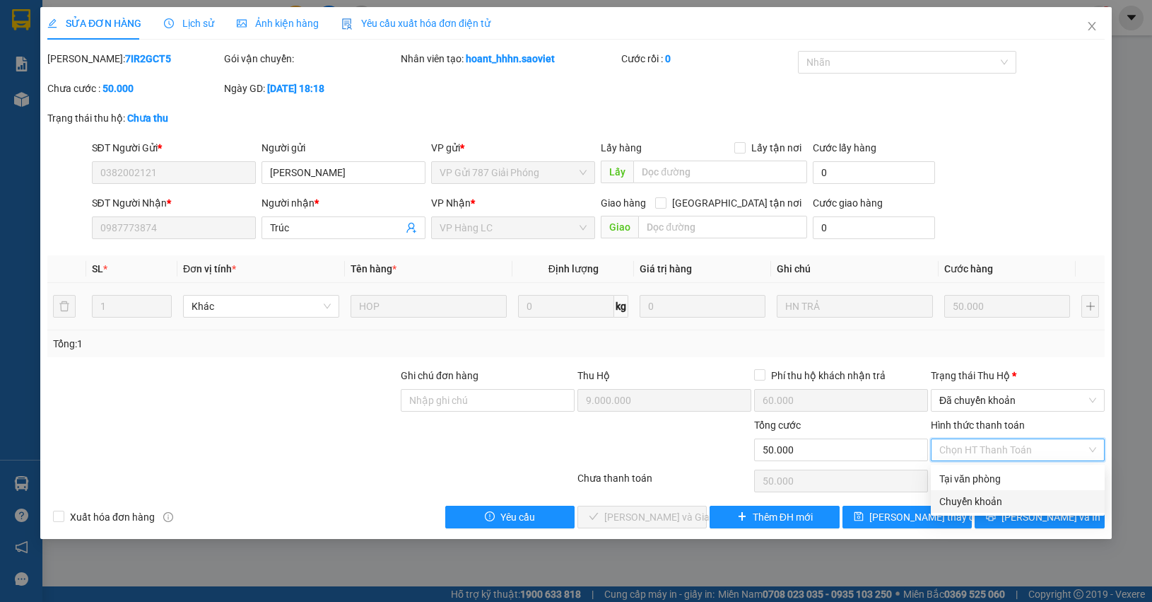
click at [972, 493] on div "Chuyển khoản" at bounding box center [1018, 501] width 157 height 16
type input "0"
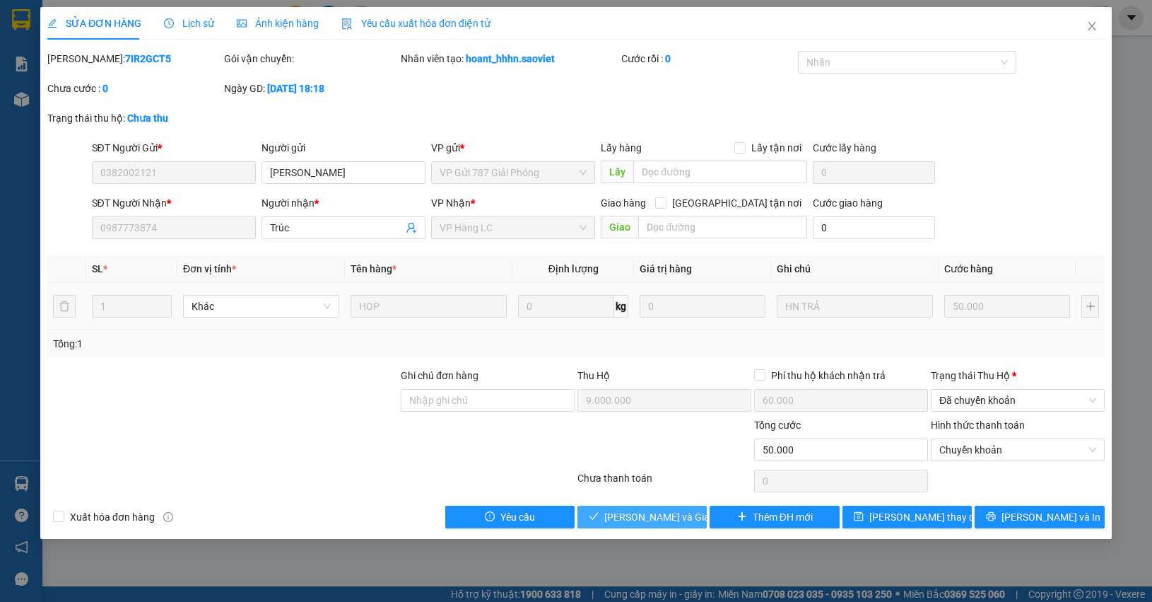
click at [681, 513] on span "[PERSON_NAME] và Giao hàng" at bounding box center [672, 517] width 136 height 16
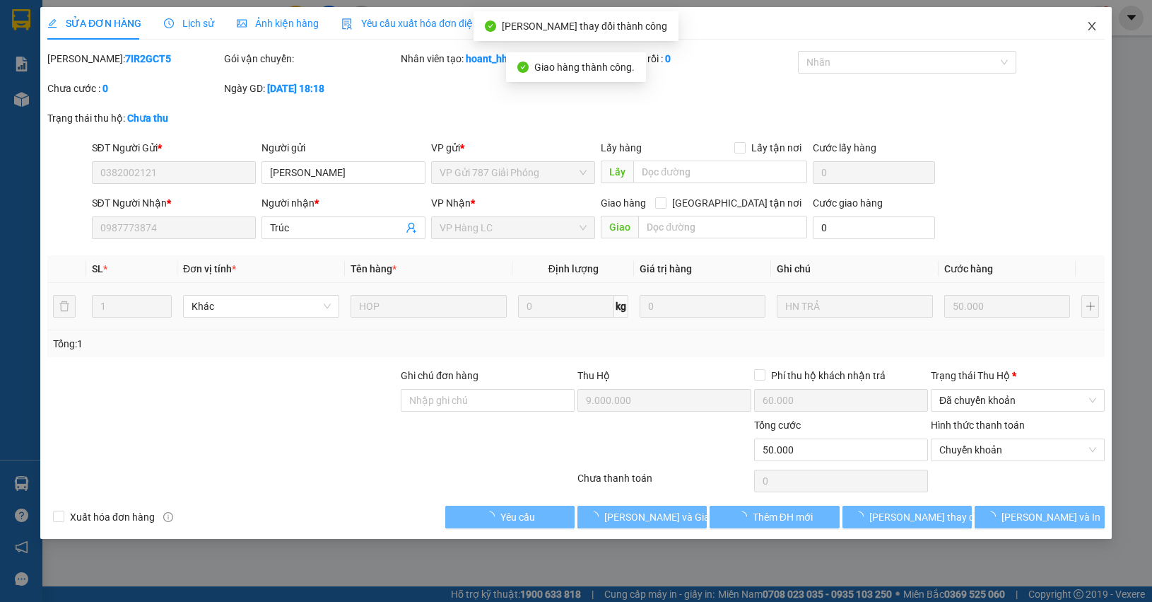
click at [1085, 18] on span "Close" at bounding box center [1092, 27] width 40 height 40
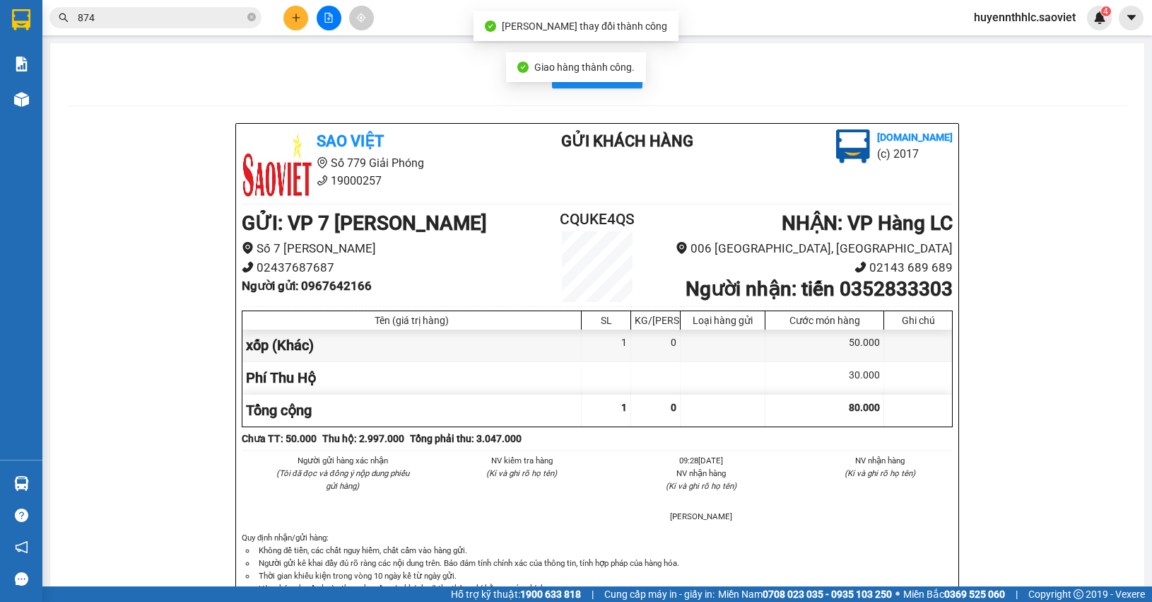
click at [143, 11] on input "874" at bounding box center [161, 18] width 167 height 16
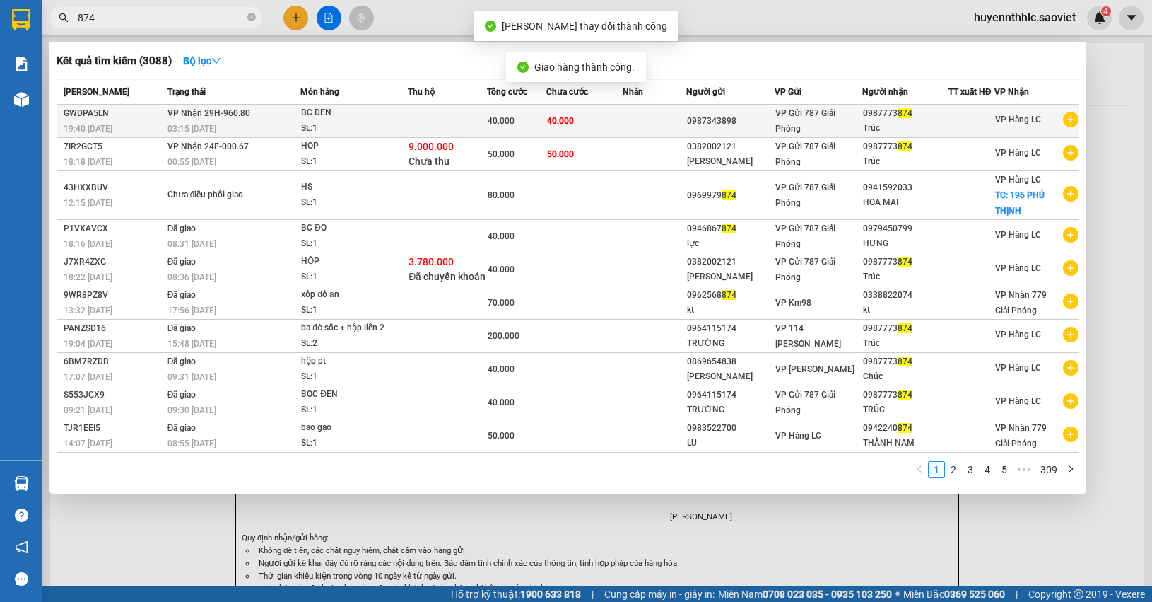
click at [518, 113] on div "40.000" at bounding box center [517, 121] width 58 height 16
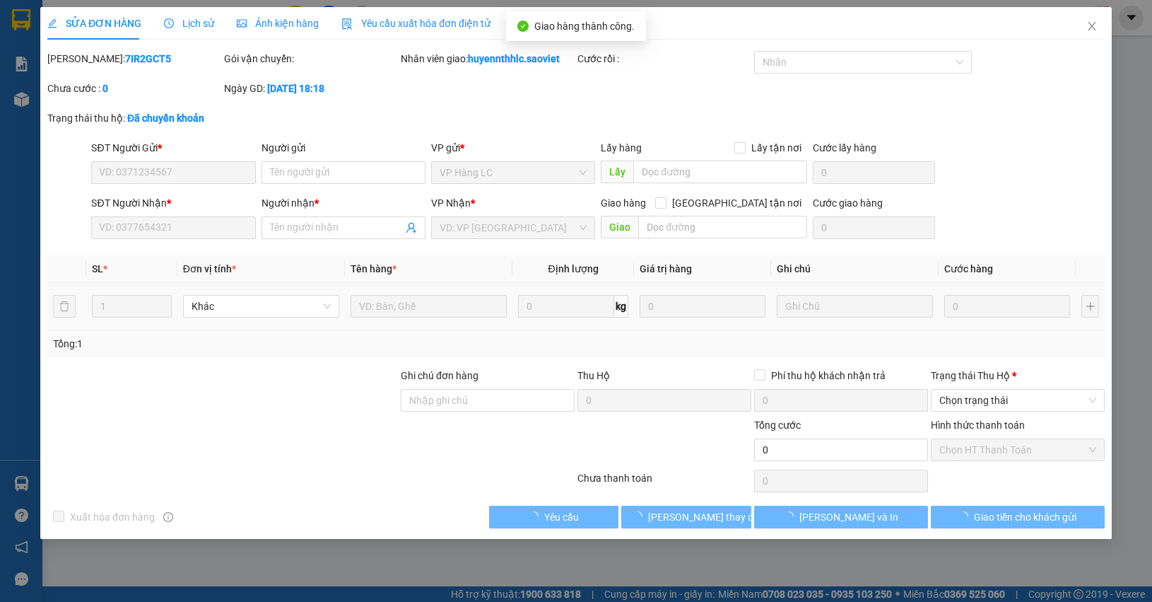
type input "0987343898"
type input "0987773874"
type input "Trúc"
type input "40.000"
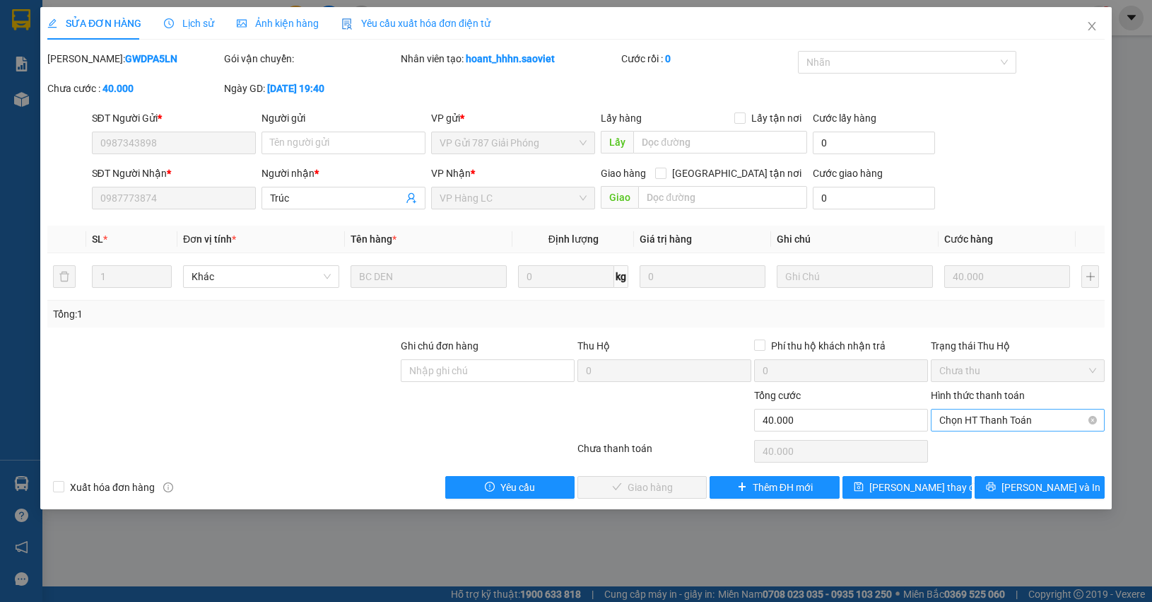
click at [964, 424] on span "Chọn HT Thanh Toán" at bounding box center [1018, 419] width 157 height 21
click at [966, 465] on div "Chuyển khoản" at bounding box center [1018, 472] width 157 height 16
type input "0"
click at [649, 489] on span "[PERSON_NAME] và Giao hàng" at bounding box center [672, 487] width 136 height 16
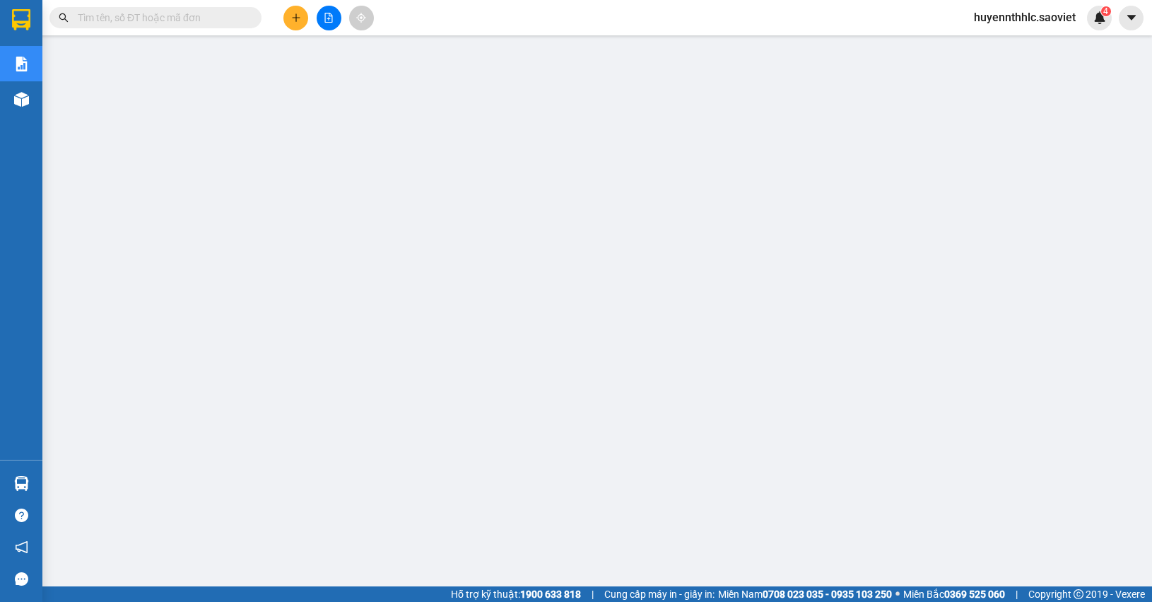
click at [146, 12] on input "text" at bounding box center [161, 18] width 167 height 16
click at [299, 20] on icon "plus" at bounding box center [296, 18] width 10 height 10
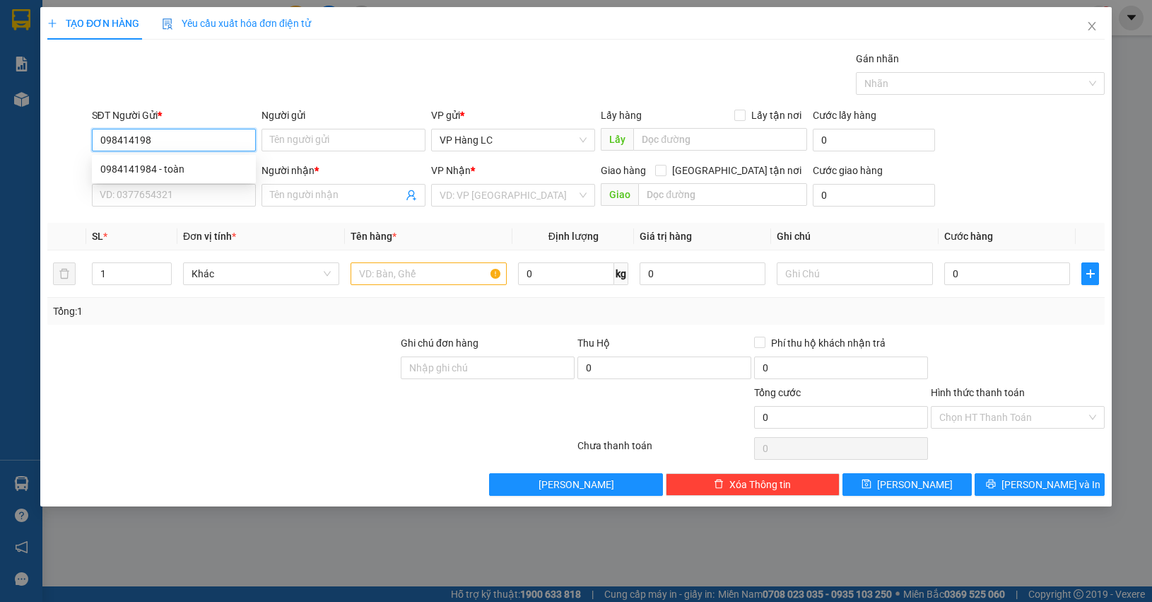
type input "0984141984"
click at [148, 172] on div "0984141984 - toàn" at bounding box center [173, 169] width 147 height 16
type input "toàn"
type input "0868098286"
type input "kt"
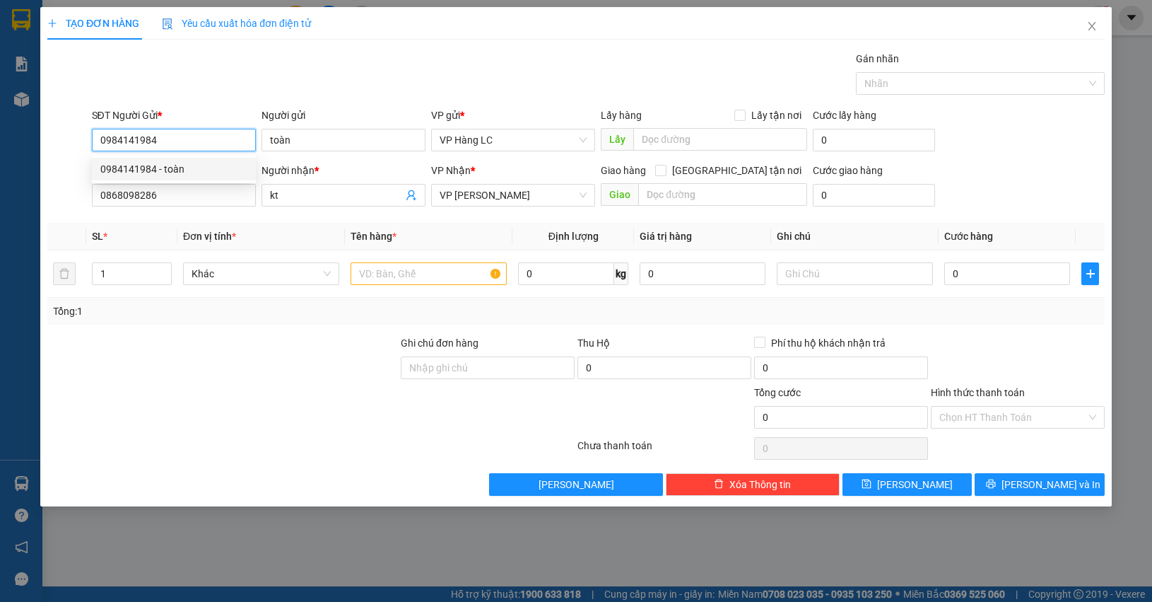
type input "0984141984"
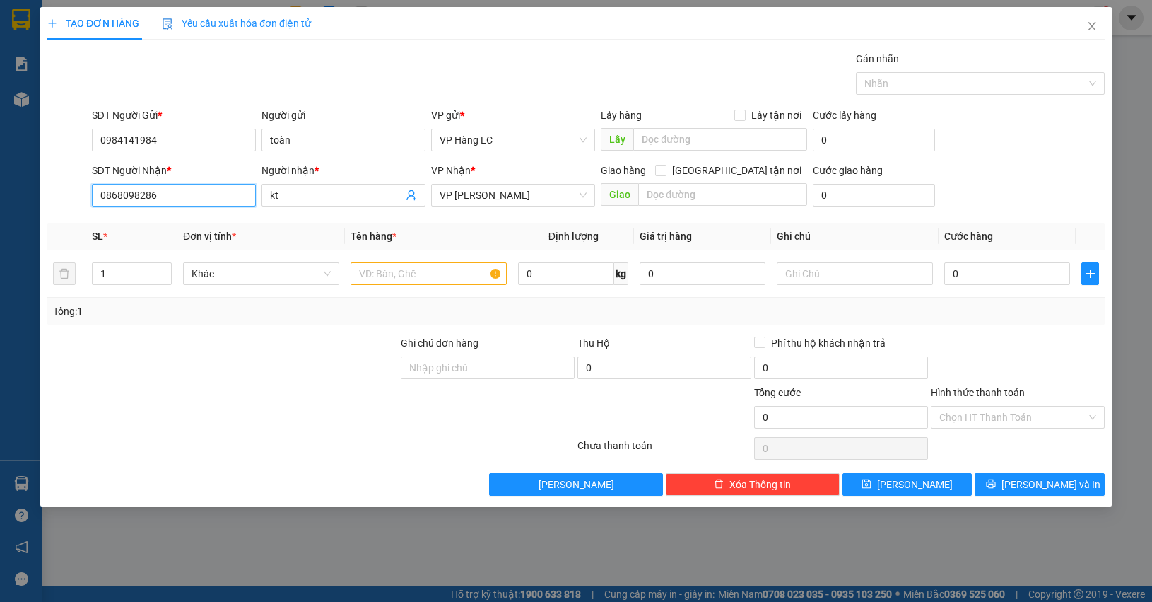
drag, startPoint x: 93, startPoint y: 210, endPoint x: 0, endPoint y: 238, distance: 96.8
click at [0, 238] on div "TẠO ĐƠN HÀNG Yêu cầu xuất hóa đơn điện tử Transit Pickup Surcharge Ids Transit …" at bounding box center [576, 301] width 1152 height 602
click at [477, 191] on span "VP [PERSON_NAME]" at bounding box center [513, 195] width 147 height 21
type input "0373996789"
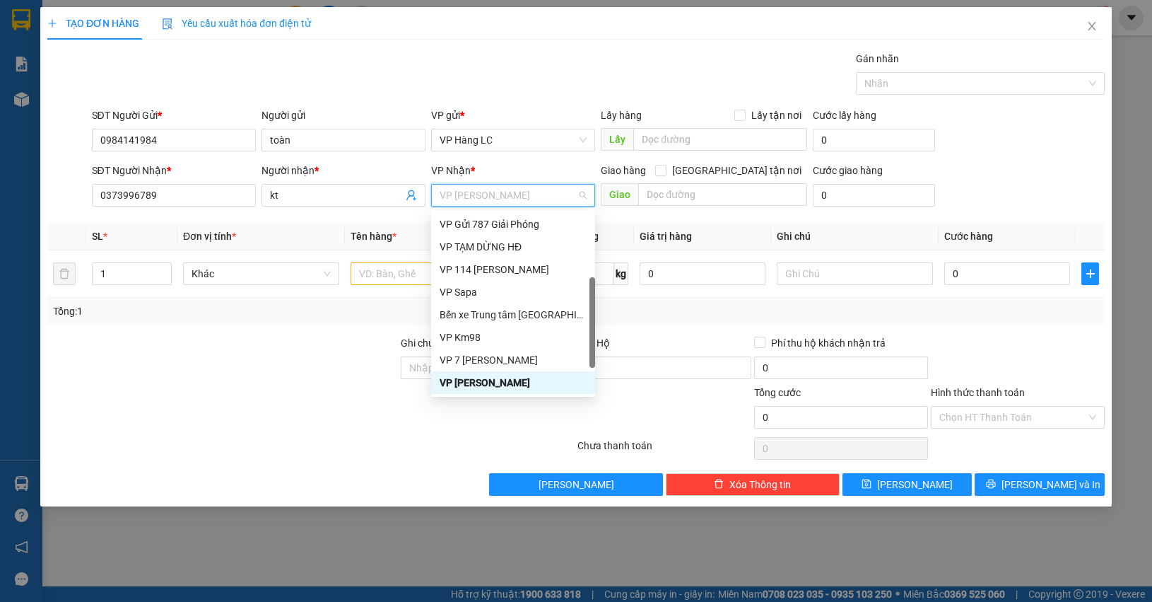
type input "7"
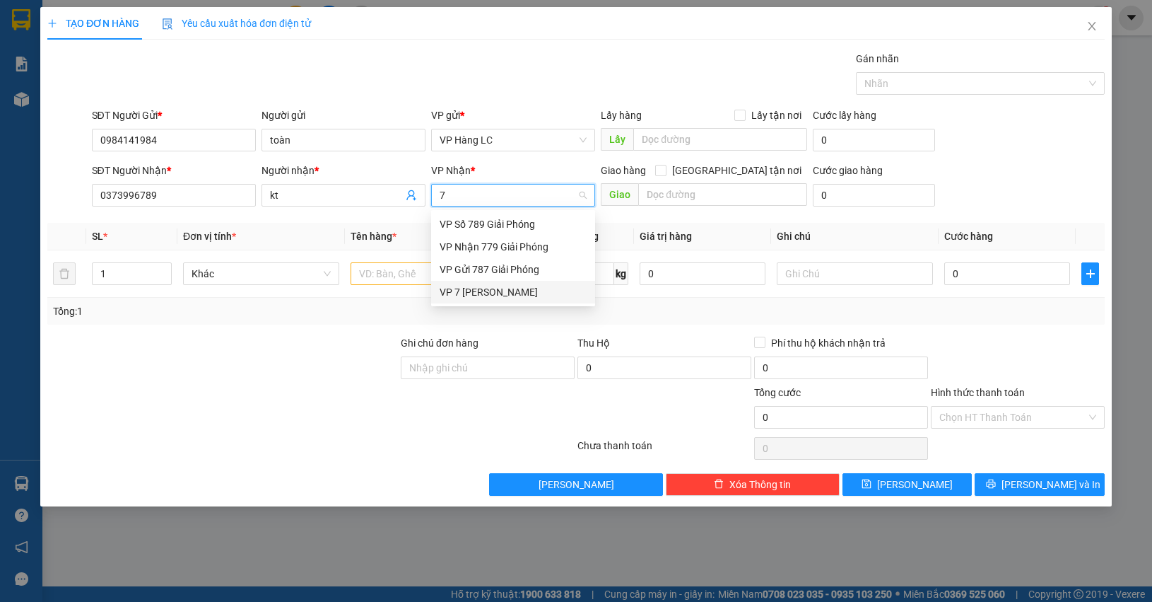
click at [501, 286] on div "VP 7 [PERSON_NAME]" at bounding box center [513, 292] width 147 height 16
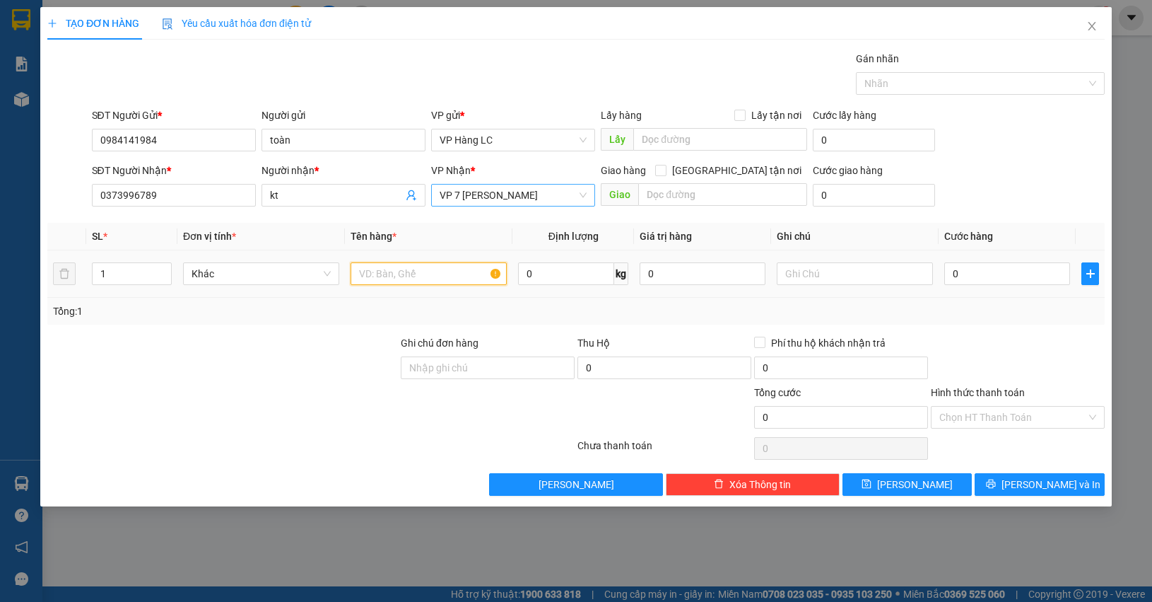
click at [428, 281] on input "text" at bounding box center [429, 273] width 156 height 23
type input "xe máy cũ đã xước"
click at [1002, 266] on input "0" at bounding box center [1008, 273] width 126 height 23
type input "3"
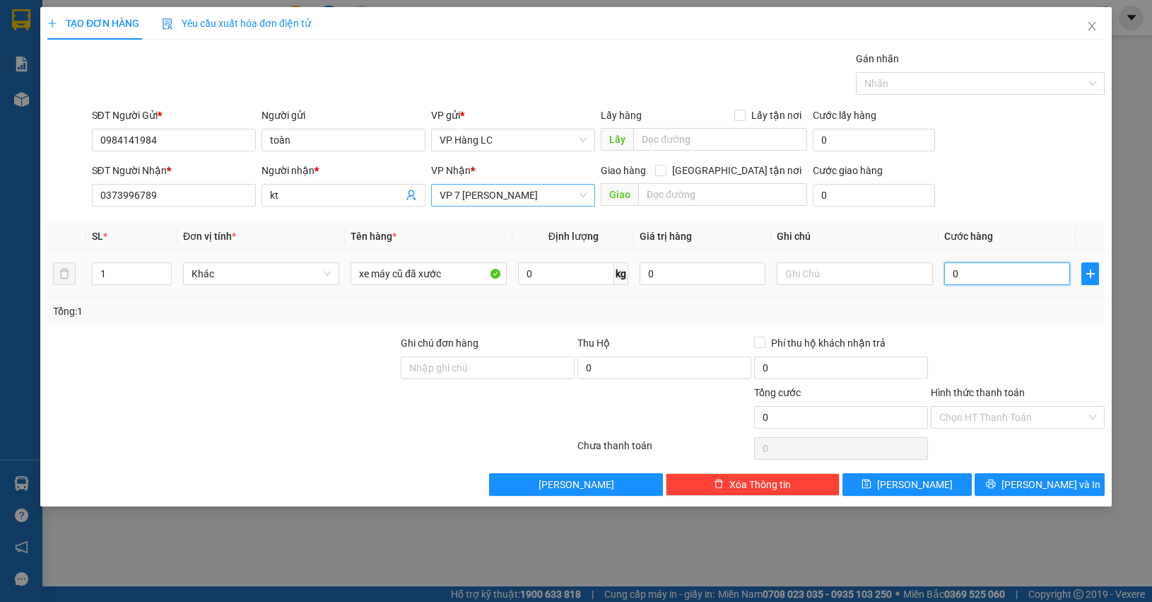
type input "3"
type input "30"
type input "300"
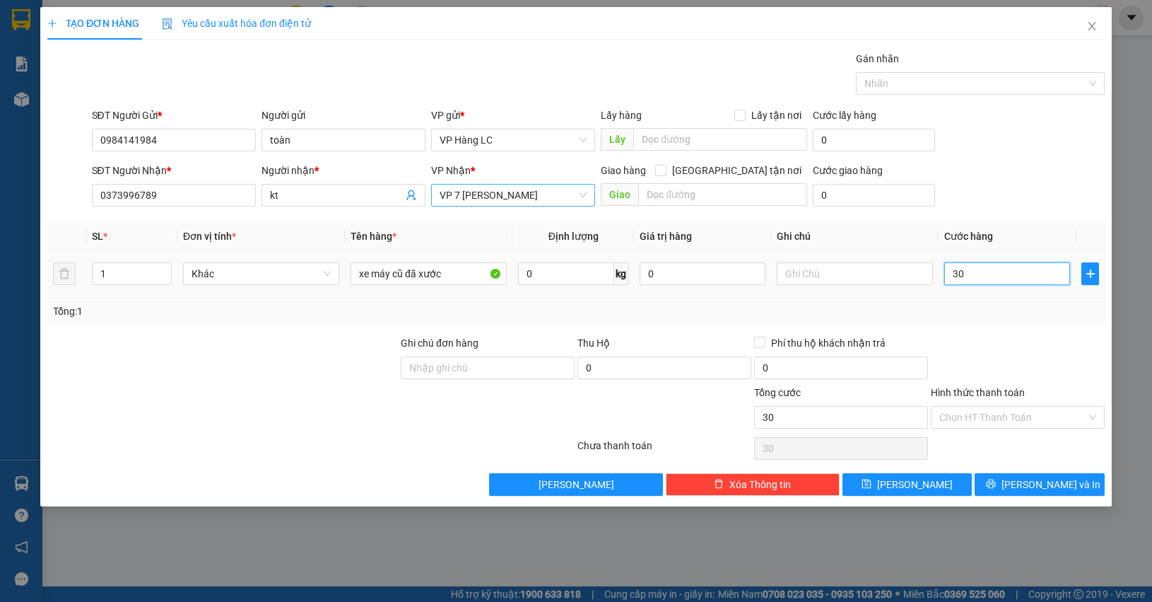
type input "300"
type input "3.000"
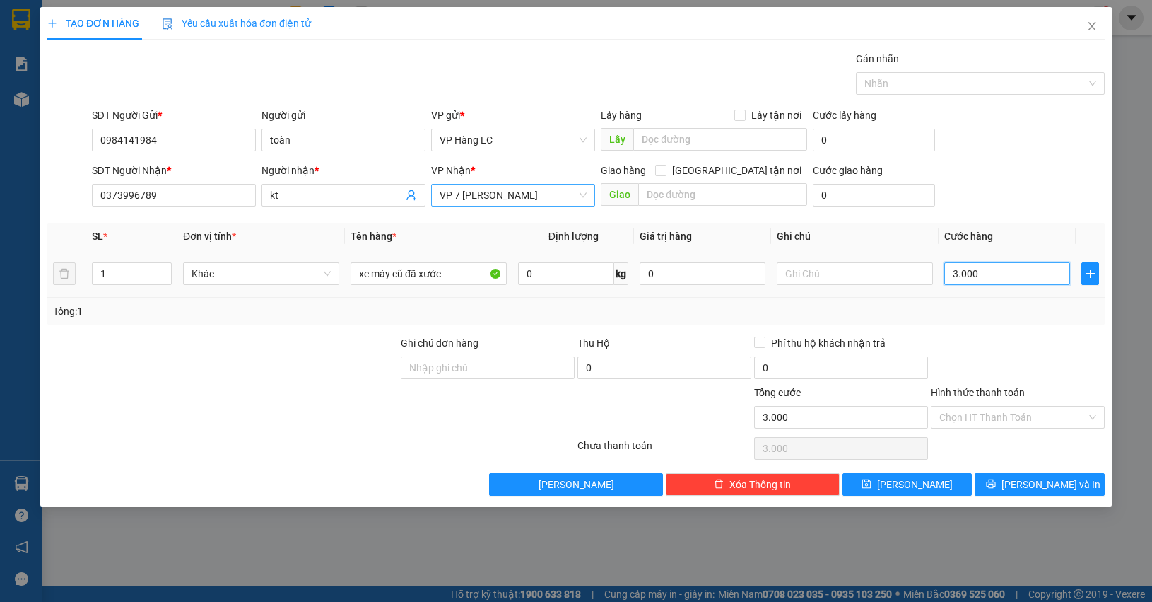
type input "30.000"
type input "300.000"
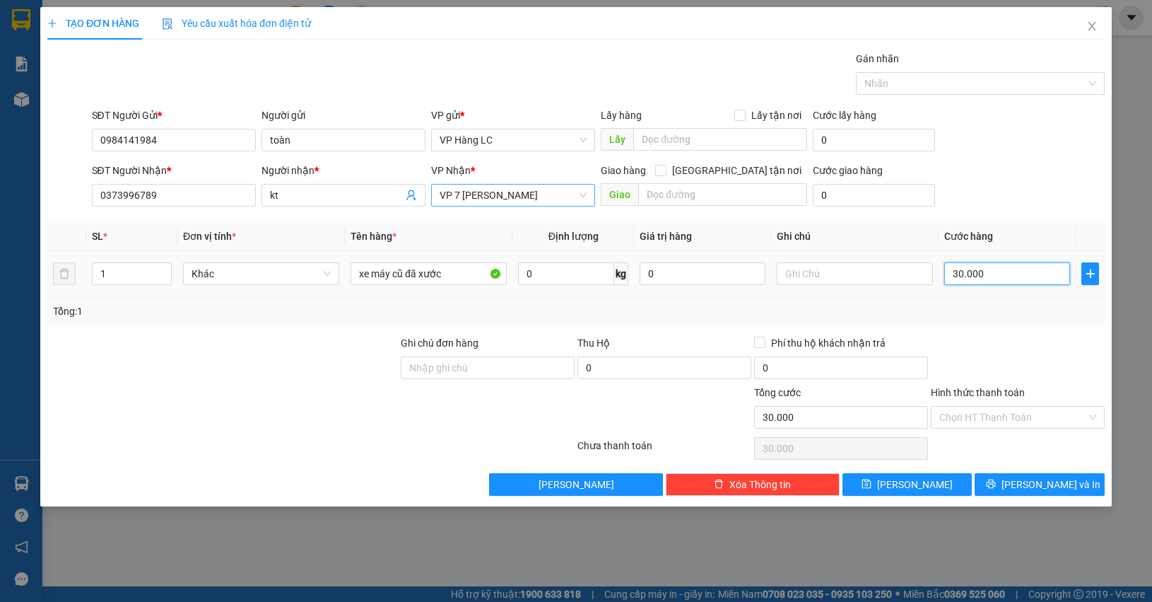
type input "300.000"
click at [1071, 488] on button "[PERSON_NAME] và In" at bounding box center [1039, 484] width 129 height 23
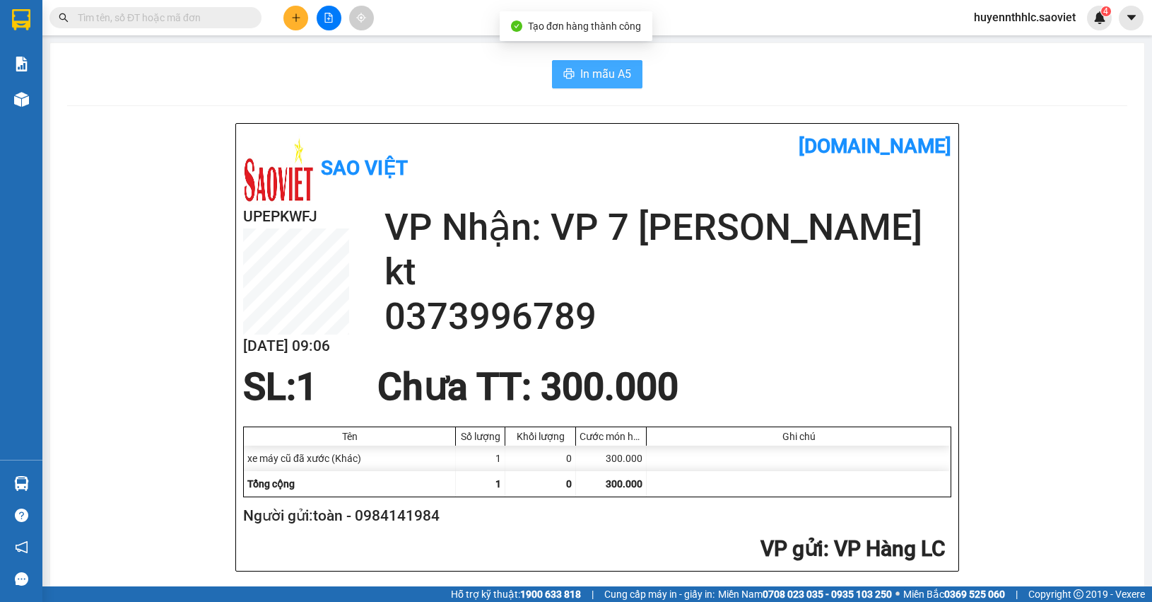
click at [566, 71] on icon "printer" at bounding box center [568, 73] width 11 height 11
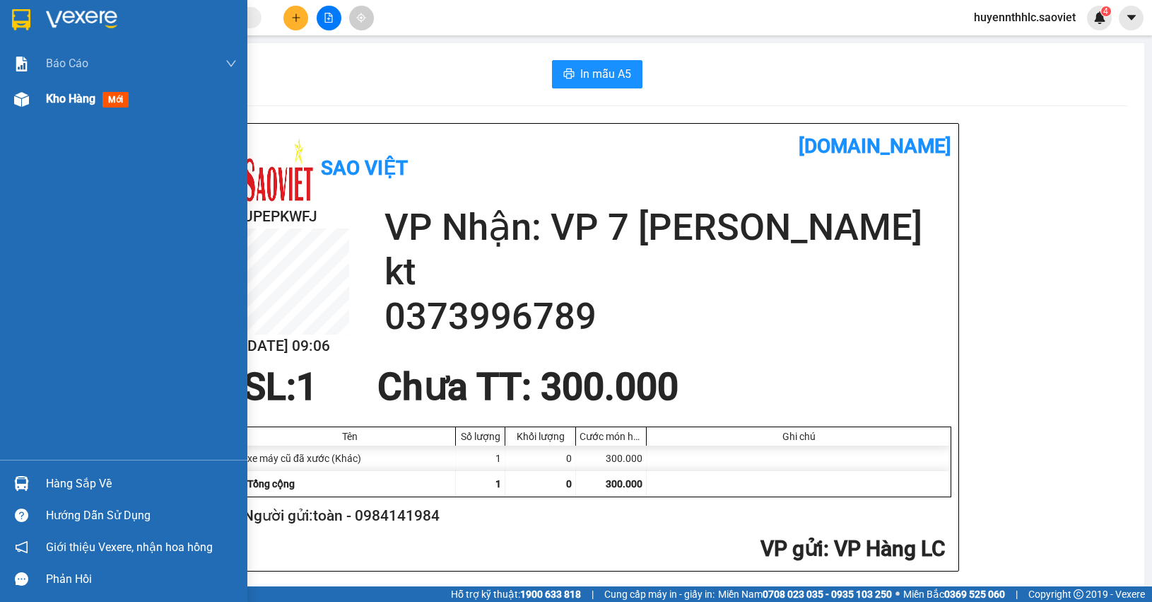
click at [90, 103] on span "Kho hàng" at bounding box center [70, 98] width 49 height 13
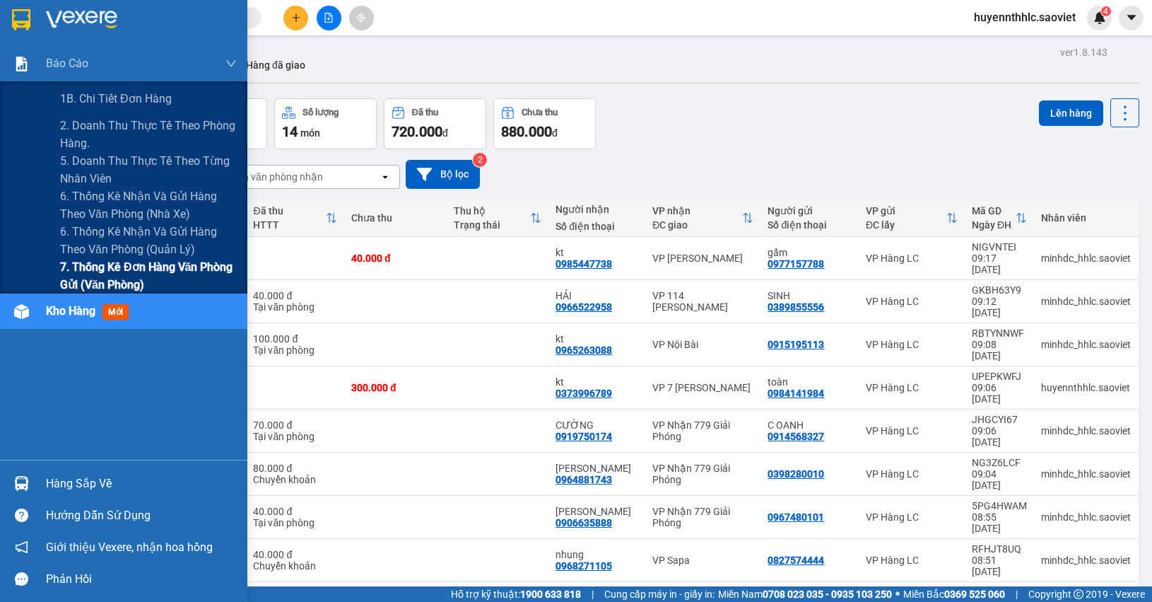
click at [81, 262] on span "7. Thống kê đơn hàng văn phòng gửi (văn phòng)" at bounding box center [148, 275] width 177 height 35
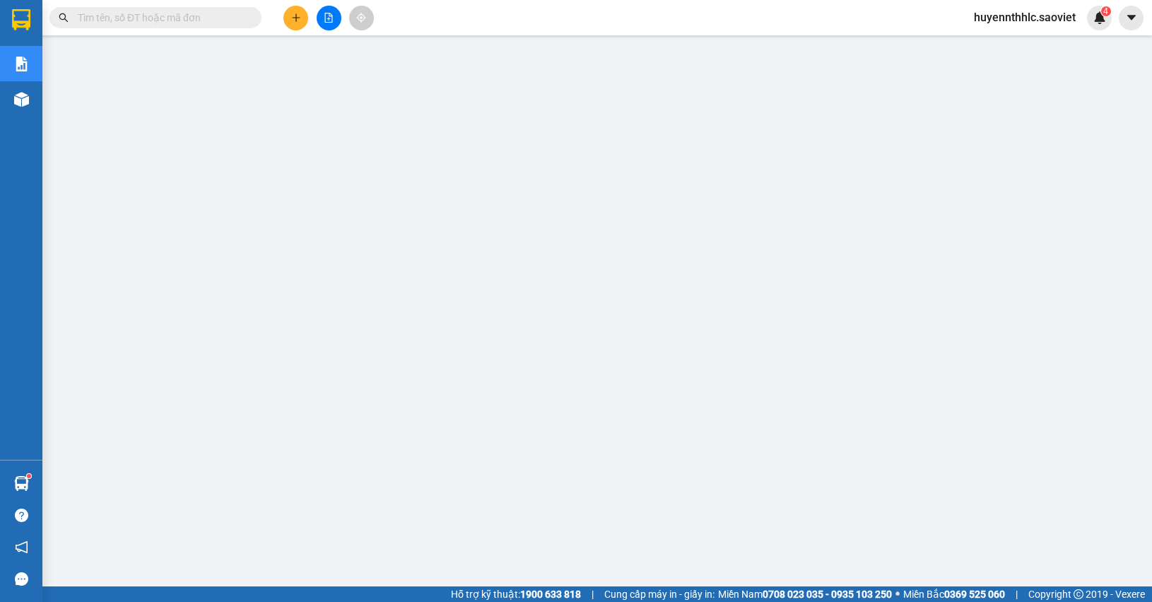
click at [206, 22] on input "text" at bounding box center [161, 18] width 167 height 16
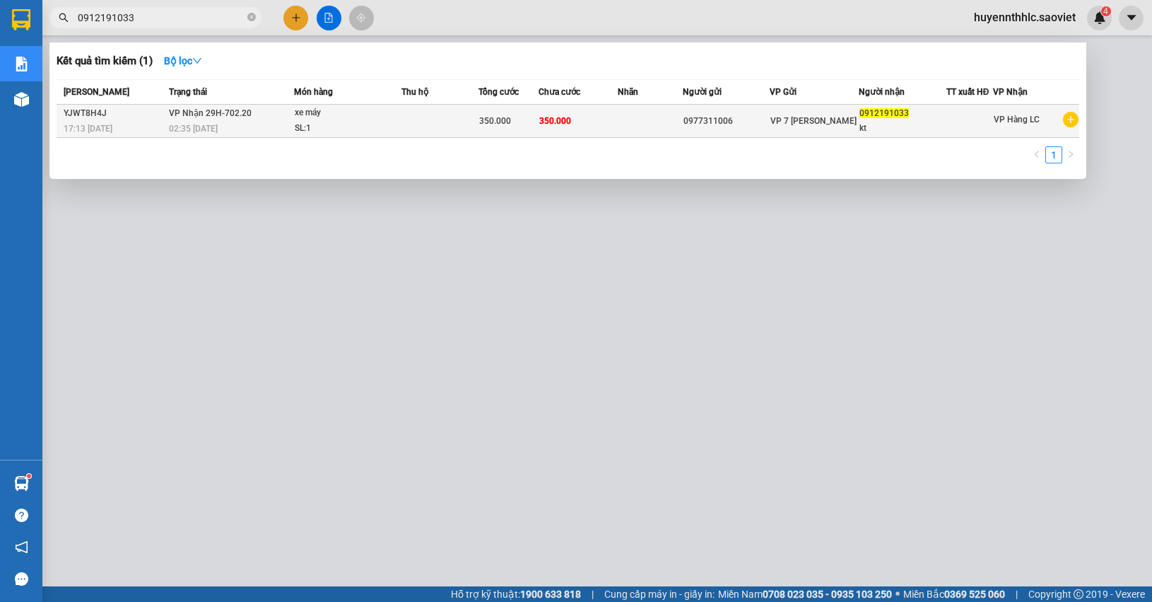
type input "0912191033"
click at [899, 120] on div "0912191033" at bounding box center [903, 113] width 86 height 15
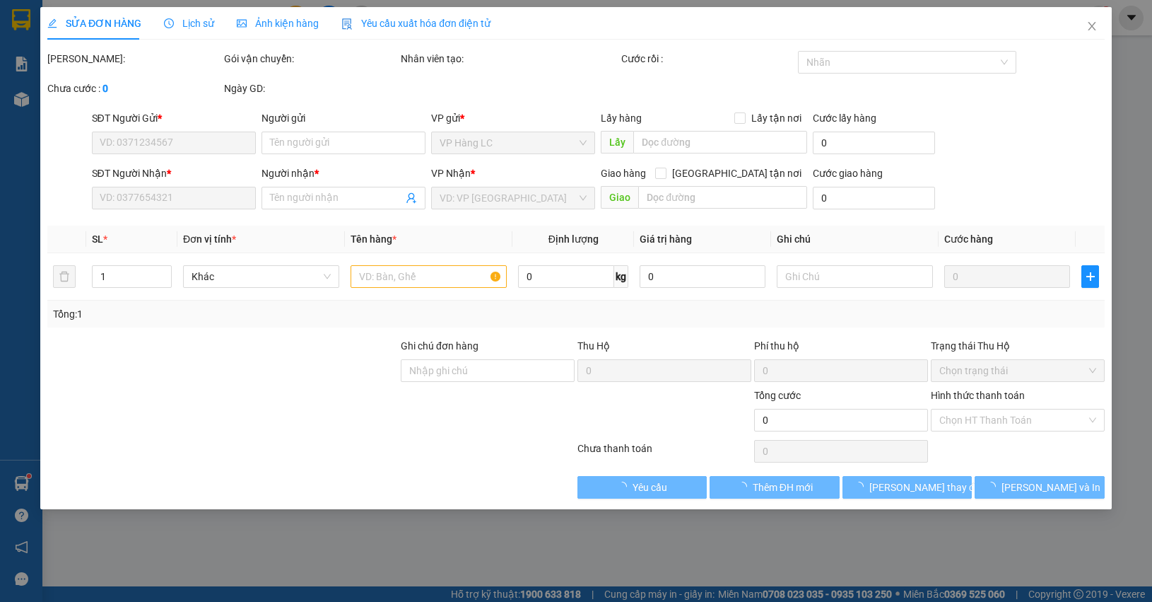
type input "0977311006"
type input "0912191033"
type input "kt"
type input "350.000"
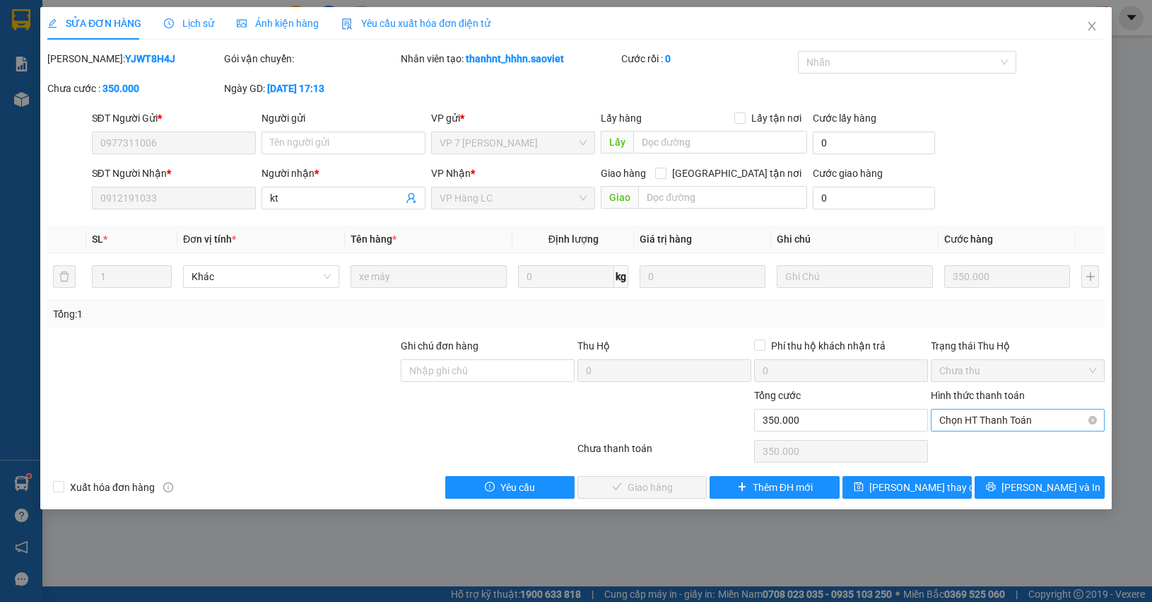
click at [952, 414] on span "Chọn HT Thanh Toán" at bounding box center [1018, 419] width 157 height 21
click at [964, 467] on div "Chuyển khoản" at bounding box center [1018, 472] width 157 height 16
type input "0"
click at [966, 419] on span "Chuyển khoản" at bounding box center [1018, 419] width 157 height 21
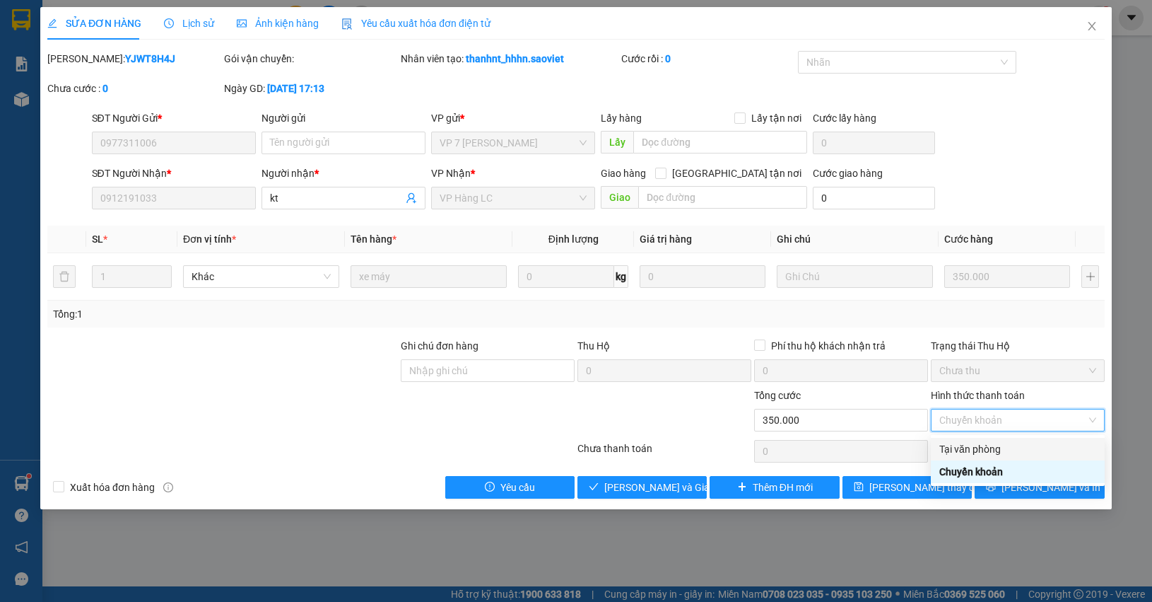
click at [947, 439] on div "Tại văn phòng" at bounding box center [1018, 449] width 174 height 23
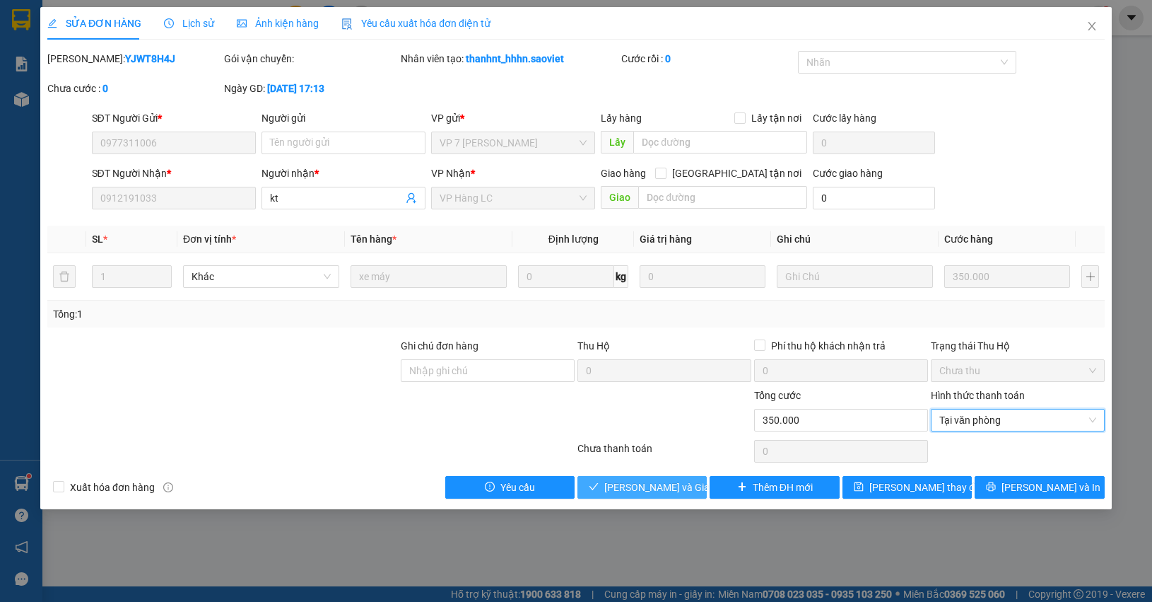
click at [654, 482] on span "[PERSON_NAME] và Giao hàng" at bounding box center [672, 487] width 136 height 16
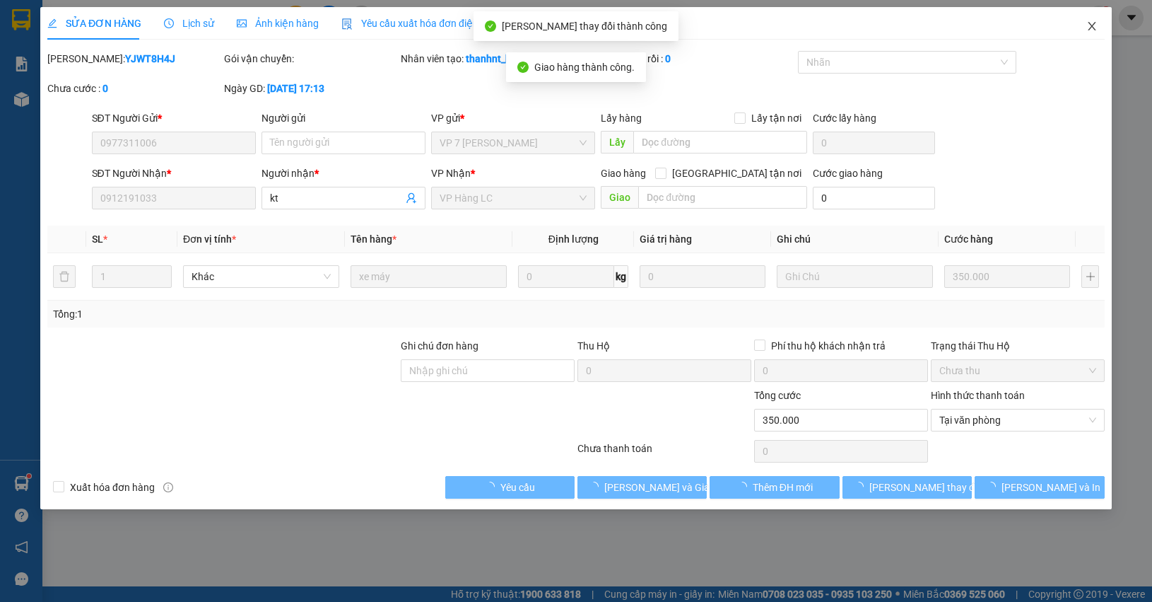
click at [1098, 29] on span "Close" at bounding box center [1092, 27] width 40 height 40
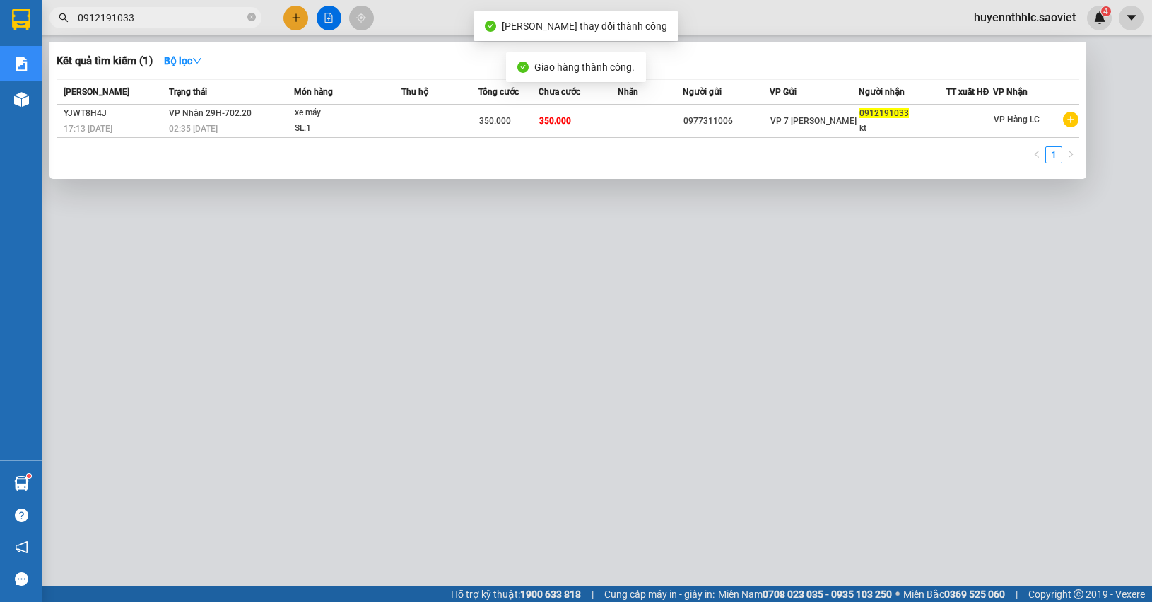
drag, startPoint x: 163, startPoint y: 11, endPoint x: 30, endPoint y: 23, distance: 133.5
click at [37, 22] on section "Kết quả tìm kiếm ( 1 ) Bộ lọc Mã ĐH Trạng thái Món hàng Thu hộ Tổng cước Chưa c…" at bounding box center [576, 301] width 1152 height 602
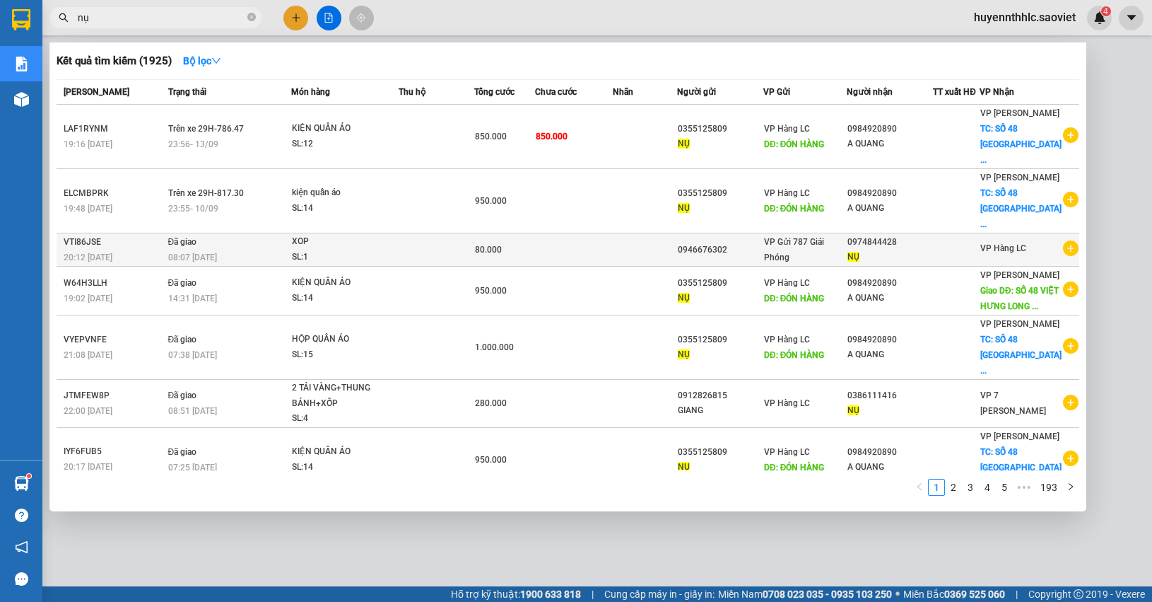
type input "n"
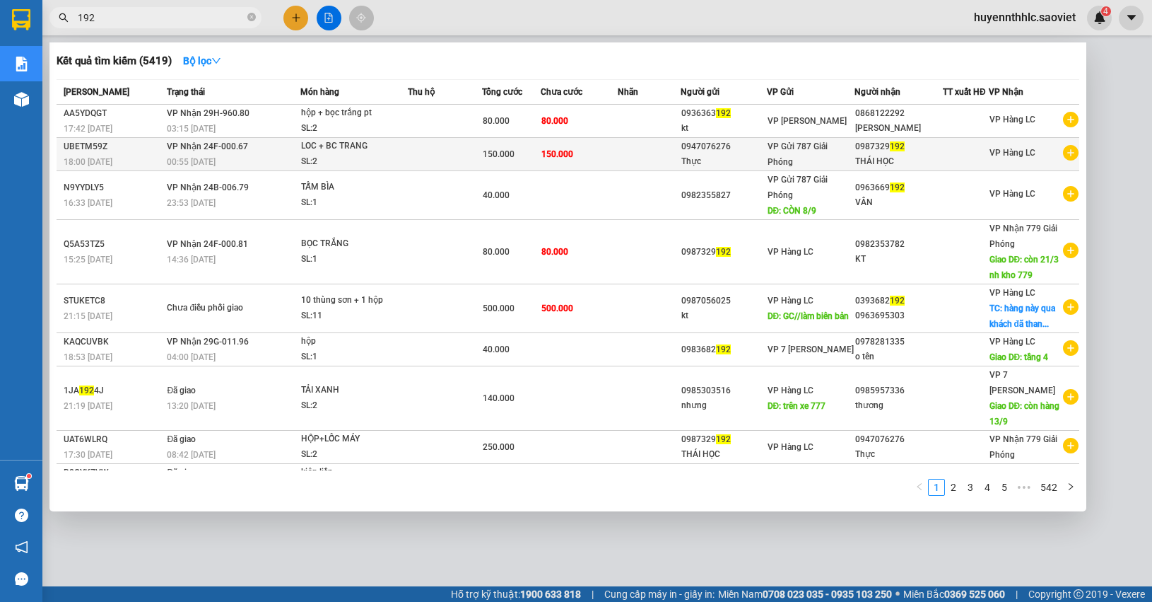
type input "192"
click at [893, 160] on div "THÁI HỌC" at bounding box center [898, 161] width 87 height 15
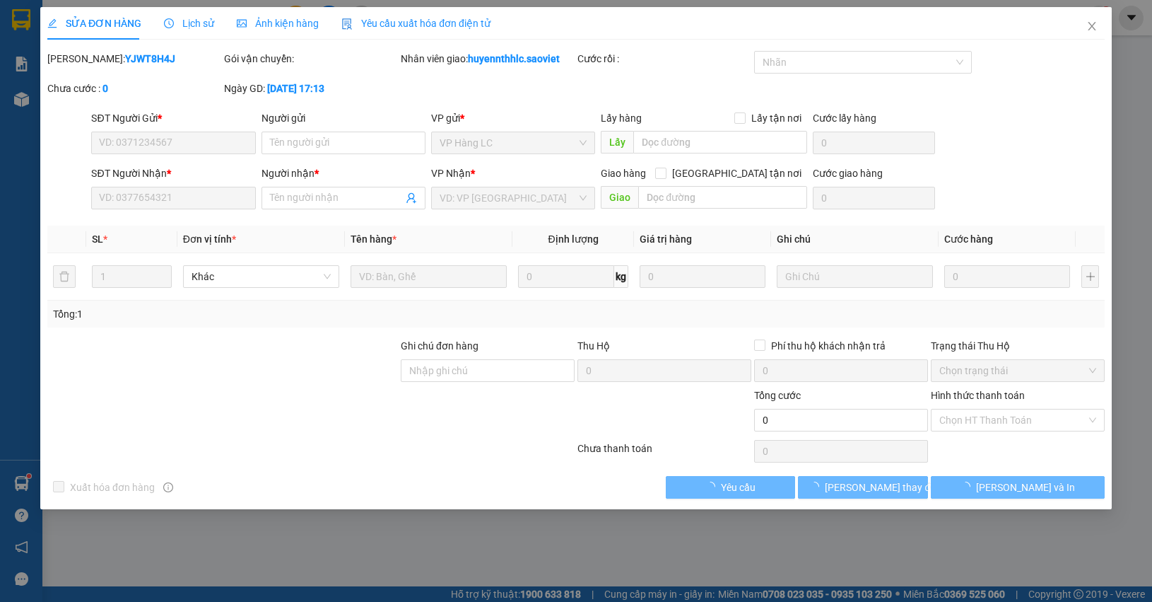
type input "0947076276"
type input "Thực"
type input "0987329192"
type input "THÁI HỌC"
type input "150.000"
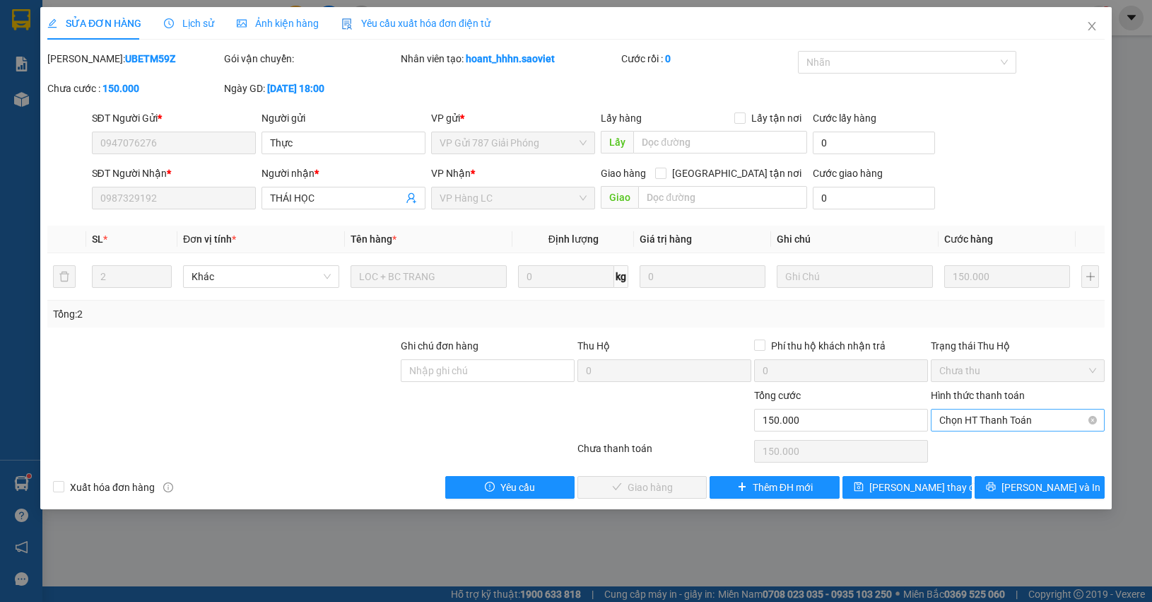
click at [980, 421] on span "Chọn HT Thanh Toán" at bounding box center [1018, 419] width 157 height 21
click at [966, 476] on div "Chuyển khoản" at bounding box center [1018, 472] width 157 height 16
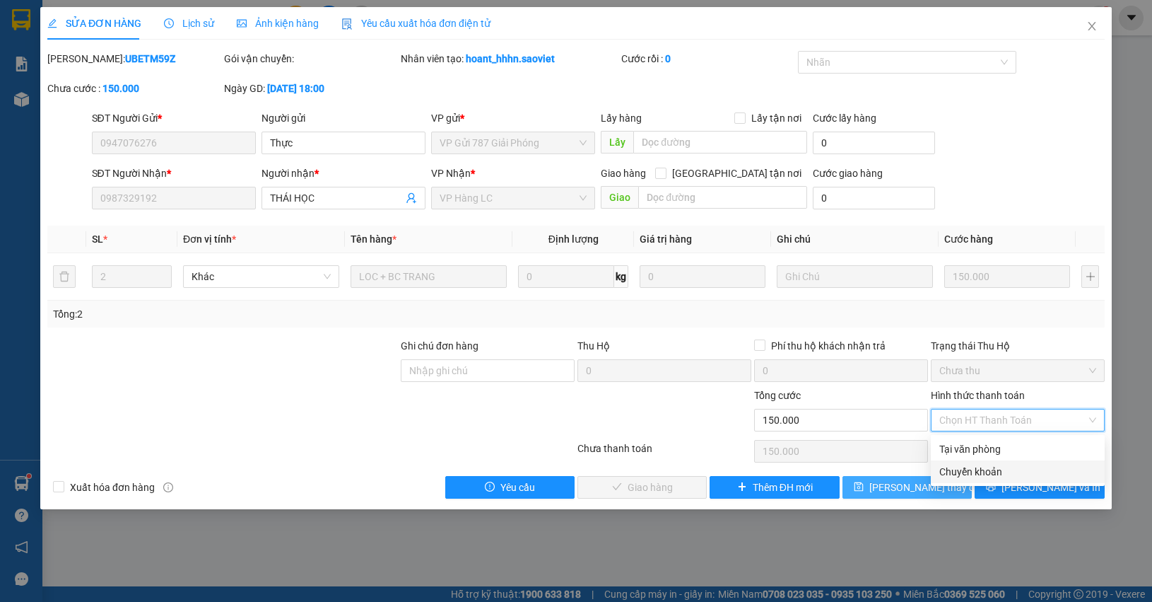
type input "0"
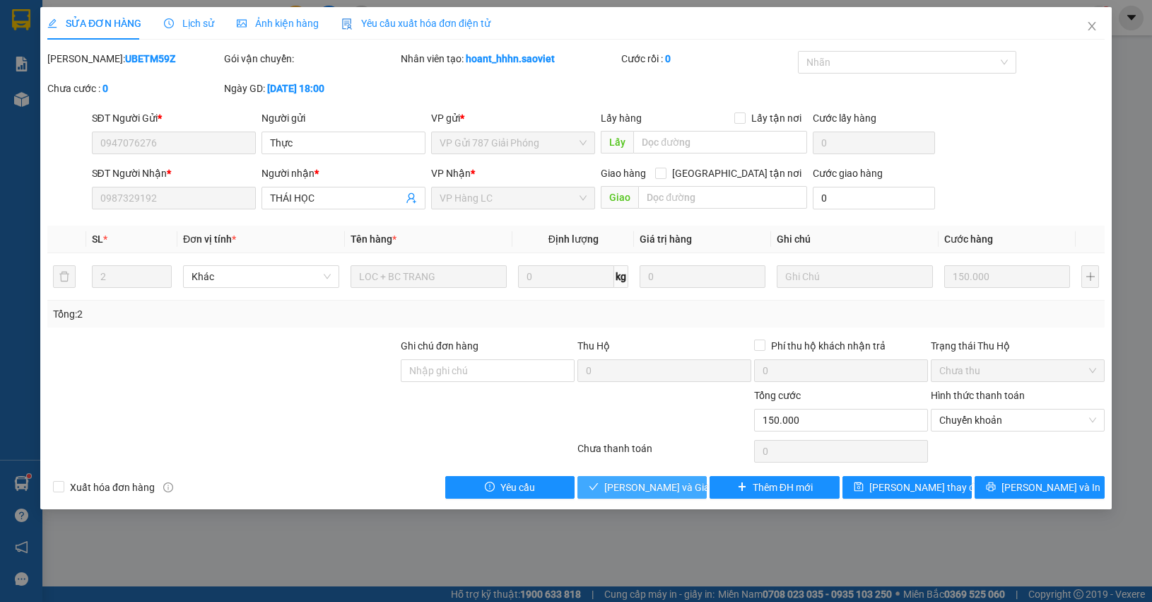
click at [658, 495] on span "[PERSON_NAME] và Giao hàng" at bounding box center [672, 487] width 136 height 16
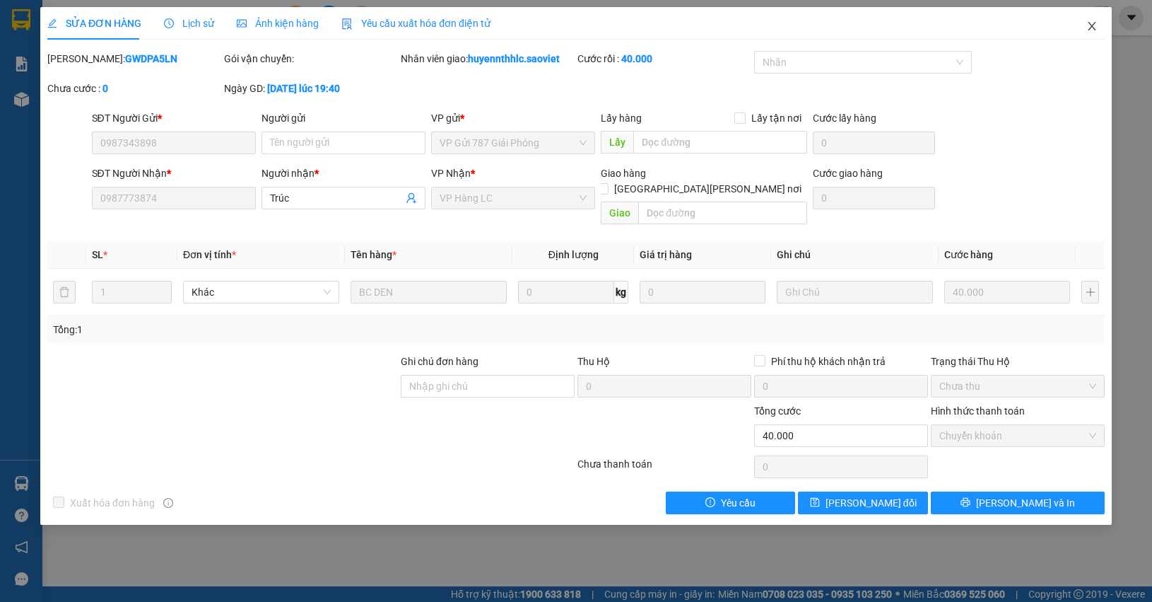
click at [1097, 30] on icon "close" at bounding box center [1092, 26] width 11 height 11
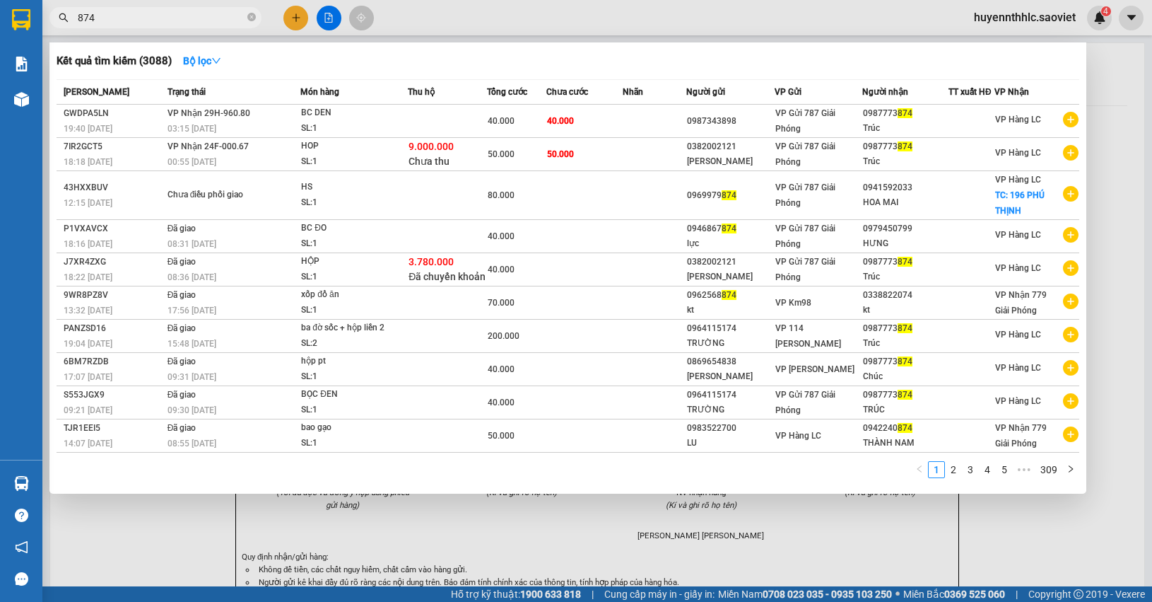
drag, startPoint x: 135, startPoint y: 14, endPoint x: 62, endPoint y: 34, distance: 76.1
click at [62, 30] on div "Kết quả [PERSON_NAME] ( 3088 ) Bộ lọc Mã ĐH Trạng thái Món hàng Thu hộ Tổng [PE…" at bounding box center [138, 18] width 276 height 25
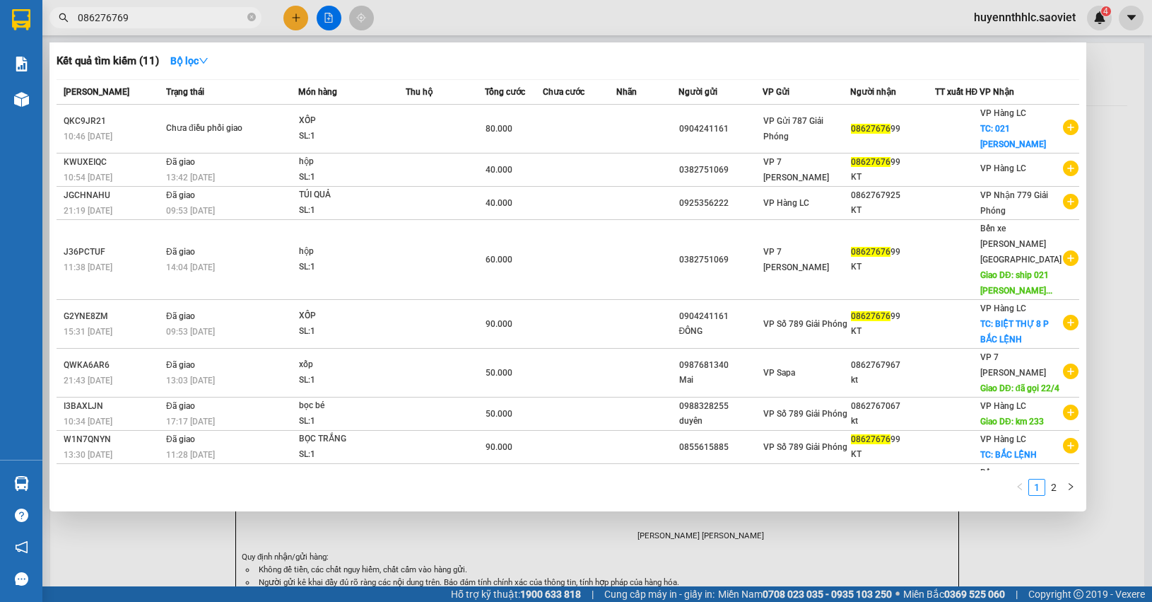
type input "0862767699"
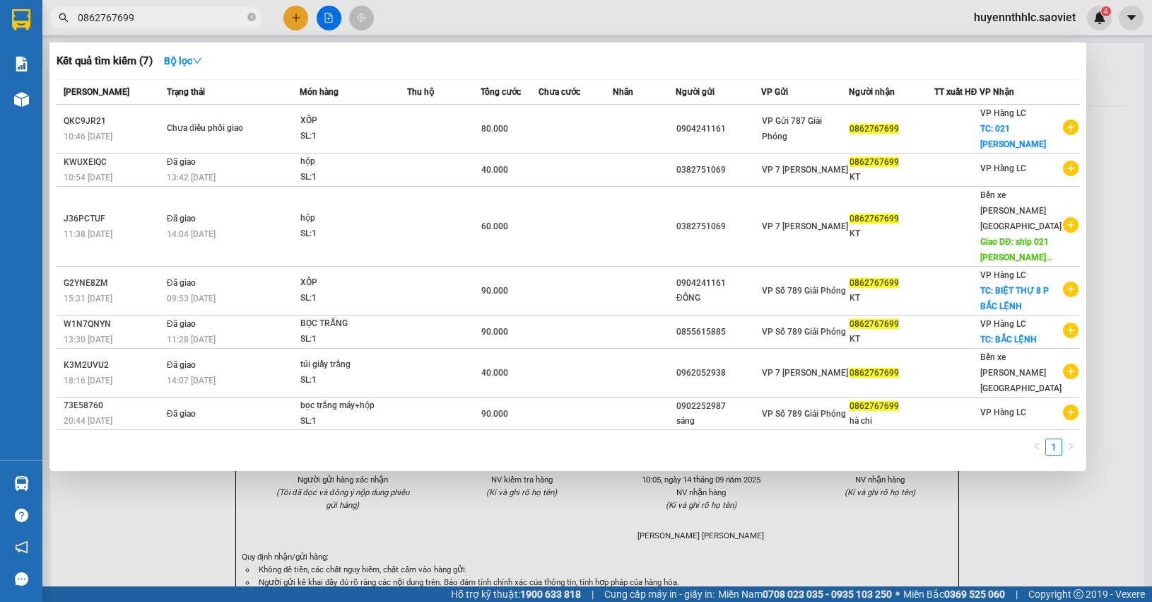
drag, startPoint x: 160, startPoint y: 23, endPoint x: 0, endPoint y: 23, distance: 160.5
click at [0, 23] on section "Kết quả tìm kiếm ( 7 ) Bộ lọc Mã ĐH Trạng thái Món hàng Thu hộ Tổng cước Chưa c…" at bounding box center [576, 301] width 1152 height 602
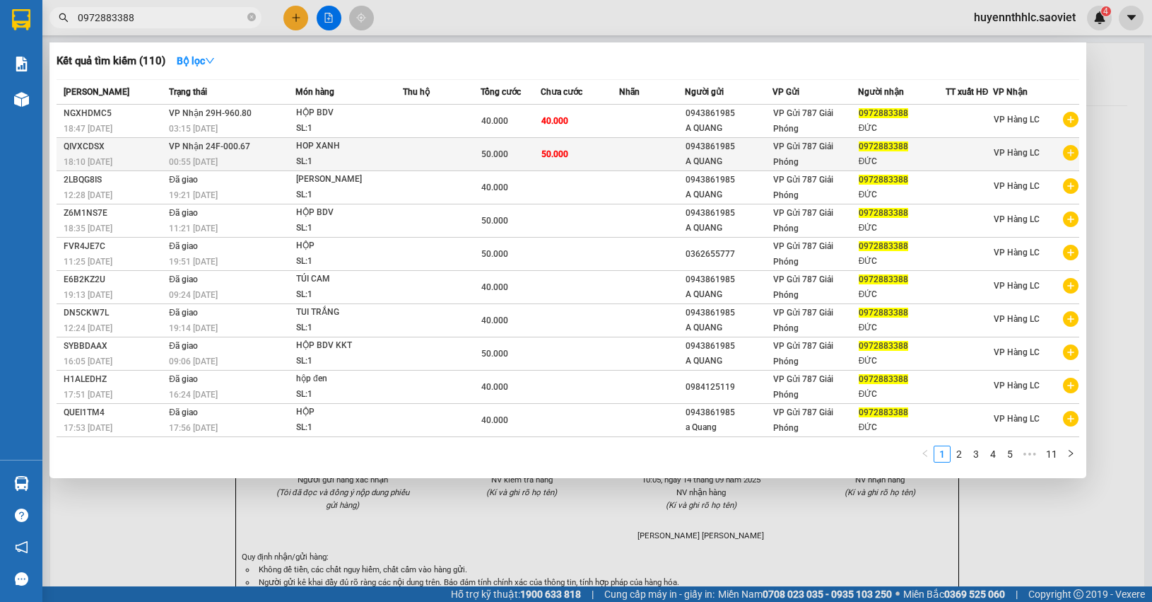
type input "0972883388"
click at [877, 148] on span "0972883388" at bounding box center [883, 146] width 49 height 10
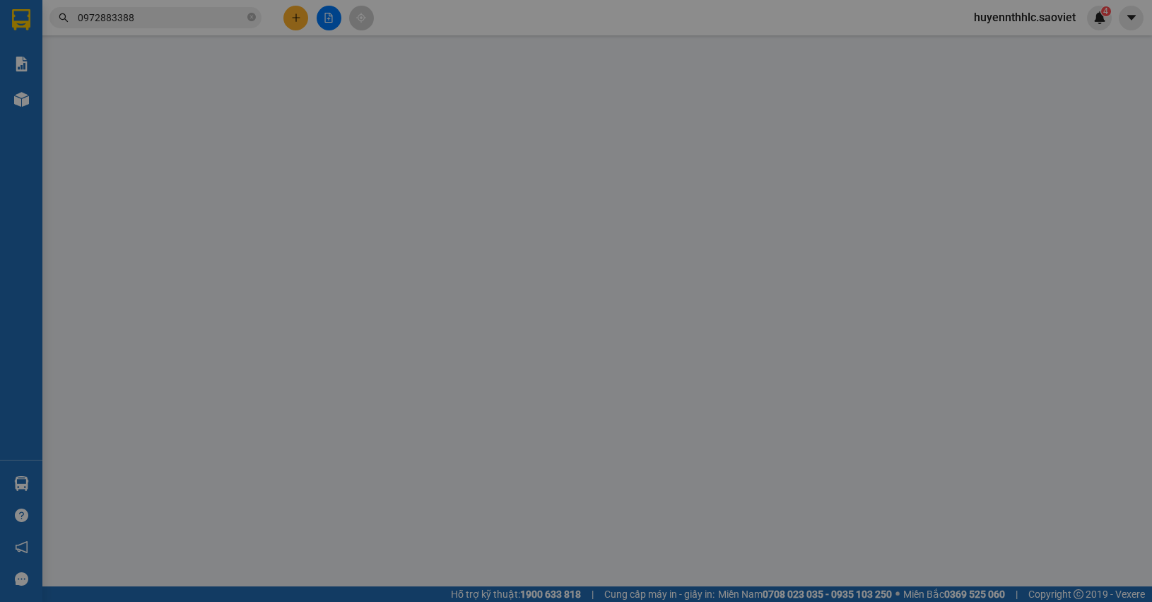
type input "0943861985"
type input "A QUANG"
type input "0972883388"
type input "ĐỨC"
type input "50.000"
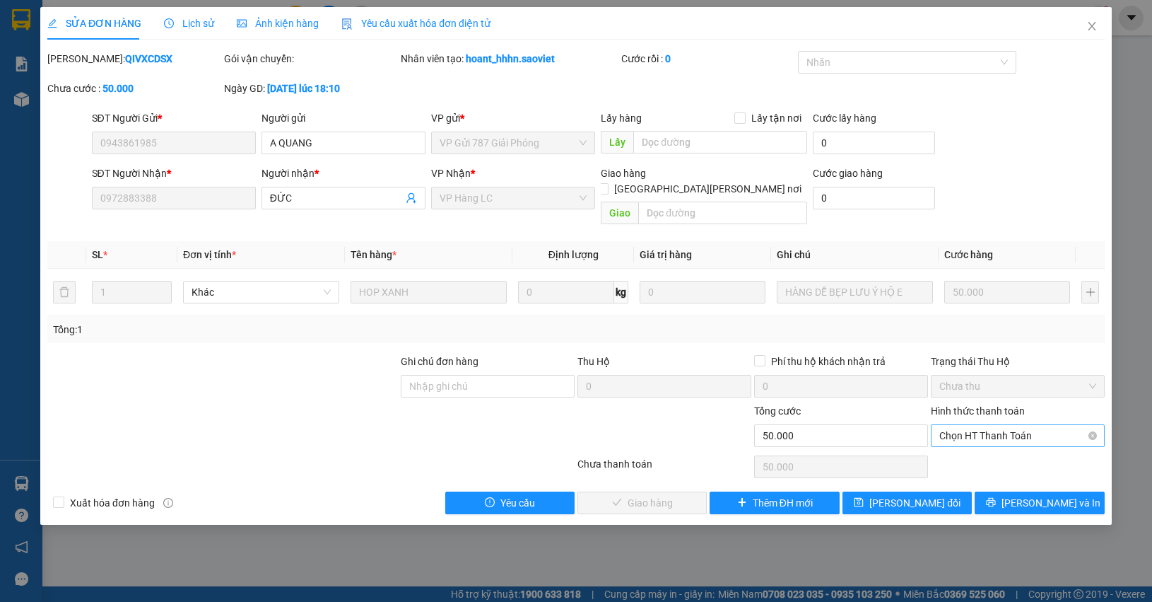
click at [981, 425] on span "Chọn HT Thanh Toán" at bounding box center [1018, 435] width 157 height 21
click at [980, 445] on div "Tại văn phòng" at bounding box center [1018, 449] width 157 height 16
type input "0"
click at [613, 495] on span "[PERSON_NAME] và Giao hàng" at bounding box center [699, 503] width 191 height 16
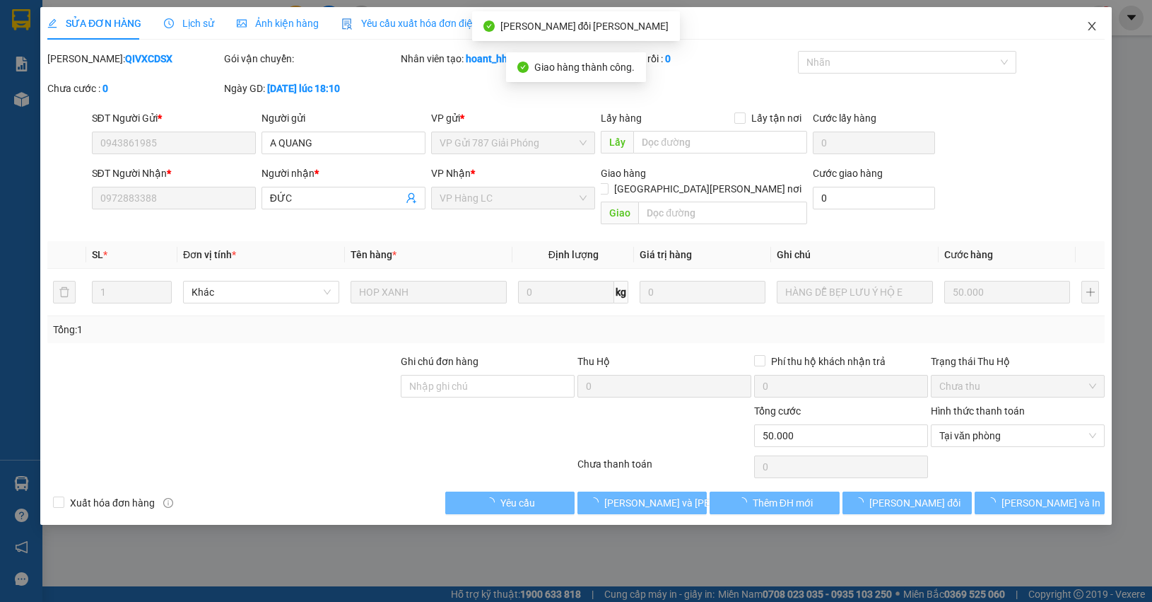
click at [1097, 30] on icon "close" at bounding box center [1092, 26] width 11 height 11
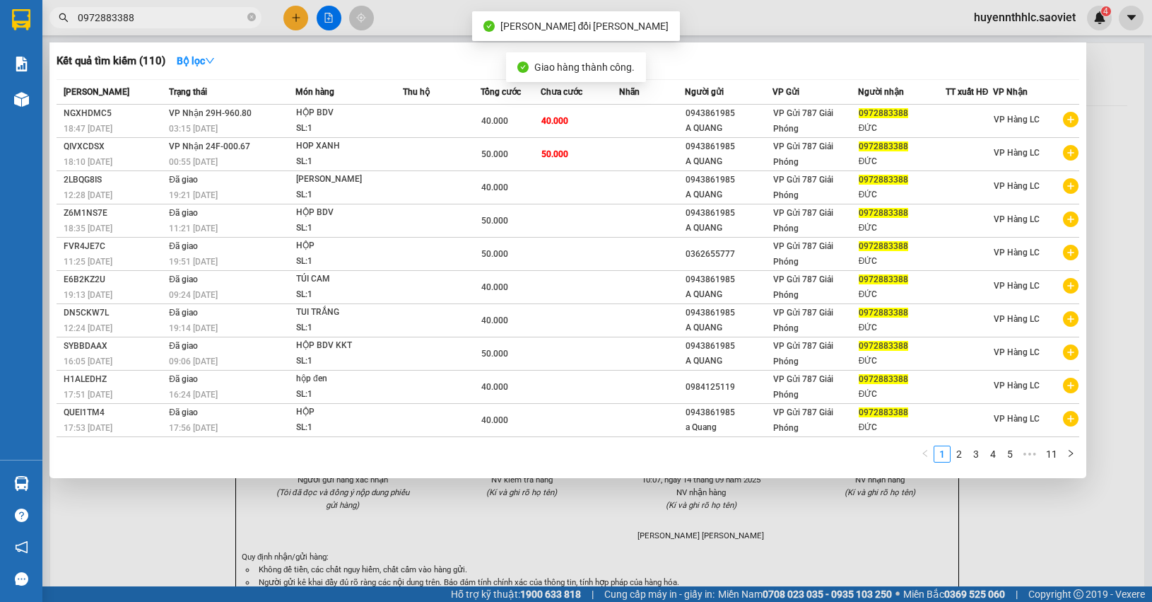
click at [153, 19] on input "0972883388" at bounding box center [161, 18] width 167 height 16
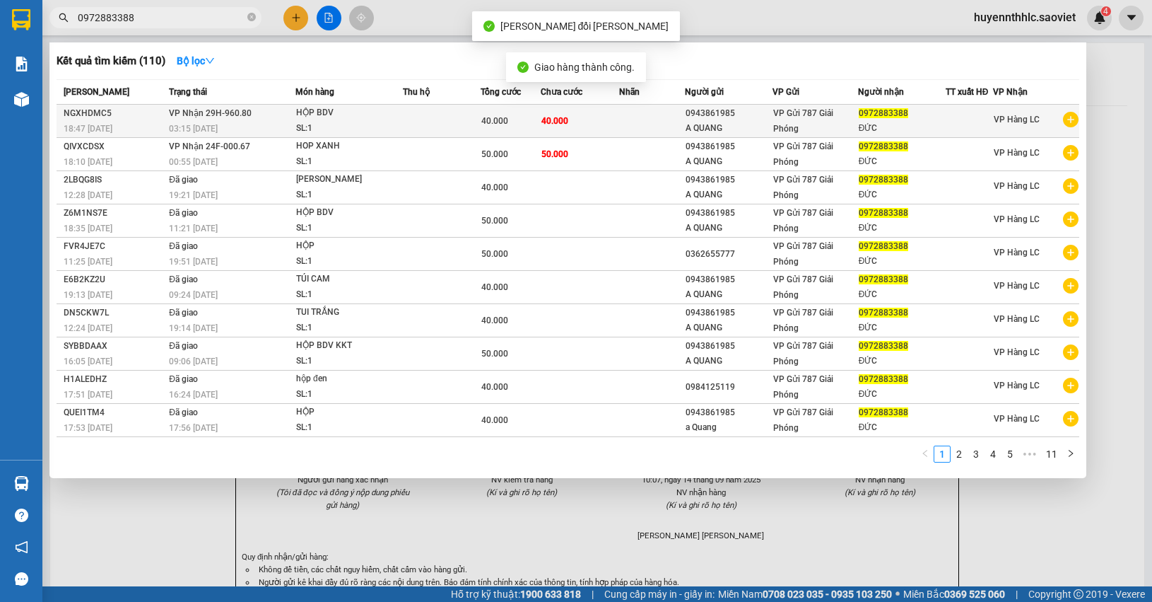
click at [481, 126] on td "40.000" at bounding box center [511, 121] width 60 height 33
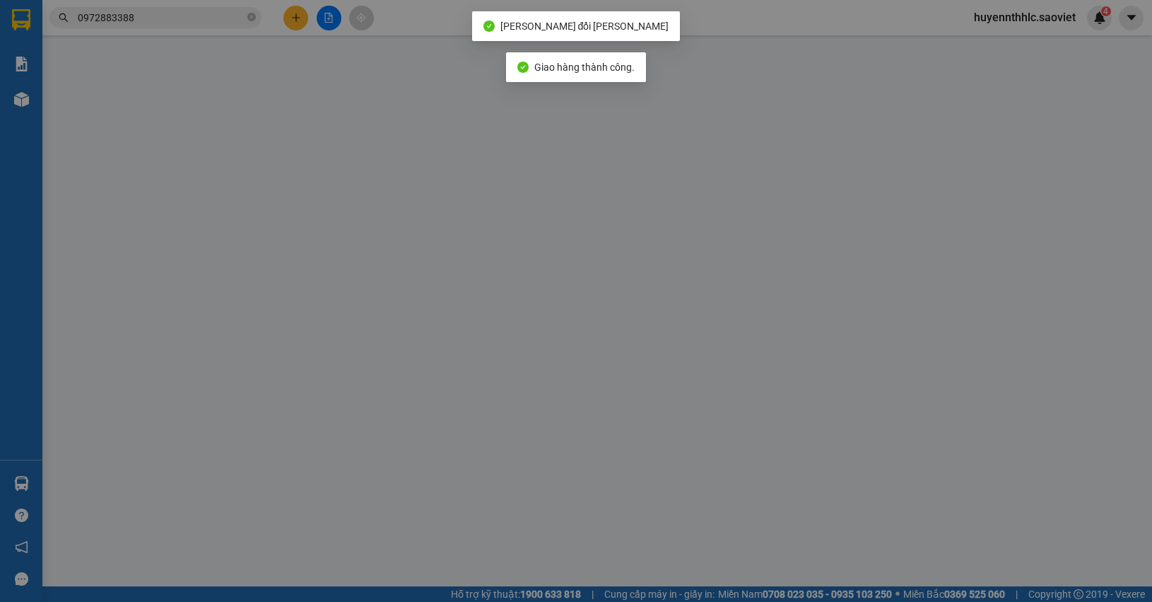
type input "0943861985"
type input "A QUANG"
type input "0972883388"
type input "ĐỨC"
type input "40.000"
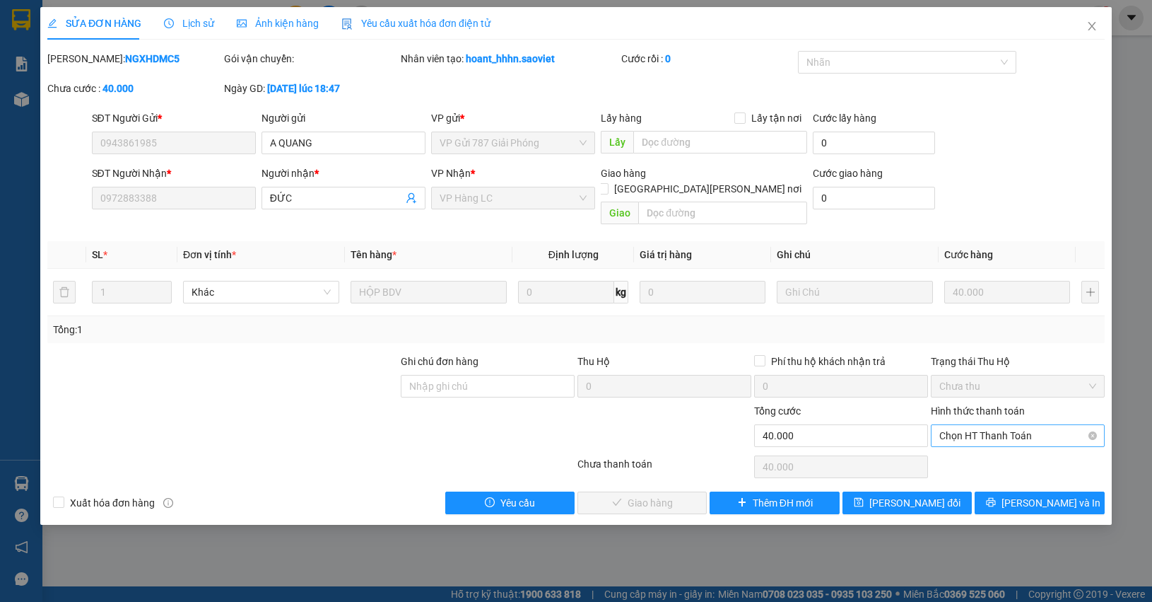
click at [978, 425] on span "Chọn HT Thanh Toán" at bounding box center [1018, 435] width 157 height 21
click at [988, 450] on div "Tại văn phòng" at bounding box center [1018, 449] width 157 height 16
type input "0"
click at [672, 495] on span "[PERSON_NAME] và Giao hàng" at bounding box center [699, 503] width 191 height 16
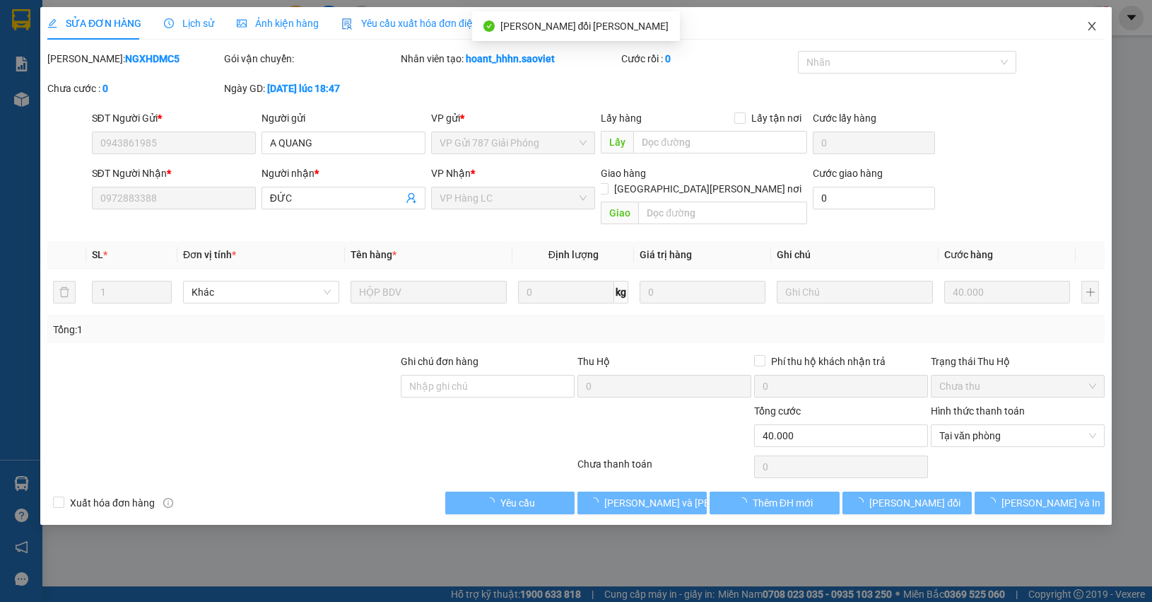
click at [1098, 27] on span "Close" at bounding box center [1092, 27] width 40 height 40
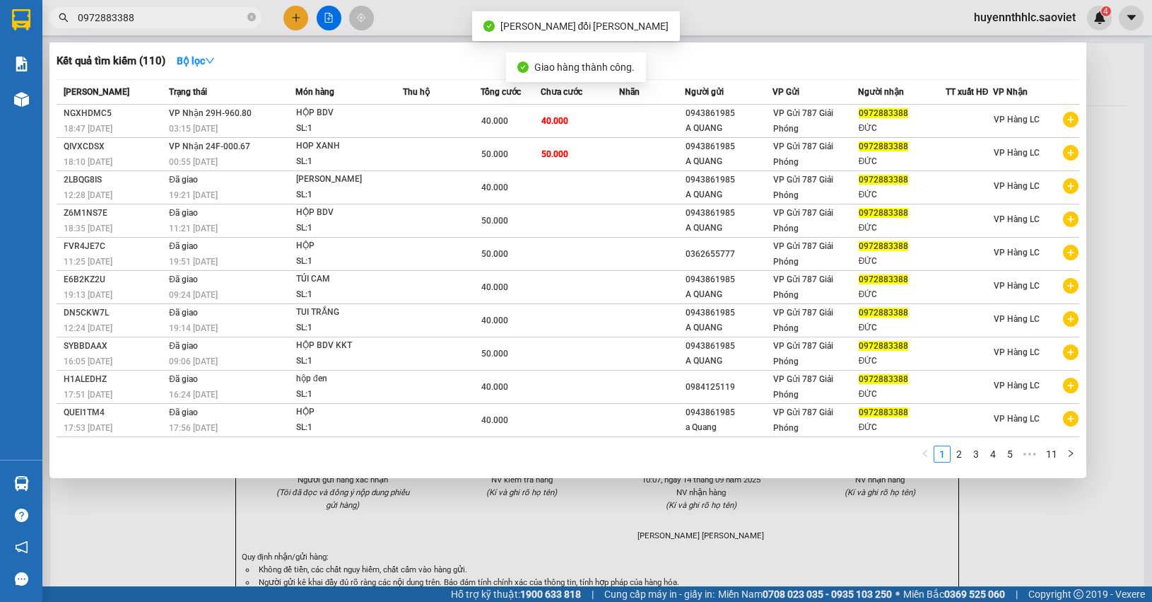
drag, startPoint x: 142, startPoint y: 23, endPoint x: 0, endPoint y: 26, distance: 142.1
click at [0, 26] on section "Kết quả tìm kiếm ( 110 ) Bộ lọc Mã ĐH Trạng thái Món hàng Thu hộ Tổng cước Chưa…" at bounding box center [576, 301] width 1152 height 602
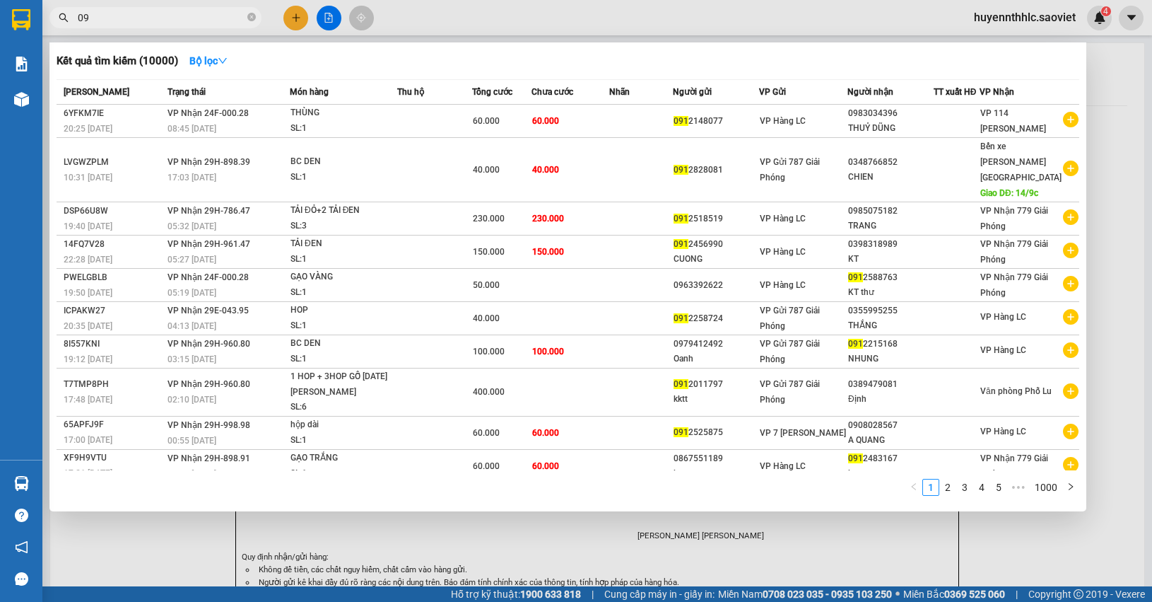
type input "0"
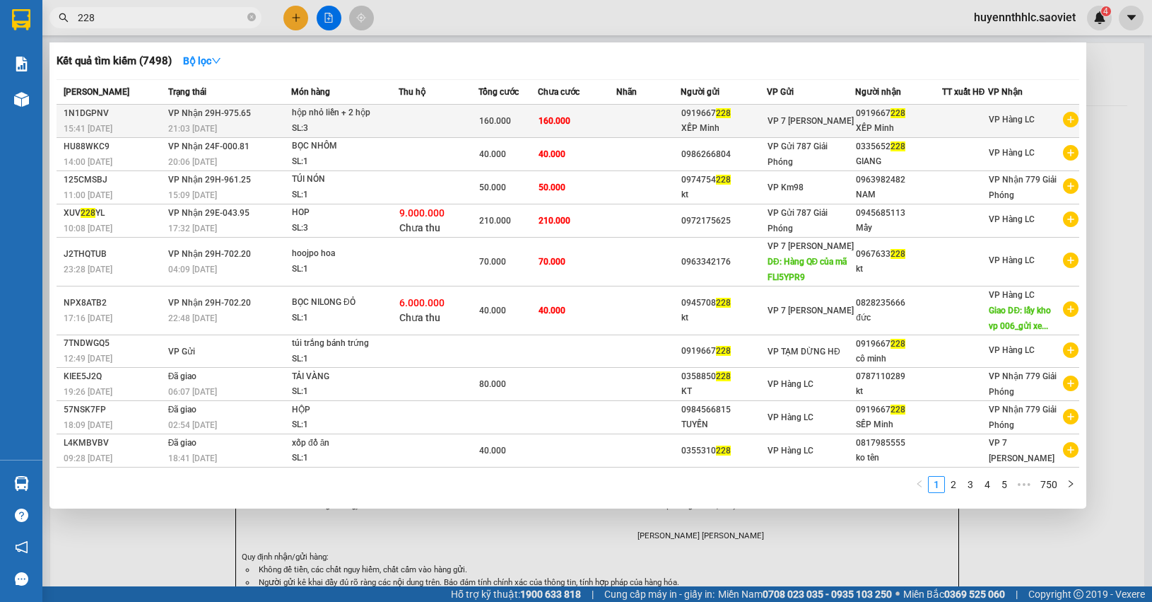
type input "228"
click at [524, 115] on div "160.000" at bounding box center [508, 121] width 58 height 16
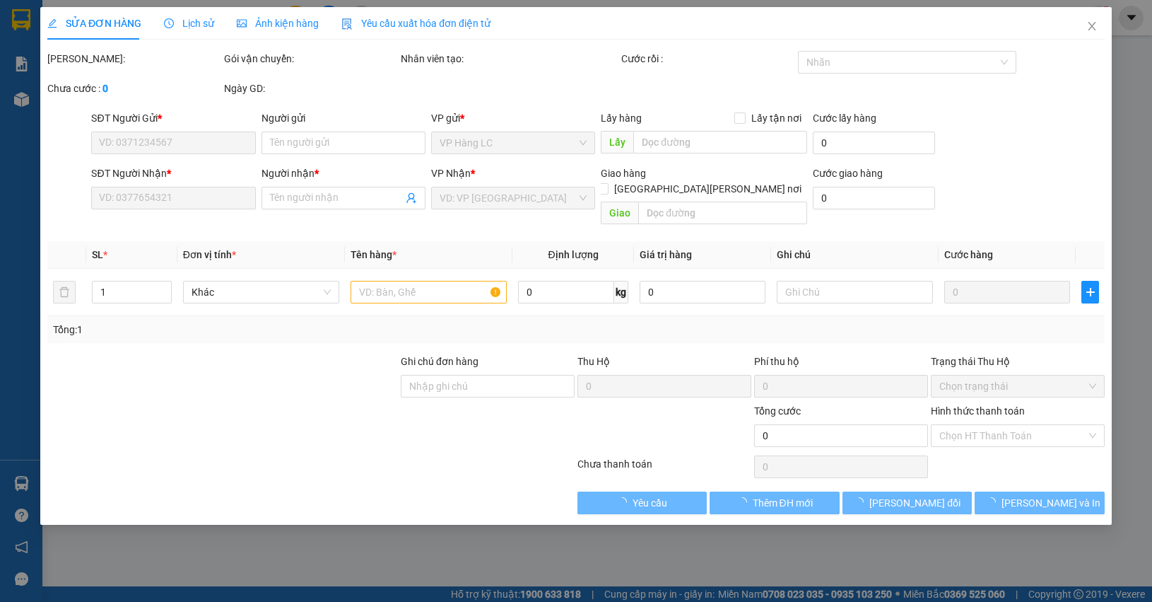
type input "0919667228"
type input "XẾP Minh"
type input "0919667228"
type input "XẾP Minh"
type input "160.000"
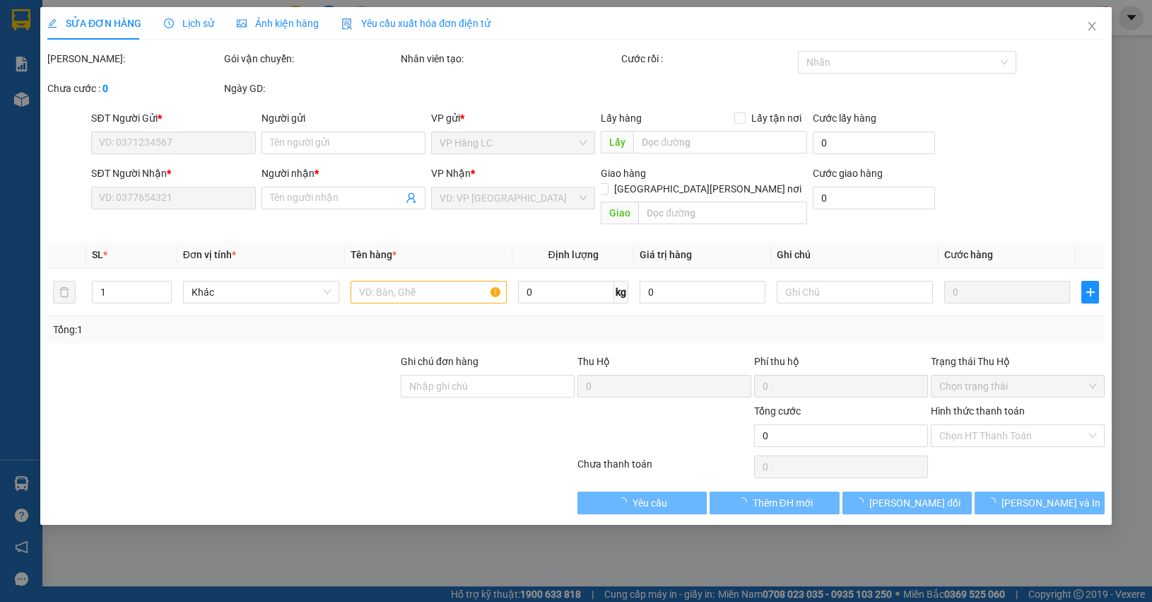
type input "160.000"
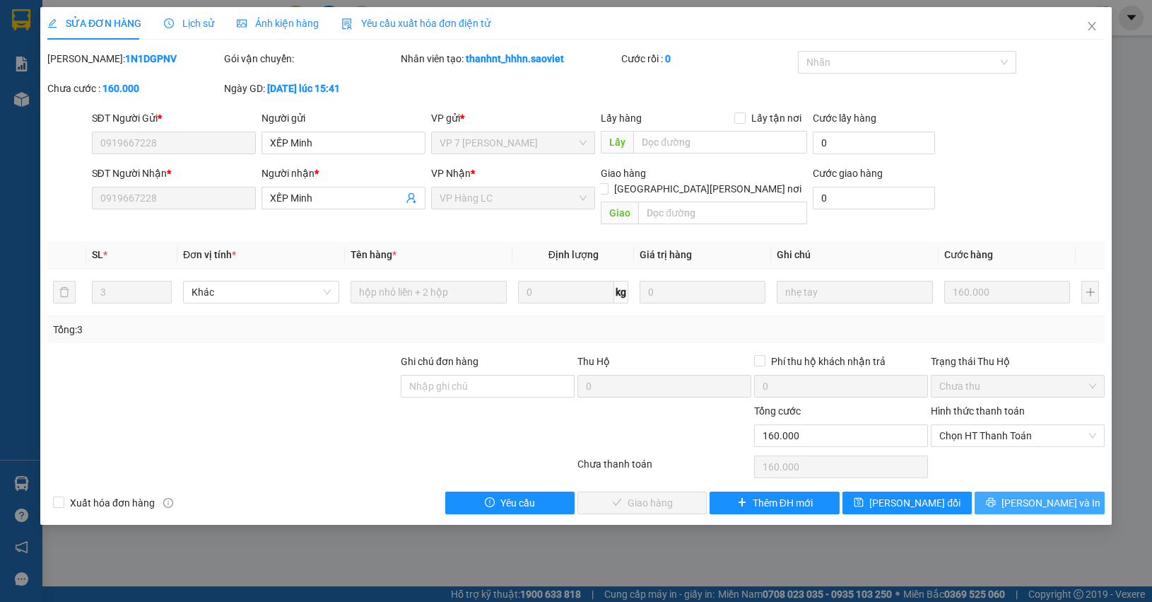
click at [996, 497] on span "printer" at bounding box center [991, 502] width 10 height 11
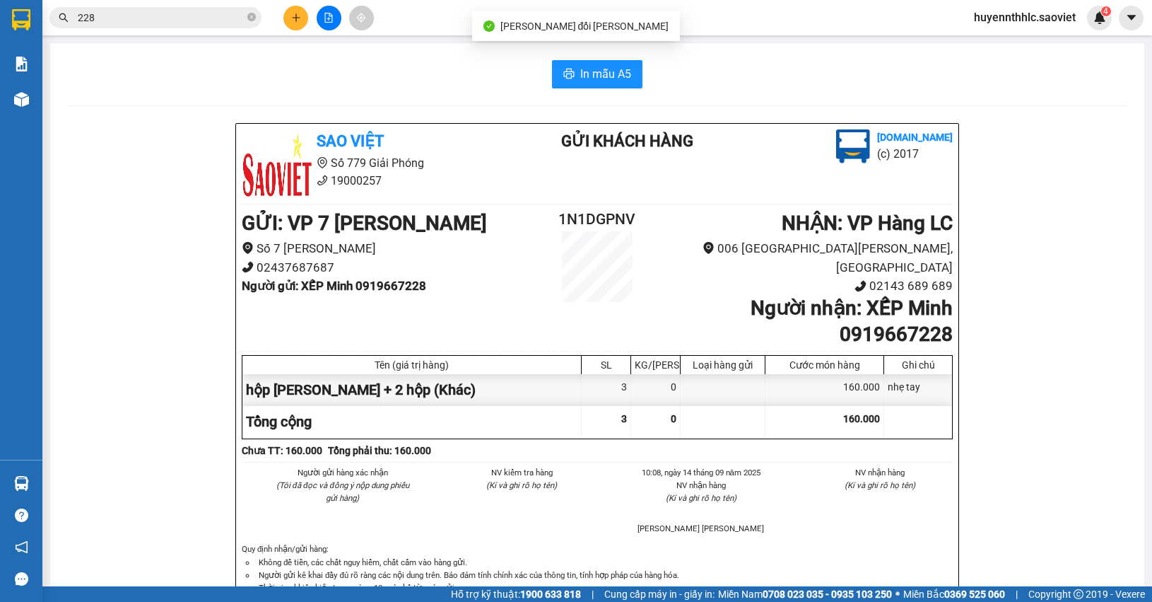
click at [882, 319] on b "Người nhận : XẾP Minh 0919667228" at bounding box center [852, 320] width 202 height 49
copy b "0919667228"
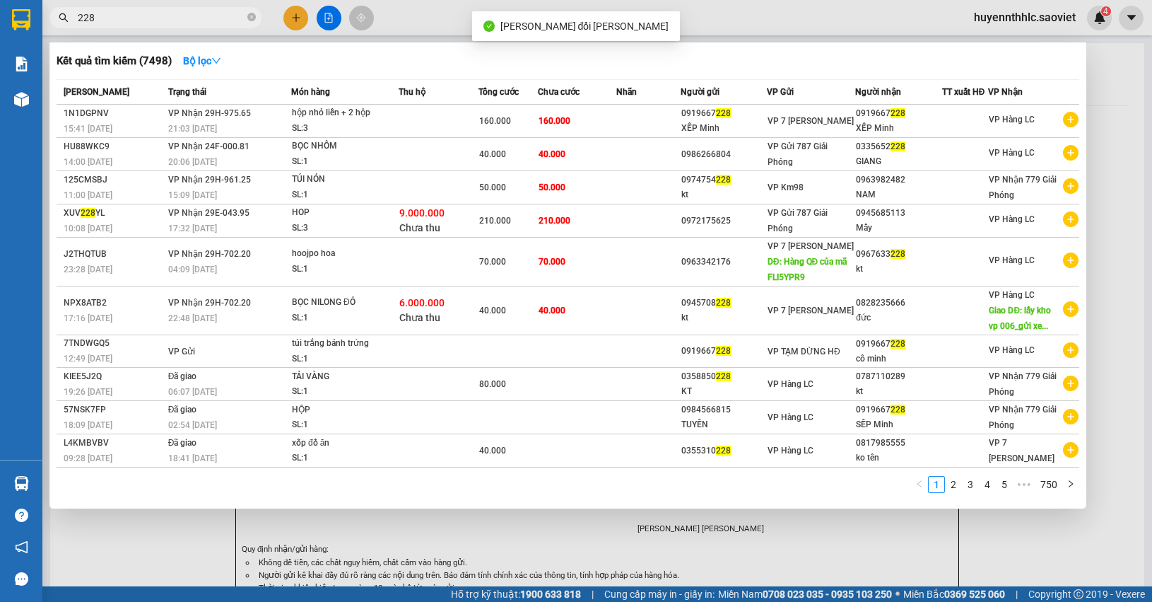
drag, startPoint x: 113, startPoint y: 22, endPoint x: 30, endPoint y: 16, distance: 83.0
click at [37, 33] on section "Kết quả tìm kiếm ( 7498 ) Bộ lọc Mã ĐH Trạng thái Món hàng Thu hộ Tổng cước Chư…" at bounding box center [576, 301] width 1152 height 602
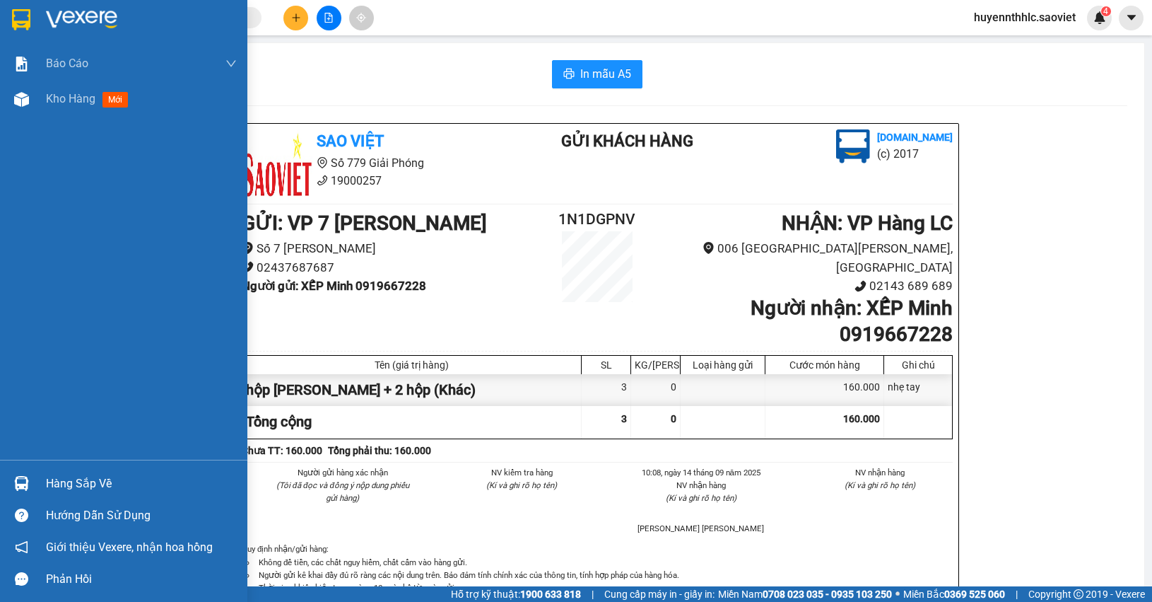
paste input "0919667228"
type input "0919667228"
